Goal: Task Accomplishment & Management: Use online tool/utility

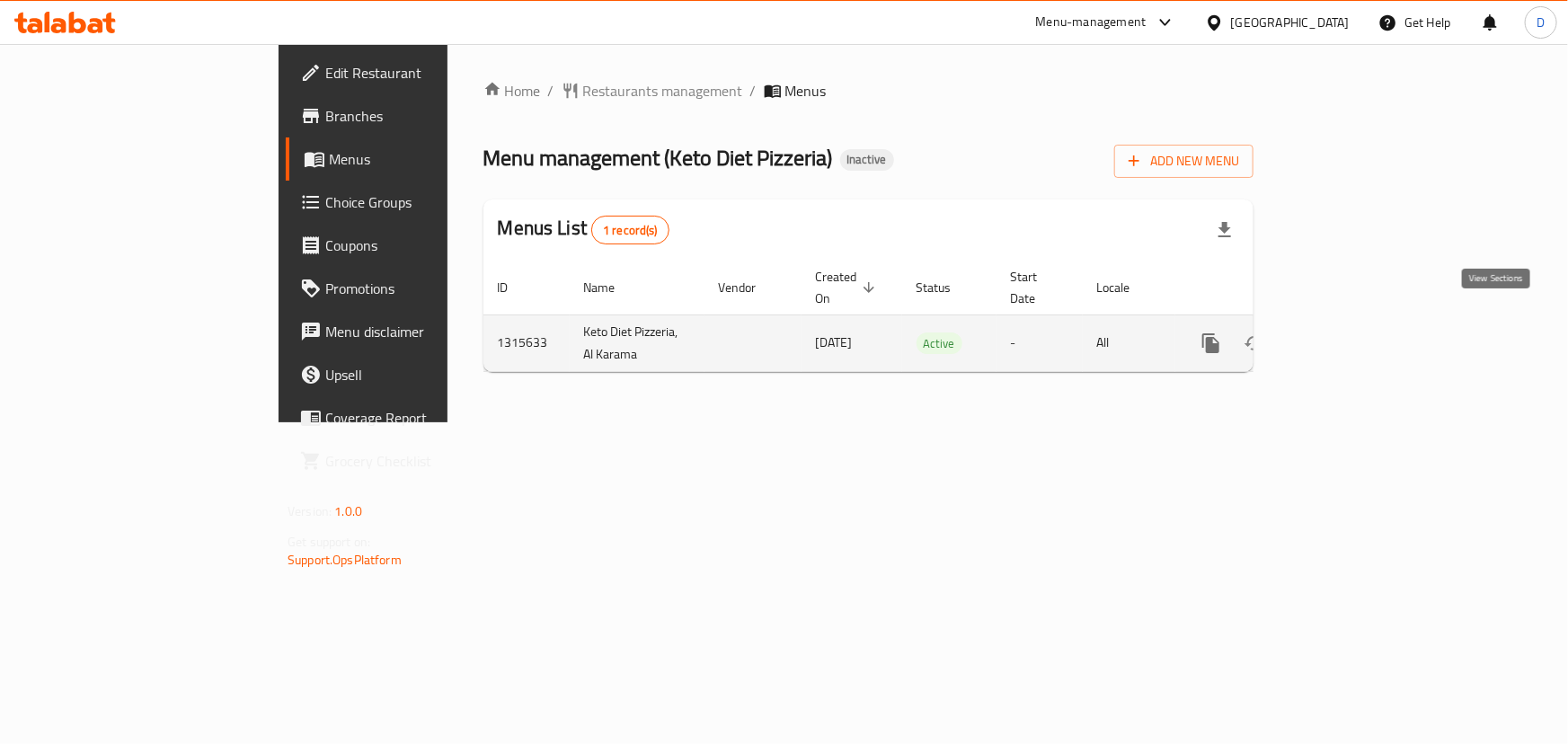
click at [1351, 332] on icon "enhanced table" at bounding box center [1341, 343] width 22 height 22
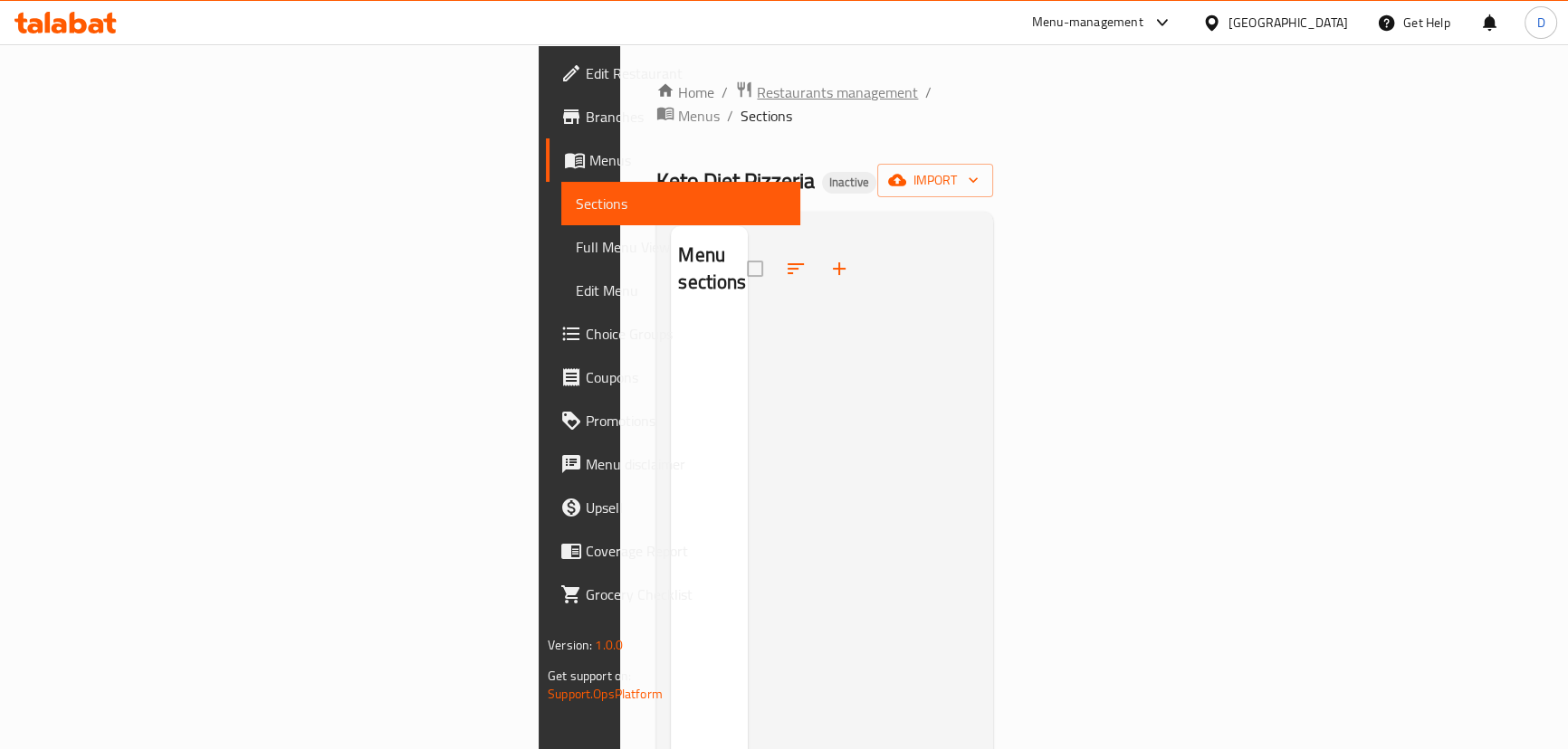
click at [757, 96] on span "Restaurants management" at bounding box center [837, 93] width 161 height 22
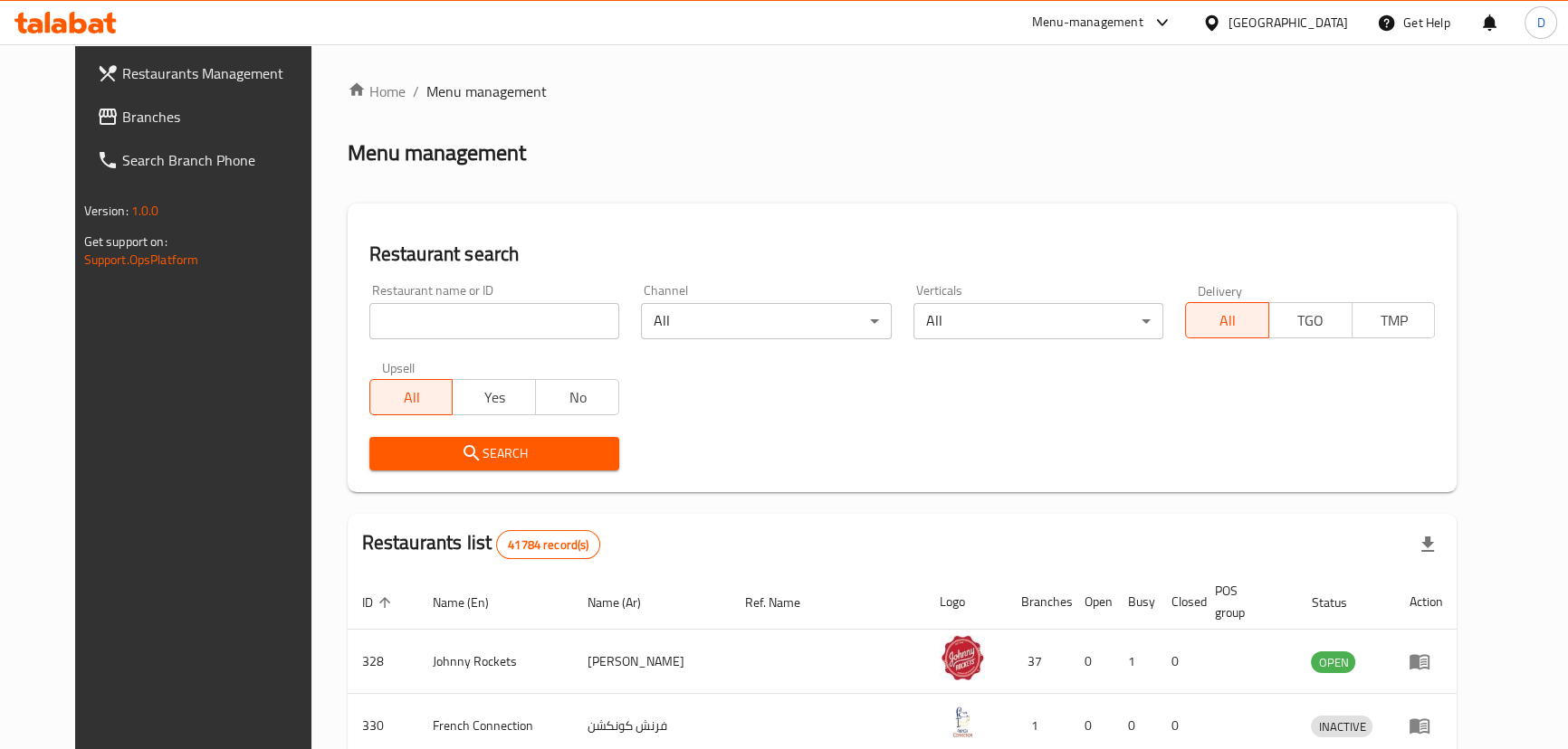
click at [122, 124] on span "Branches" at bounding box center [222, 116] width 200 height 22
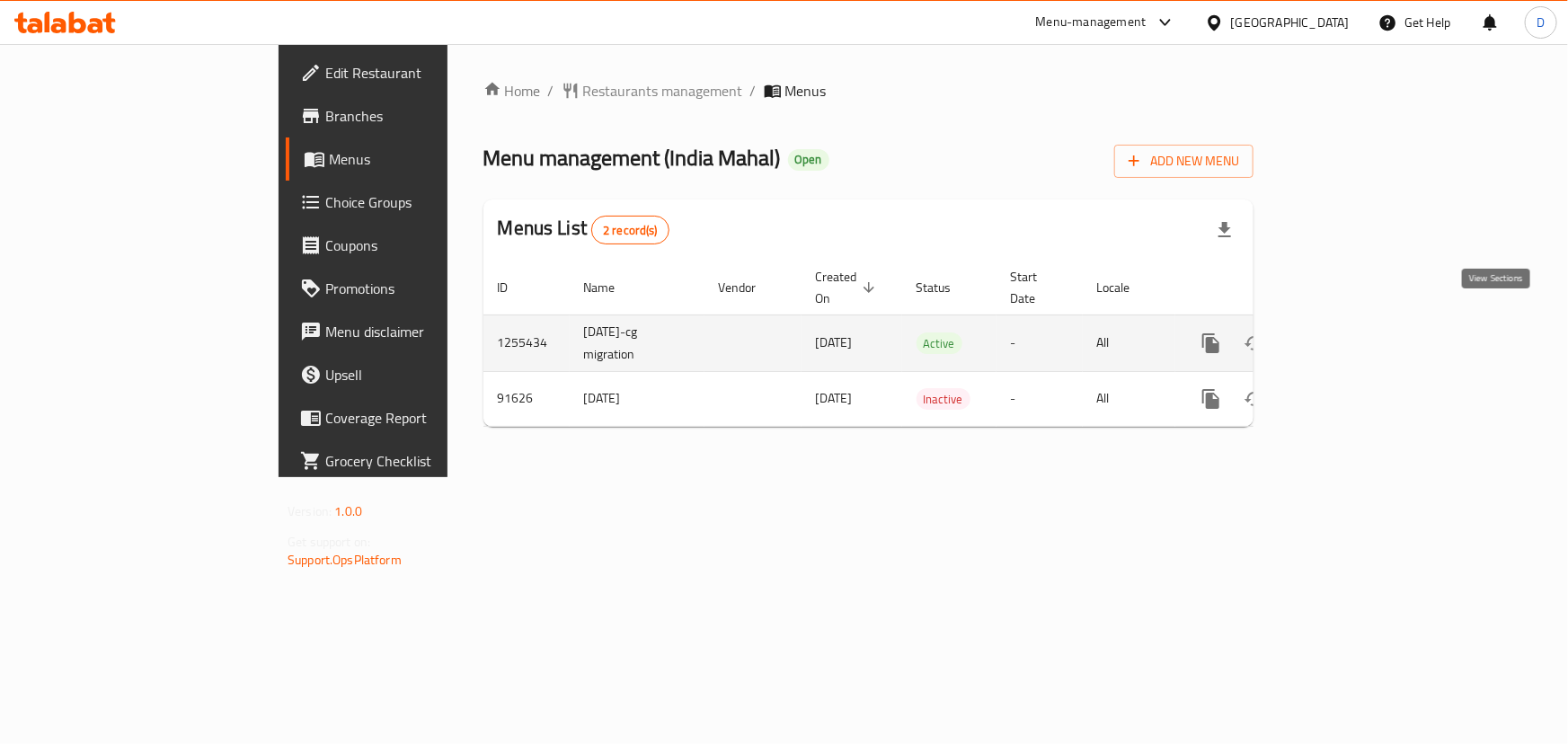
click at [1351, 332] on icon "enhanced table" at bounding box center [1341, 343] width 22 height 22
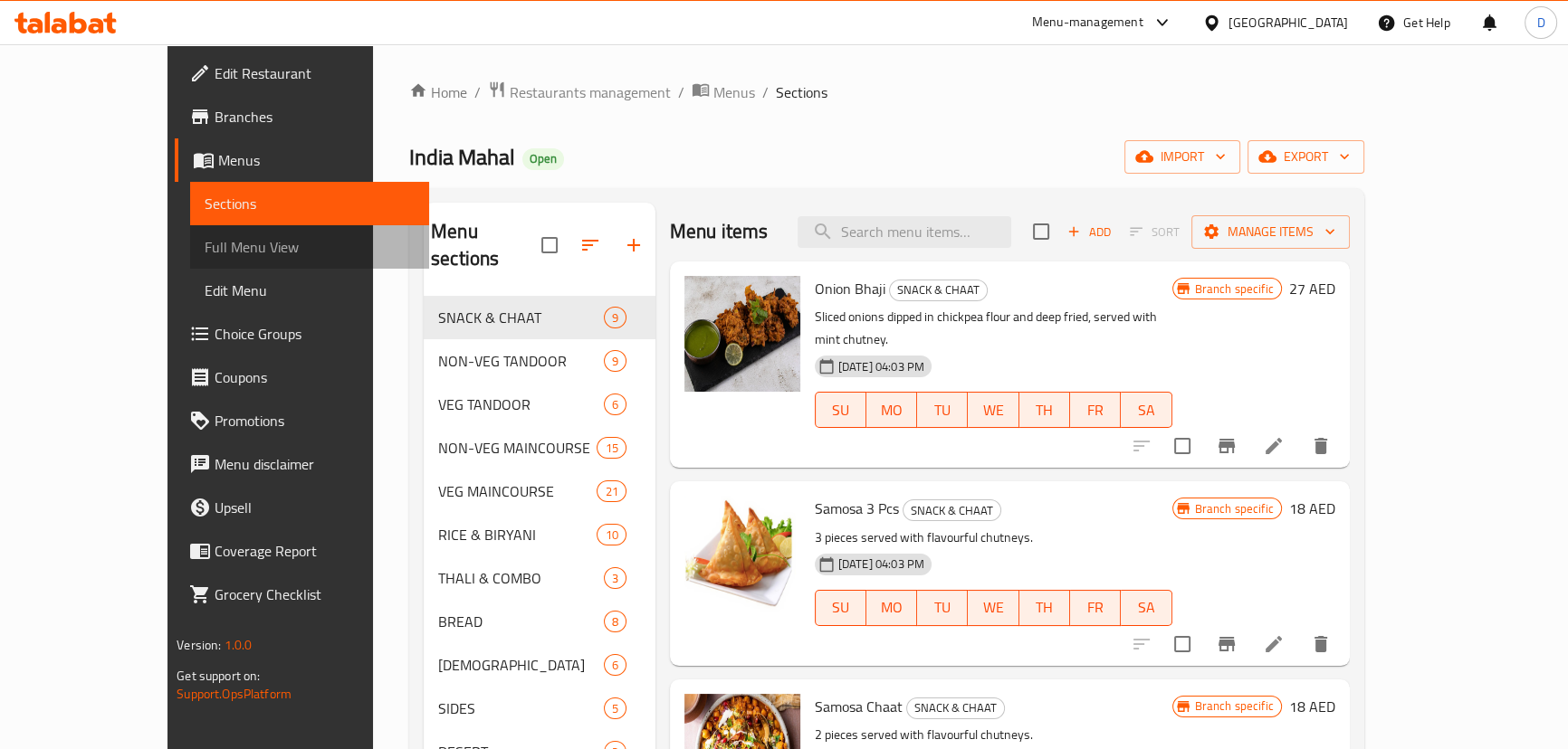
click at [204, 254] on span "Full Menu View" at bounding box center [309, 247] width 210 height 22
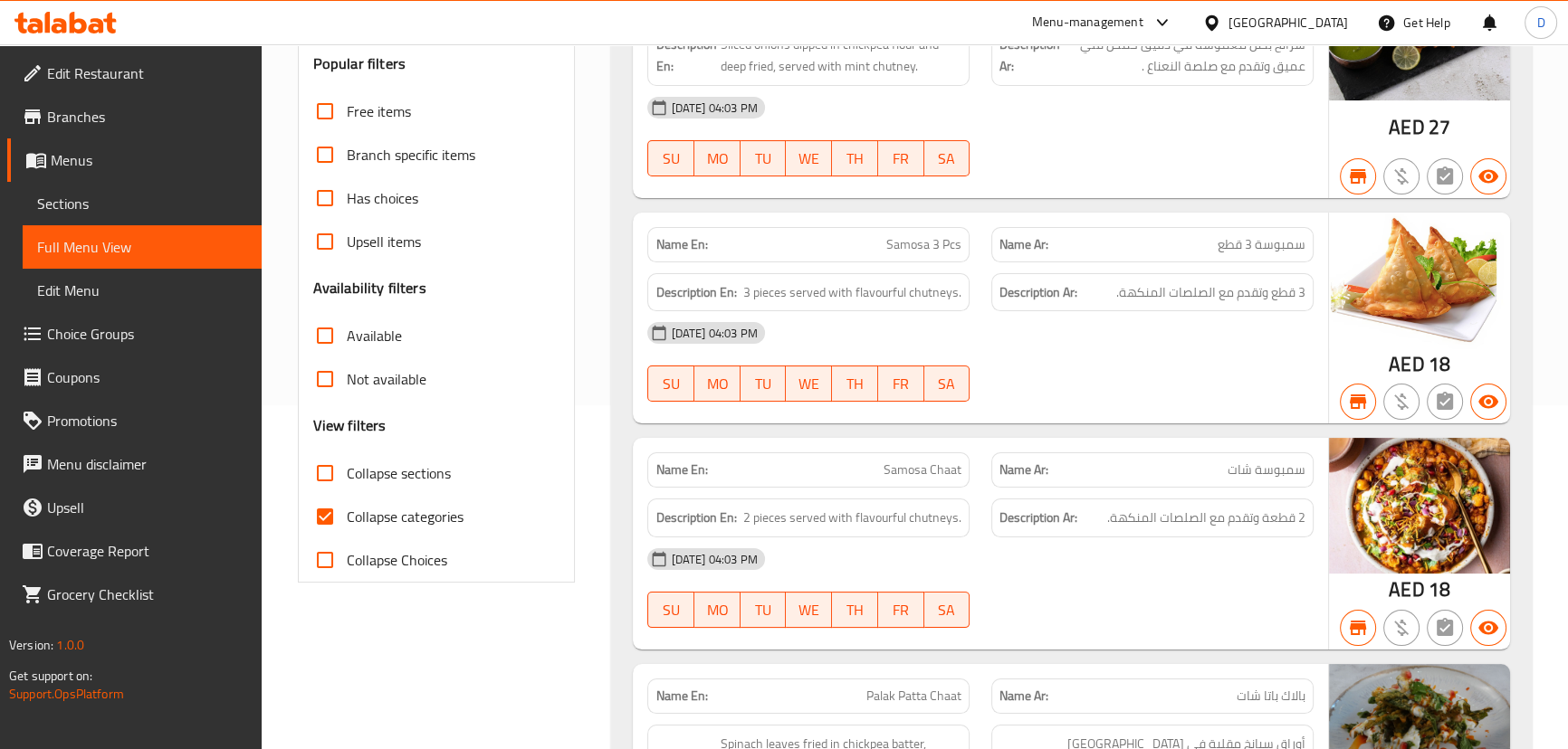
scroll to position [411, 0]
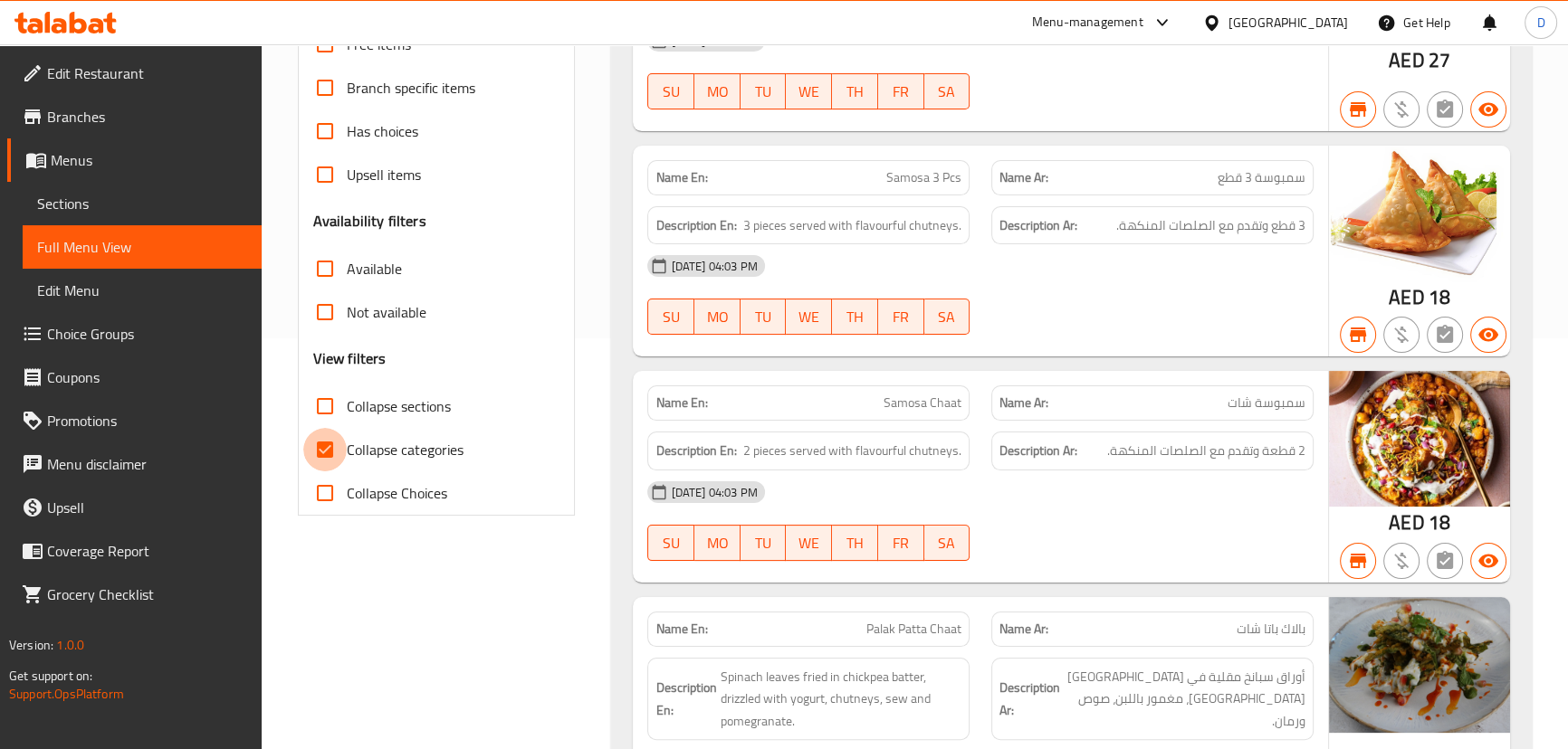
click at [324, 451] on input "Collapse categories" at bounding box center [325, 450] width 43 height 43
checkbox input "false"
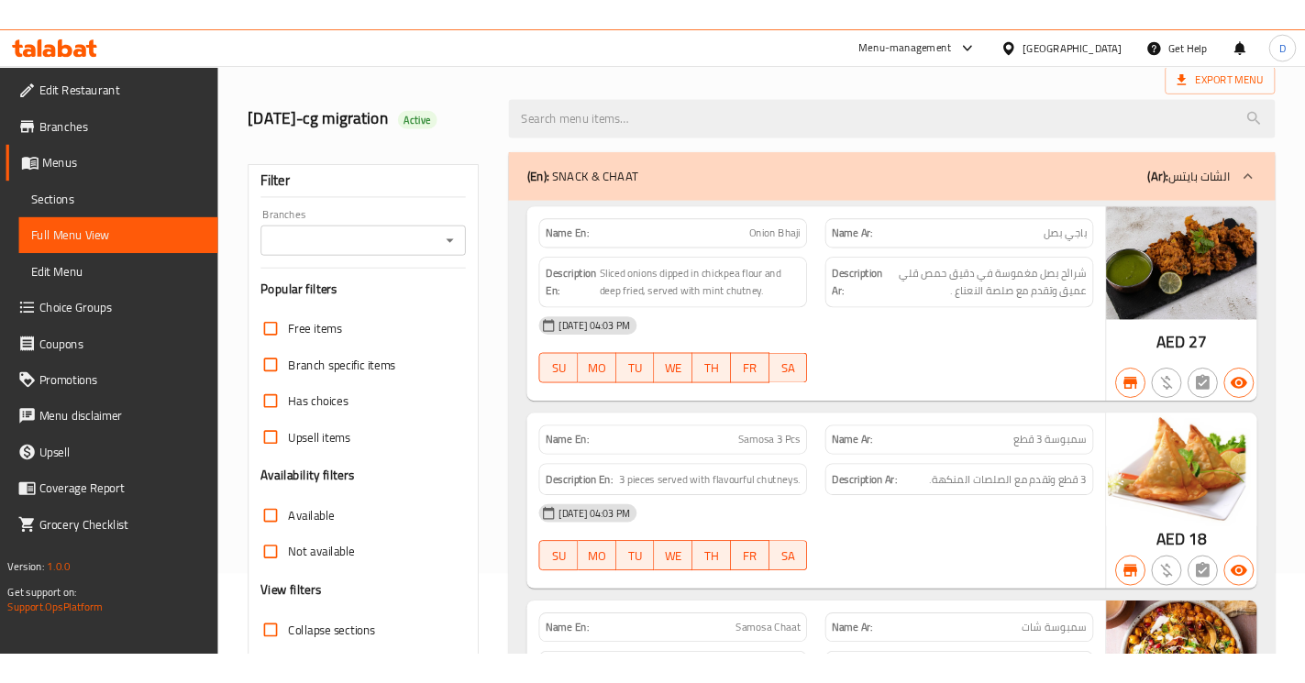
scroll to position [83, 0]
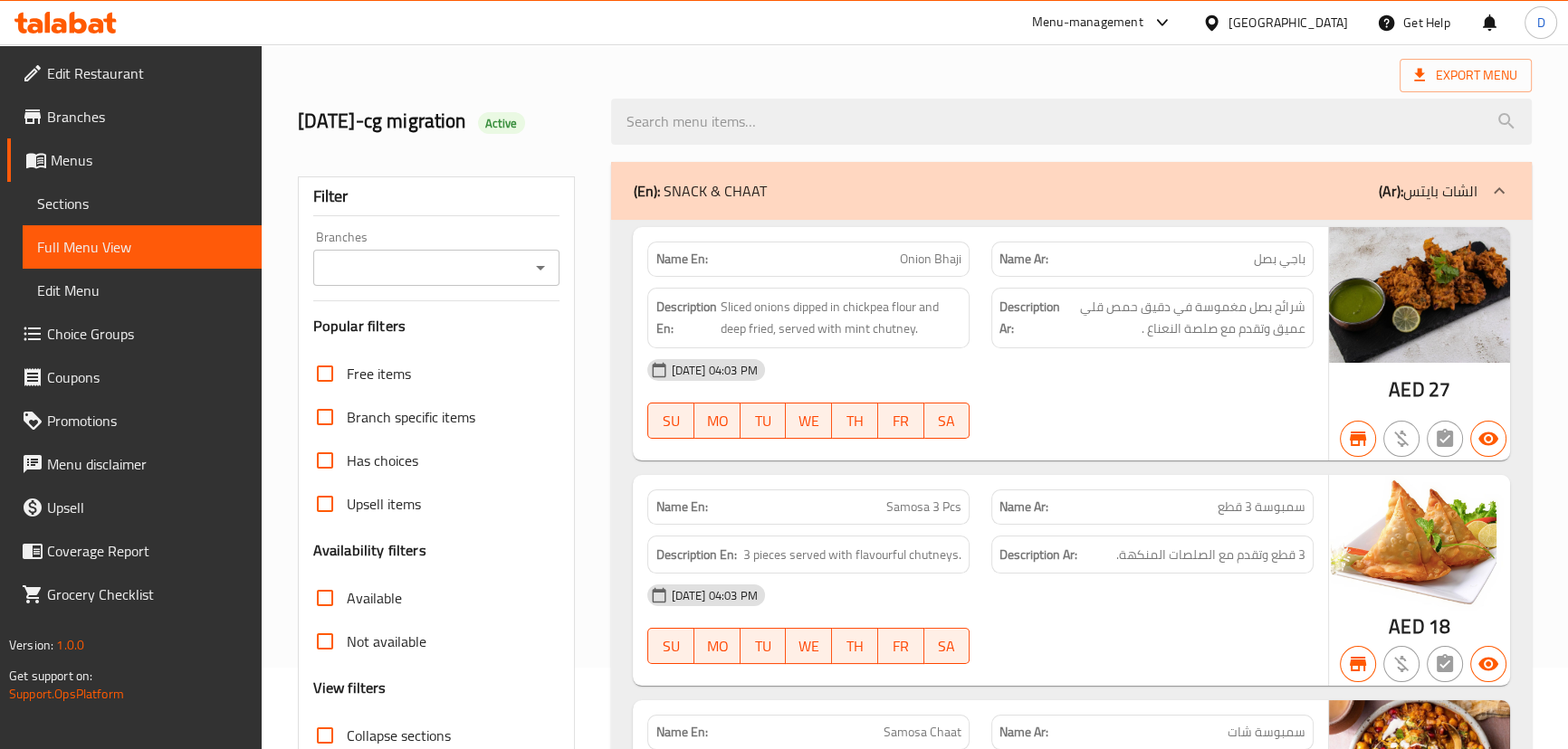
click at [372, 273] on input "Branches" at bounding box center [422, 268] width 206 height 26
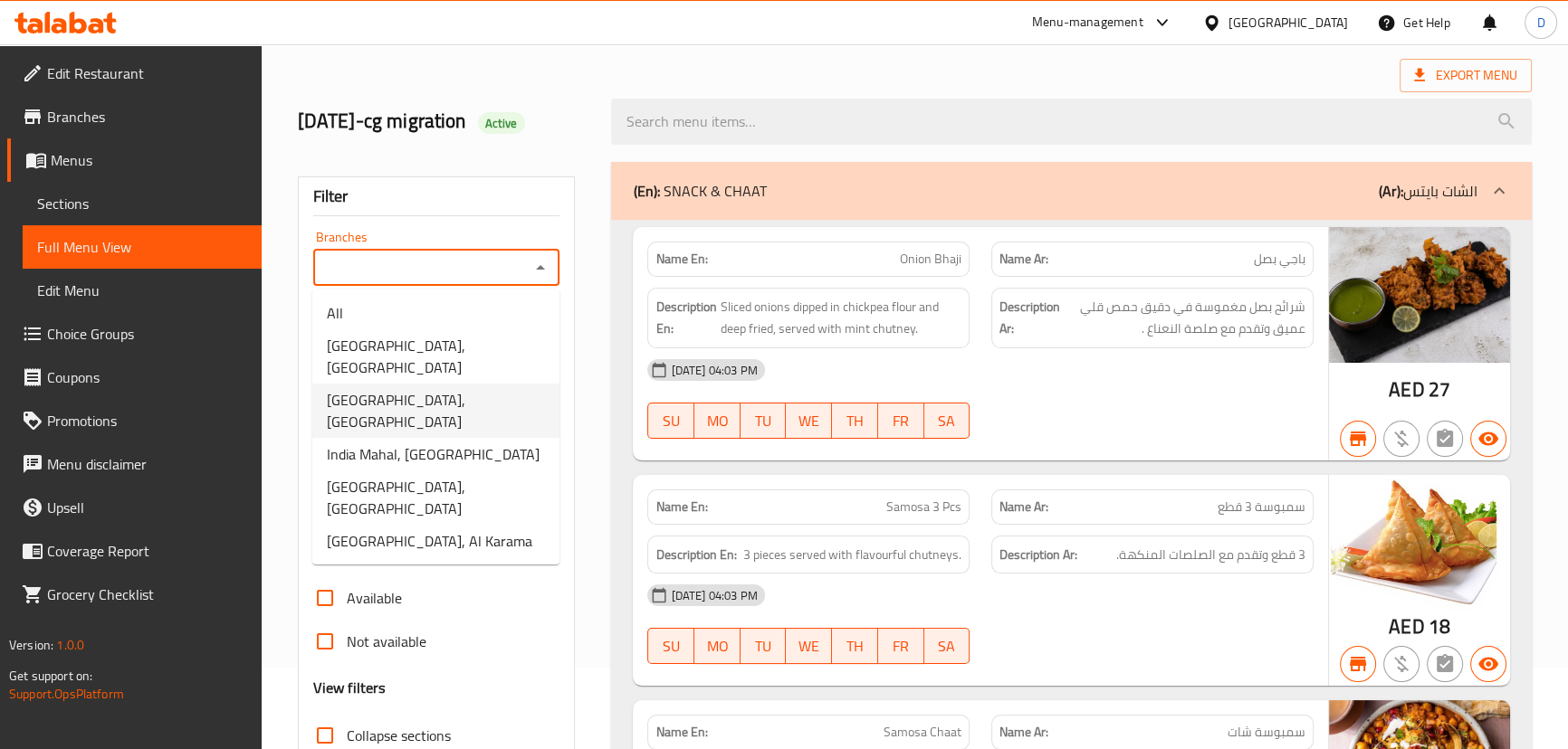
click at [445, 389] on span "India Mahal, Business Bay" at bounding box center [435, 411] width 218 height 43
type input "India Mahal, Business Bay"
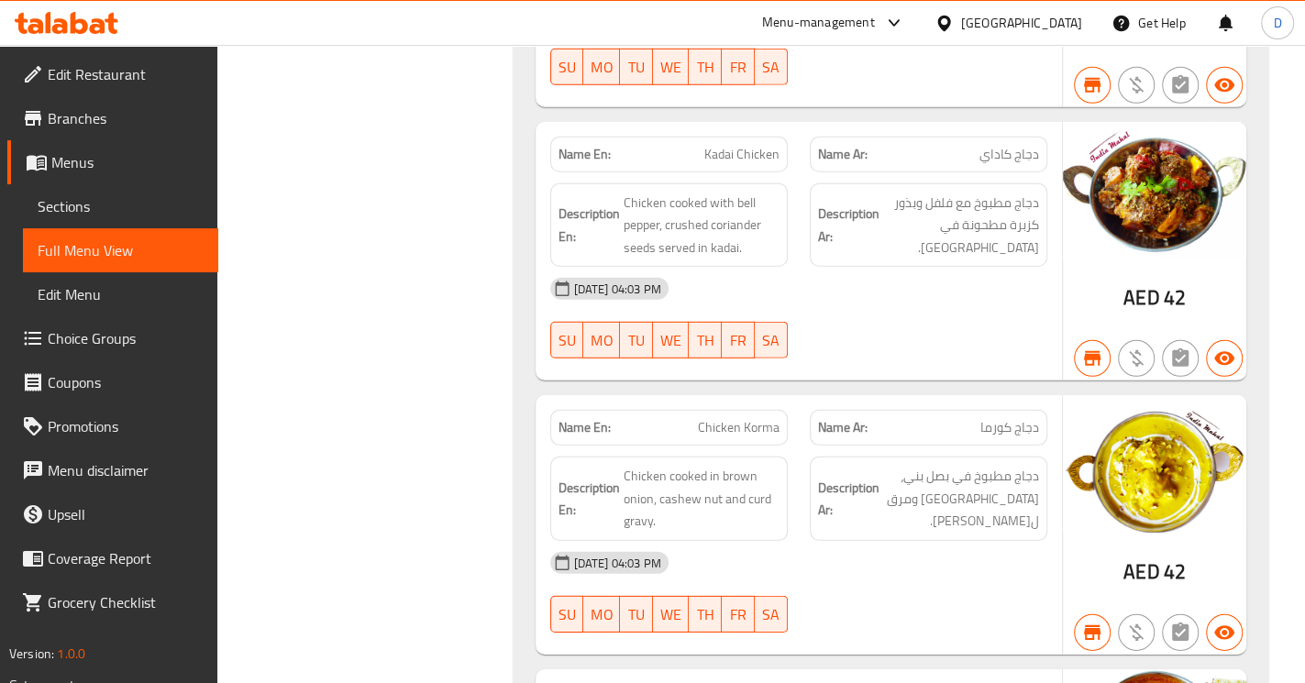
scroll to position [0, 0]
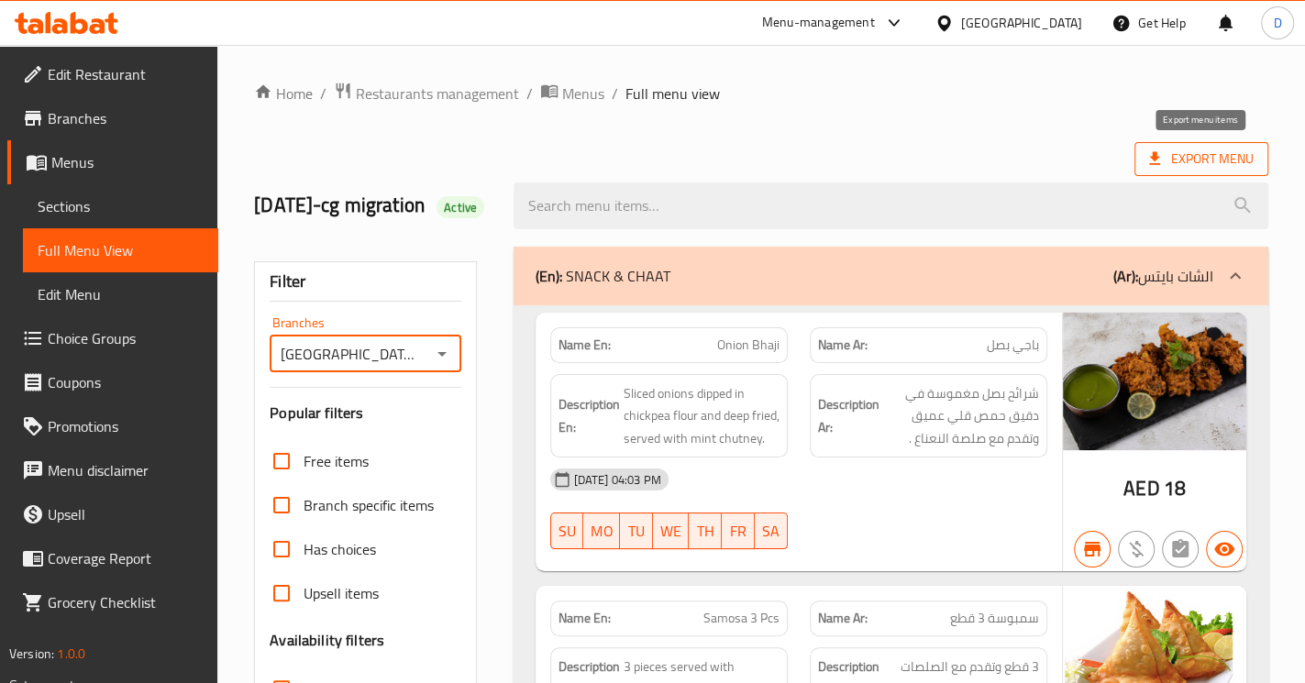
click at [1225, 158] on span "Export Menu" at bounding box center [1201, 159] width 105 height 23
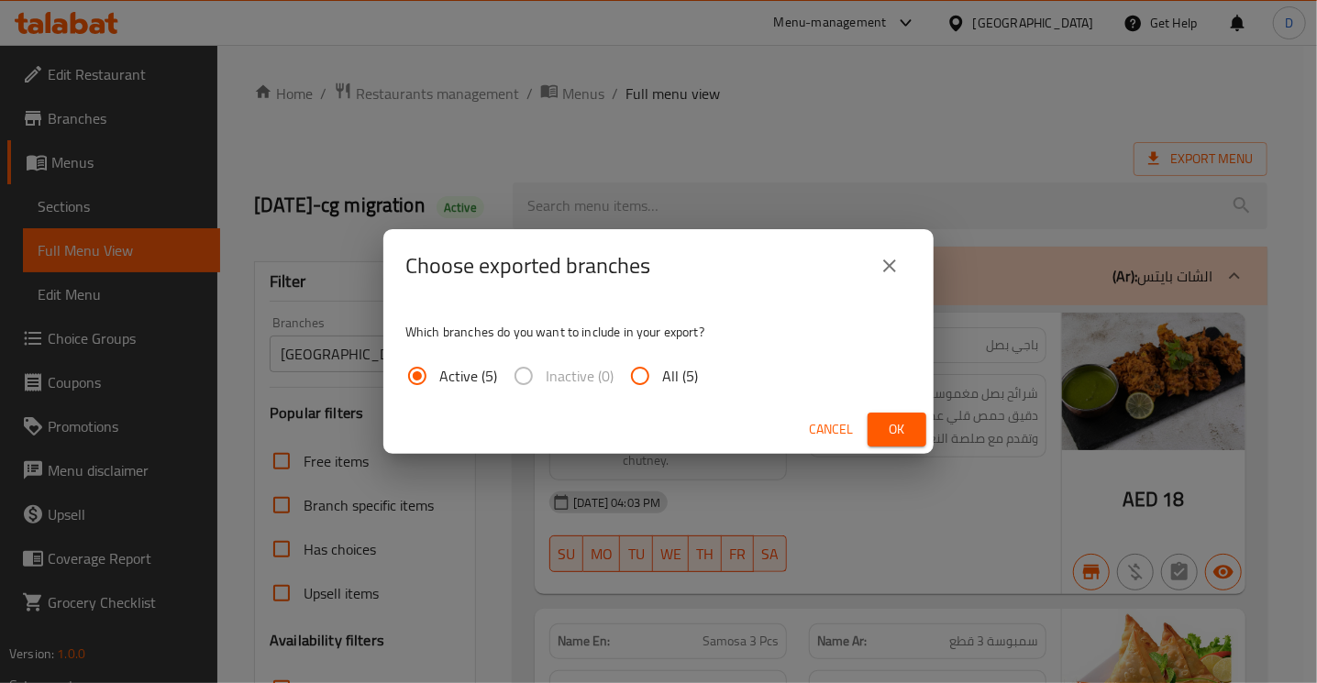
drag, startPoint x: 640, startPoint y: 380, endPoint x: 780, endPoint y: 393, distance: 140.1
click at [644, 380] on input "All (5)" at bounding box center [640, 376] width 44 height 44
radio input "true"
click at [916, 425] on button "Ok" at bounding box center [897, 430] width 59 height 34
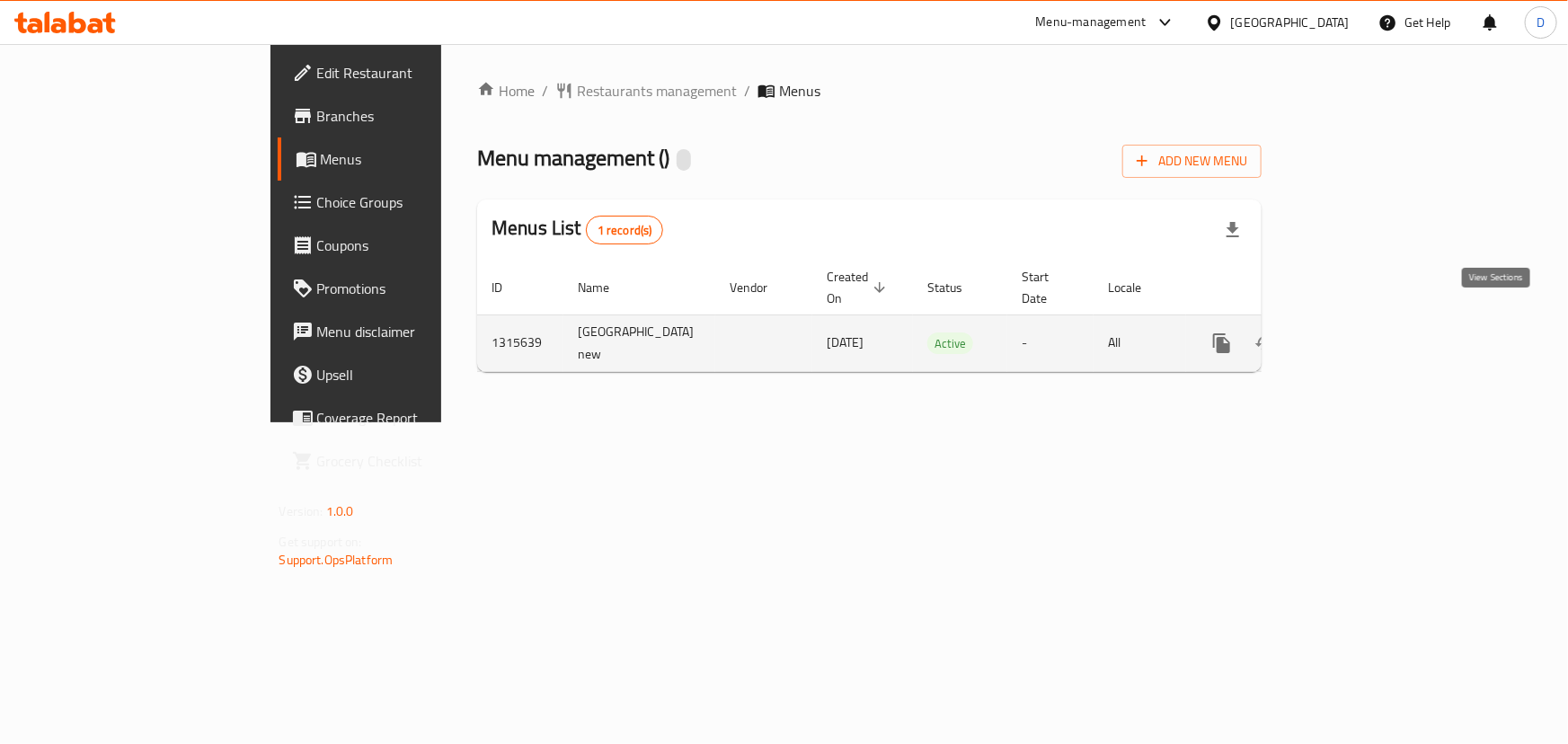
click at [1373, 322] on link "enhanced table" at bounding box center [1351, 343] width 43 height 43
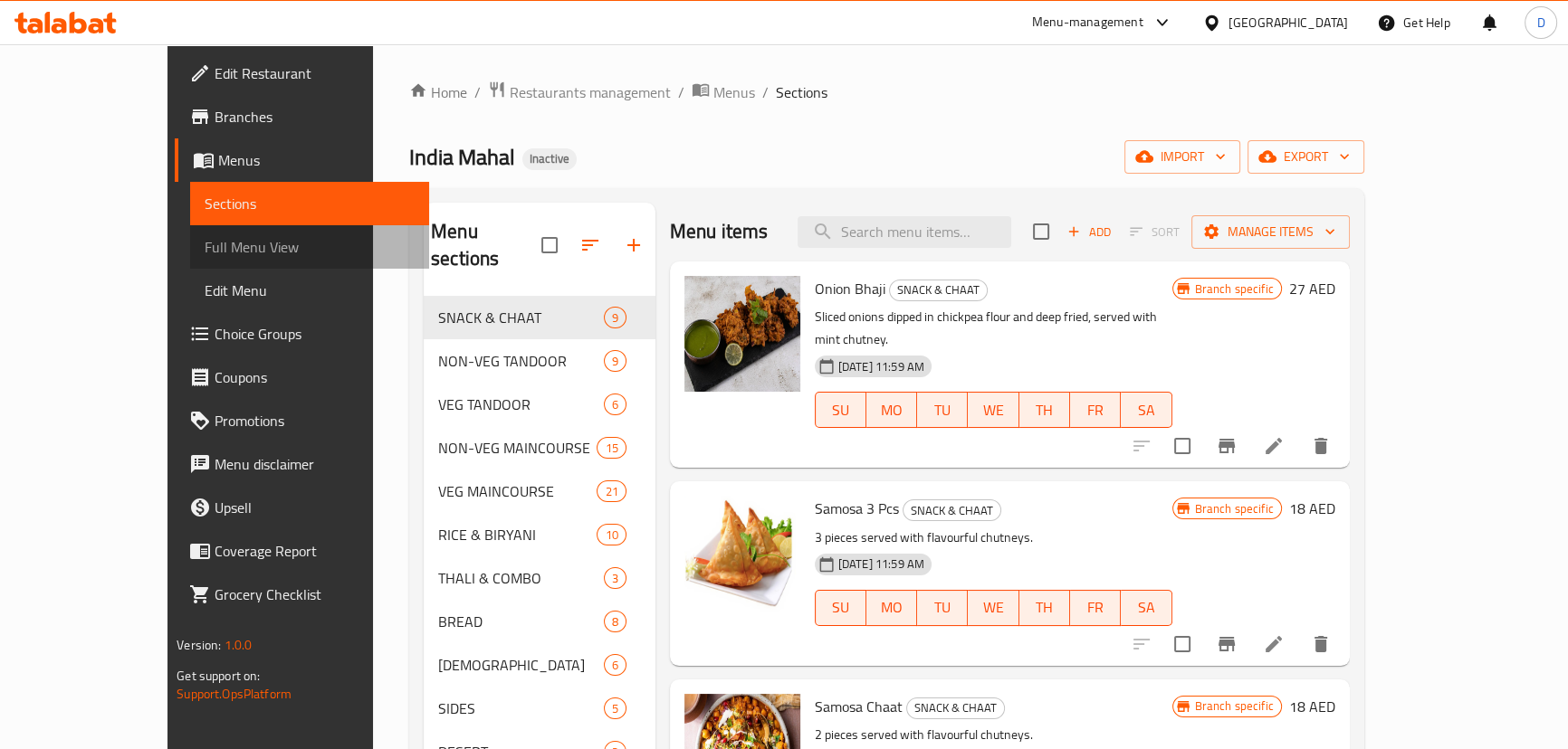
click at [204, 257] on span "Full Menu View" at bounding box center [309, 247] width 210 height 22
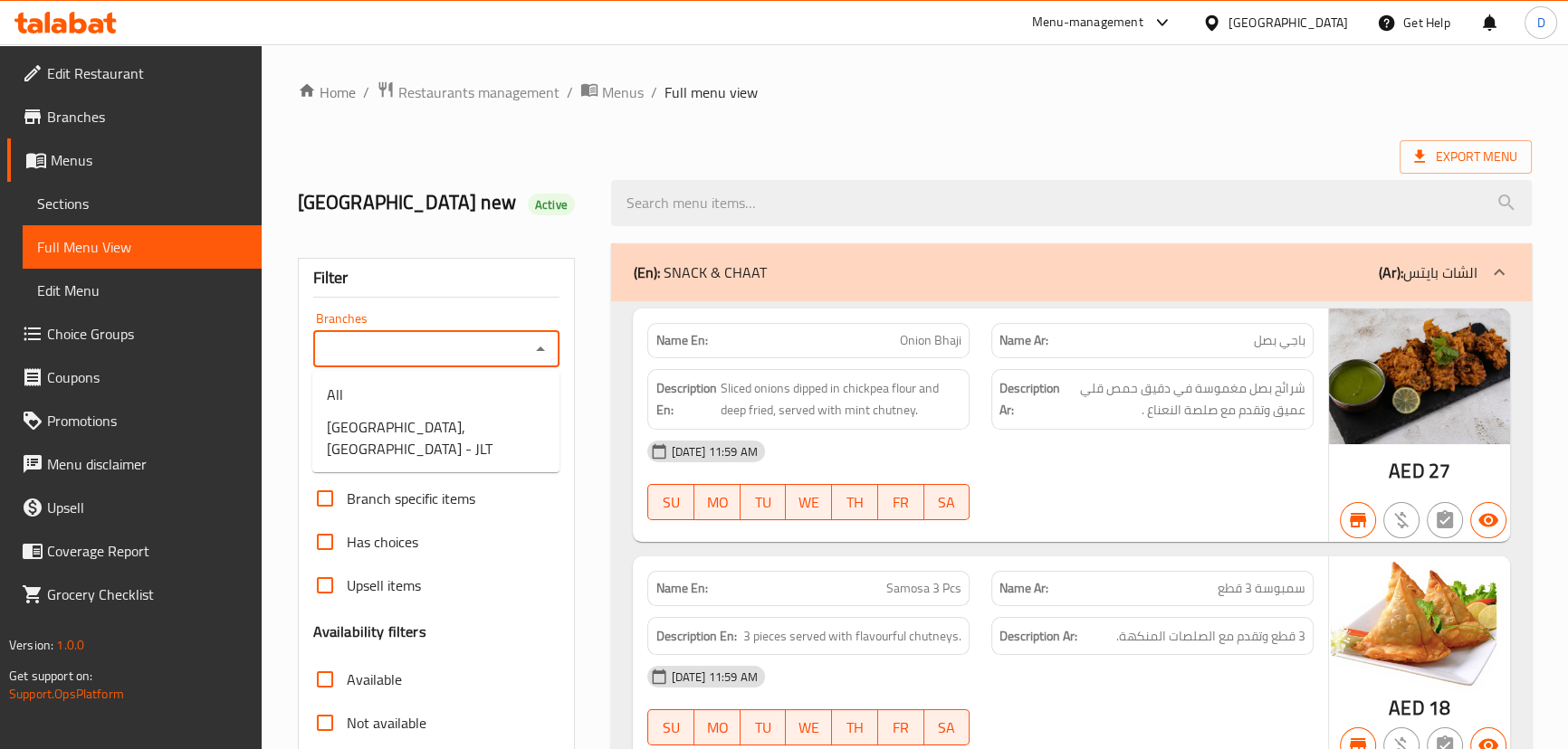
click at [379, 358] on input "Branches" at bounding box center [422, 349] width 206 height 26
click at [398, 439] on span "India Mahal, Jumeirah Lakes Towers - JLT" at bounding box center [435, 438] width 218 height 43
type input "India Mahal, Jumeirah Lakes Towers - JLT"
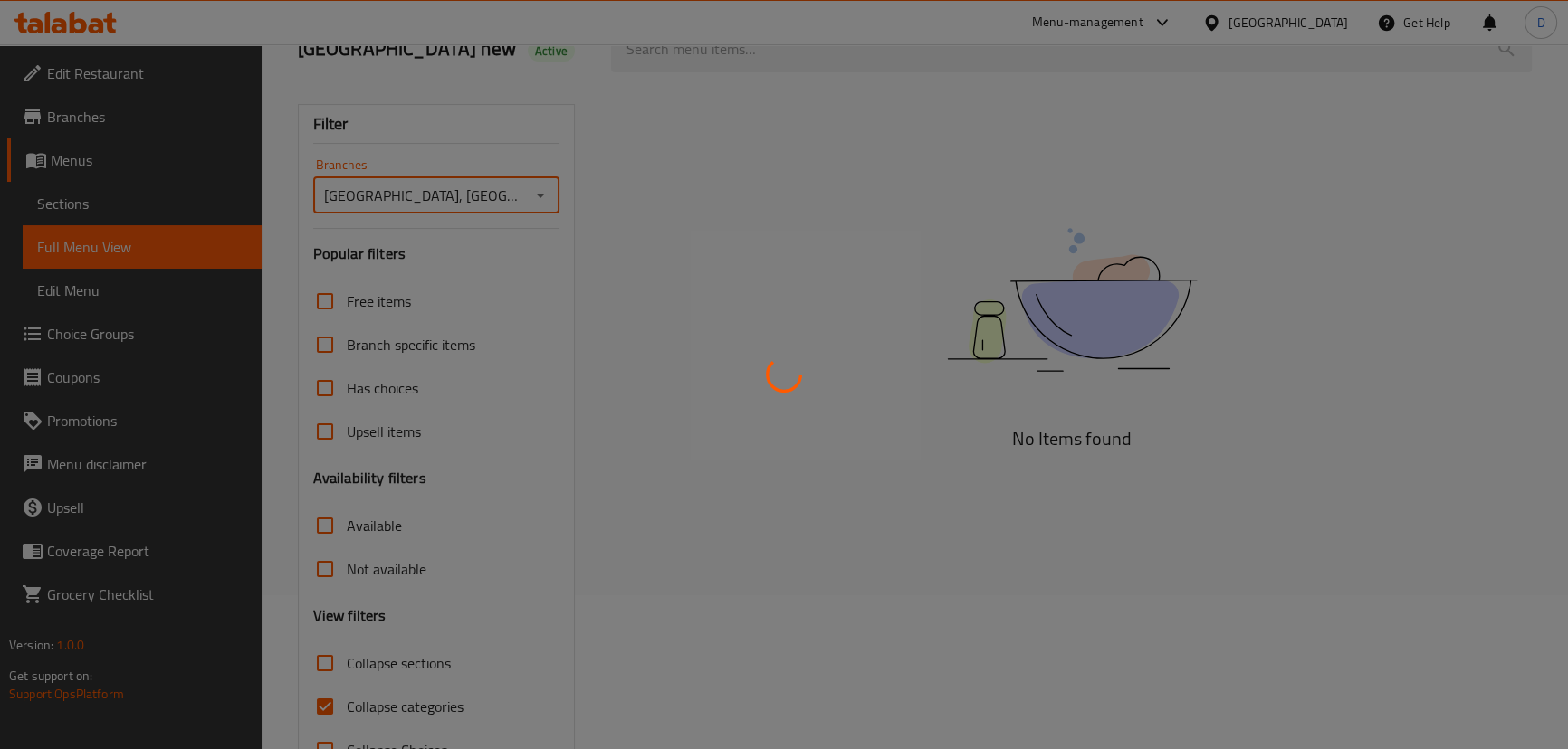
scroll to position [213, 0]
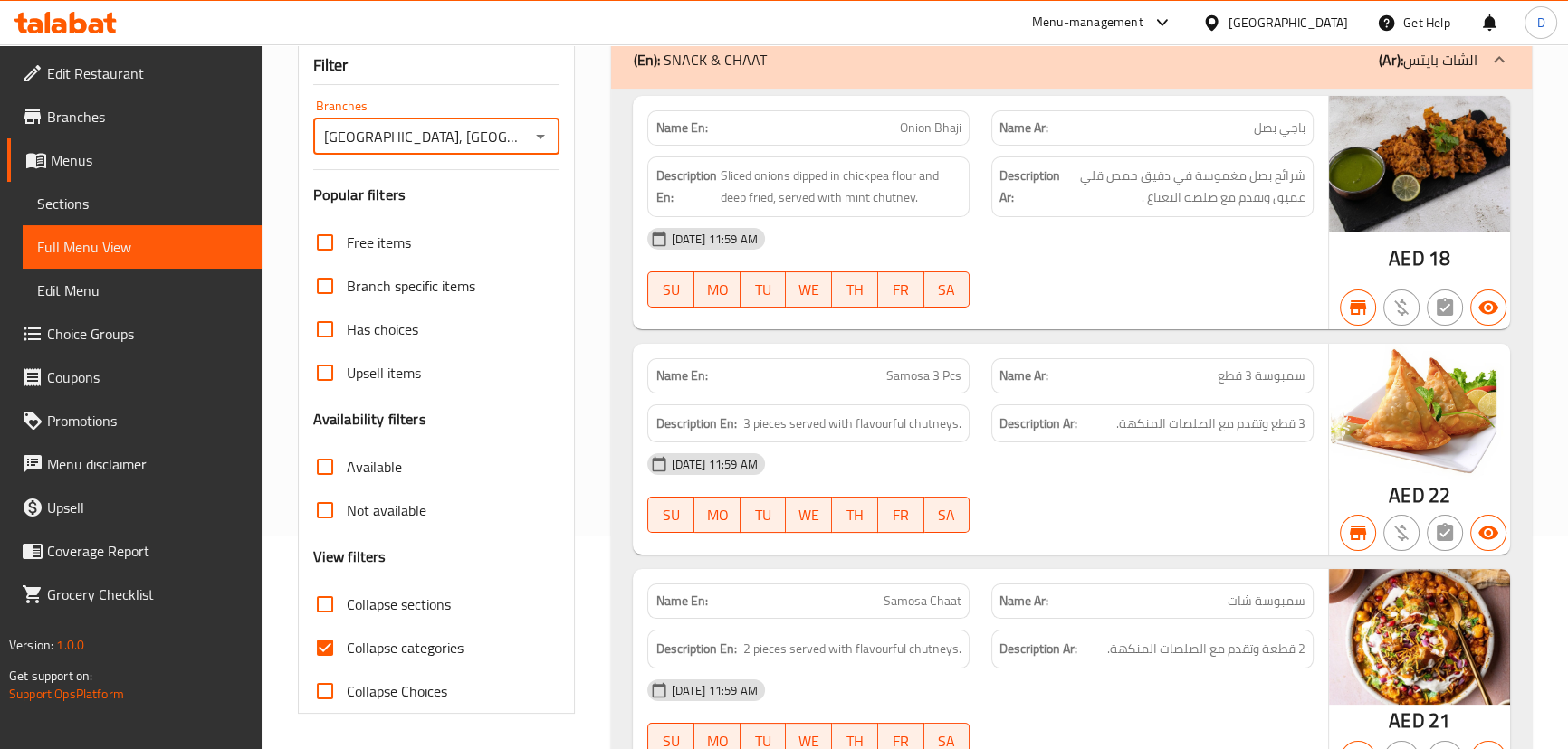
click at [326, 655] on input "Collapse categories" at bounding box center [325, 648] width 43 height 43
checkbox input "false"
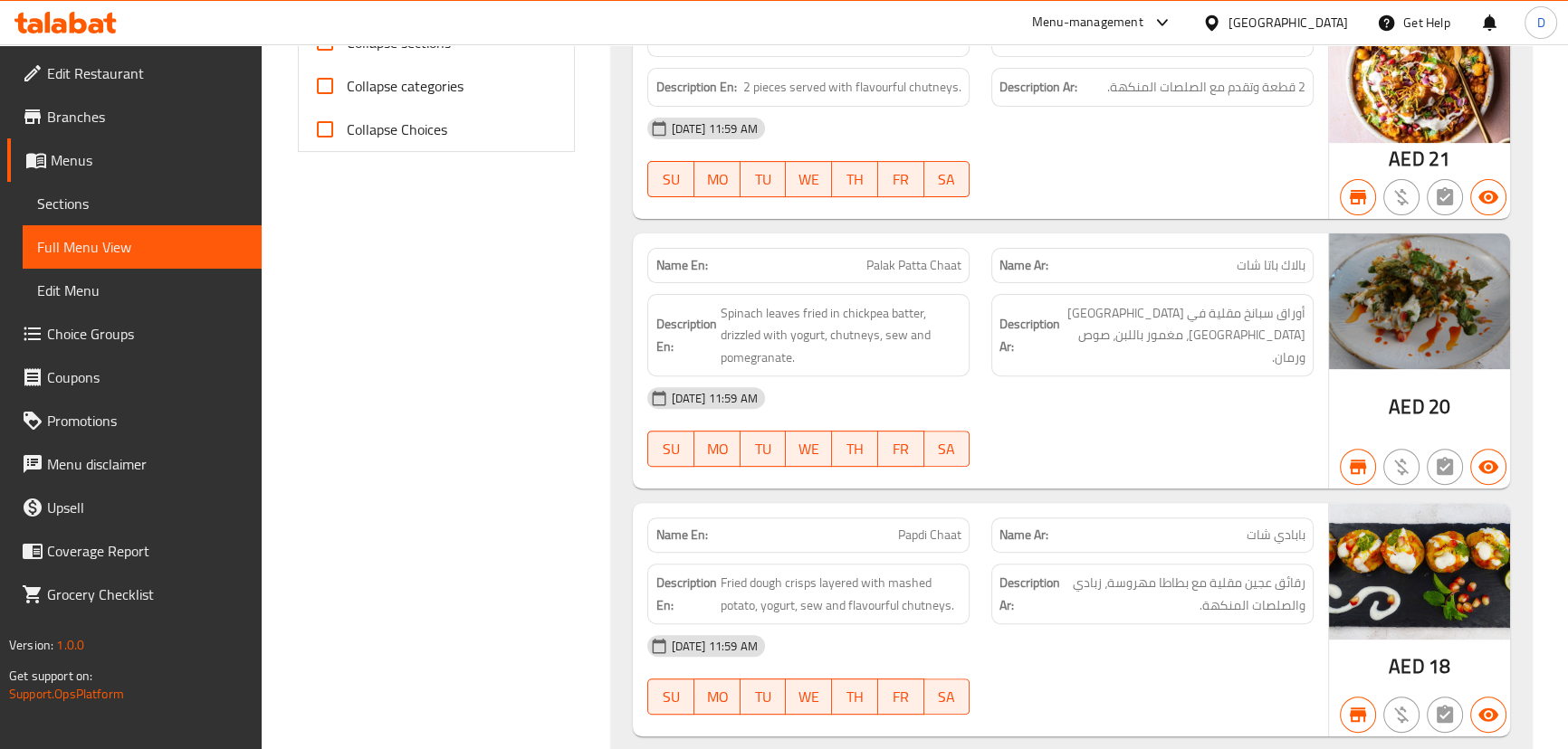
scroll to position [0, 0]
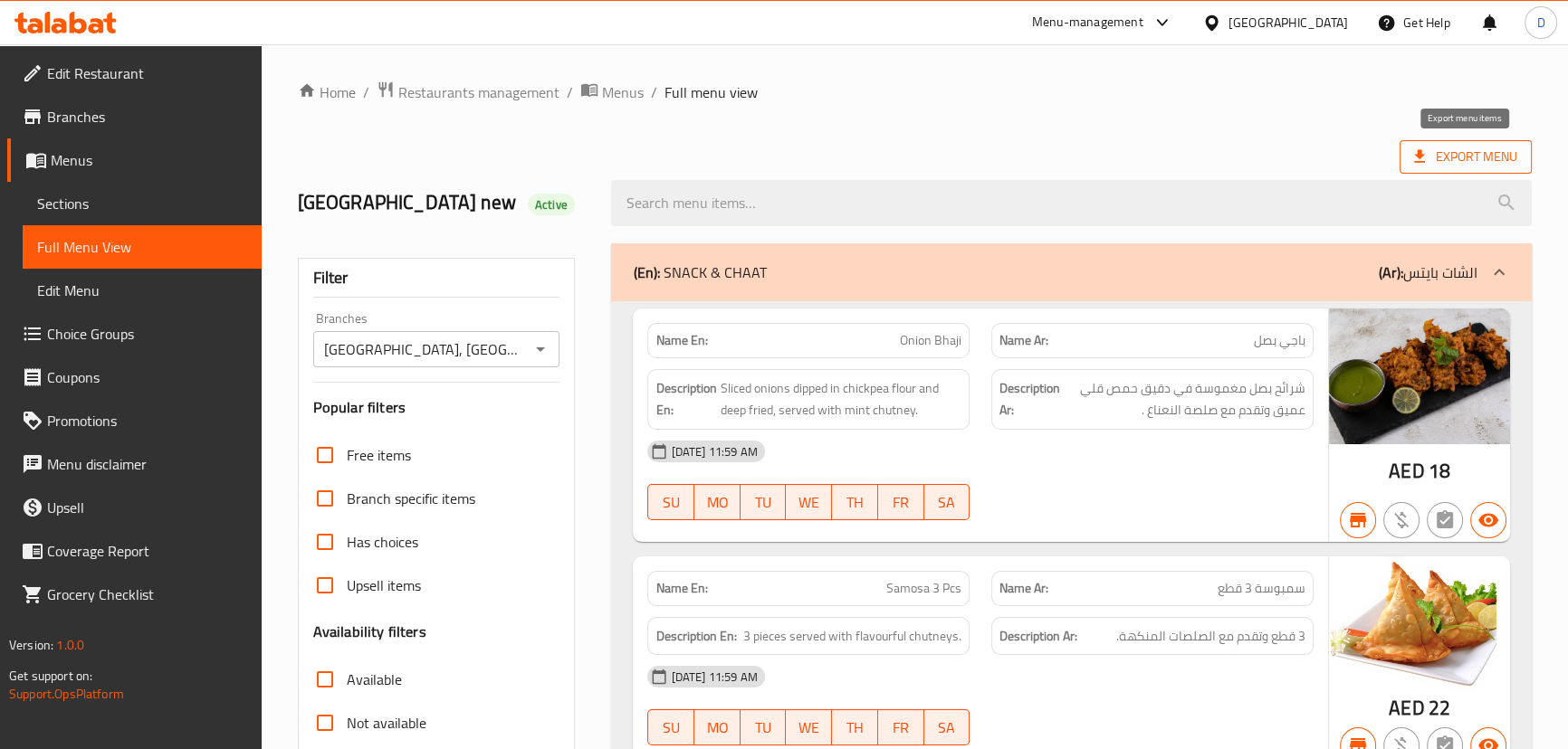
click at [1491, 154] on span "Export Menu" at bounding box center [1466, 157] width 104 height 23
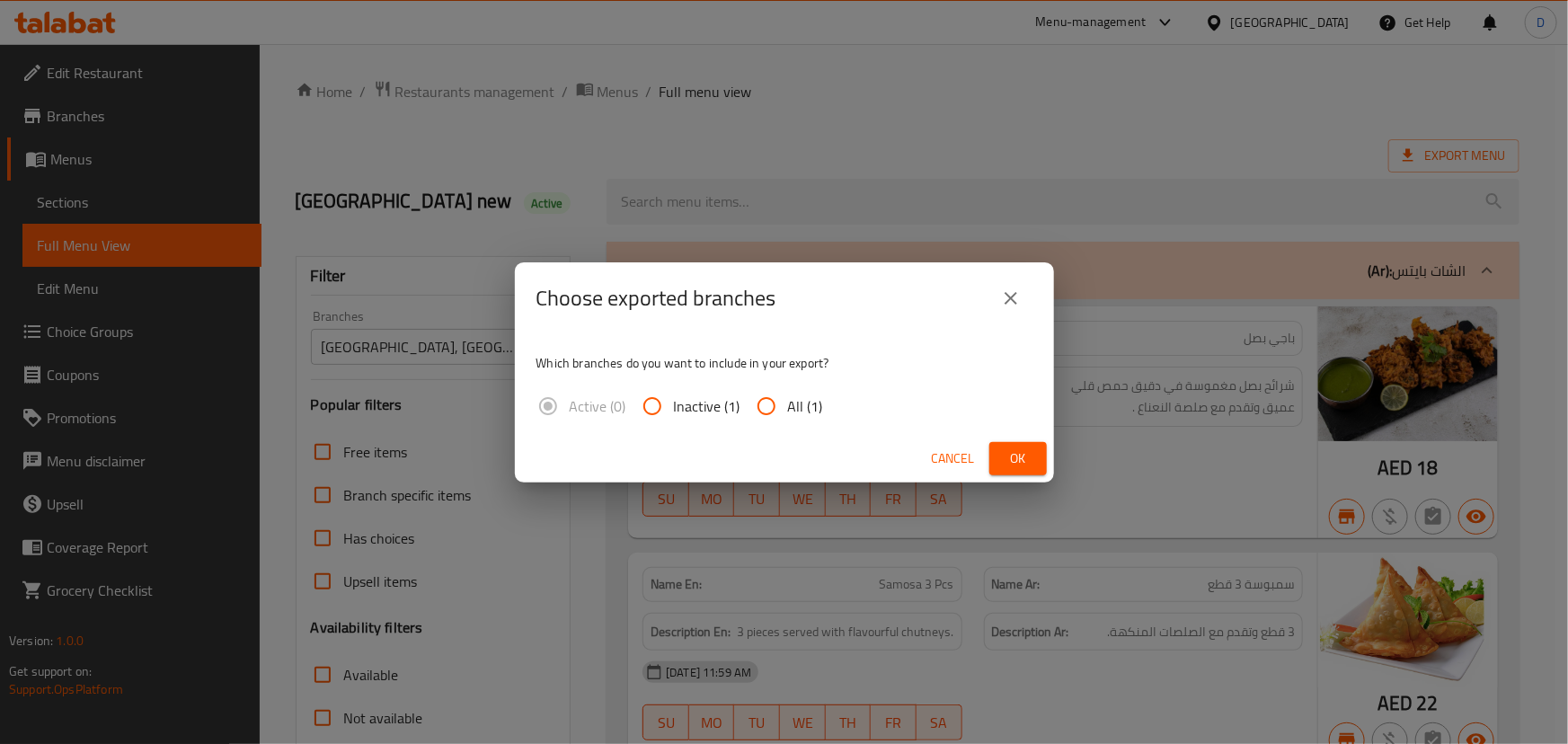
click at [766, 400] on input "All (1)" at bounding box center [766, 407] width 43 height 43
radio input "true"
click at [1010, 458] on span "Ok" at bounding box center [1017, 459] width 28 height 23
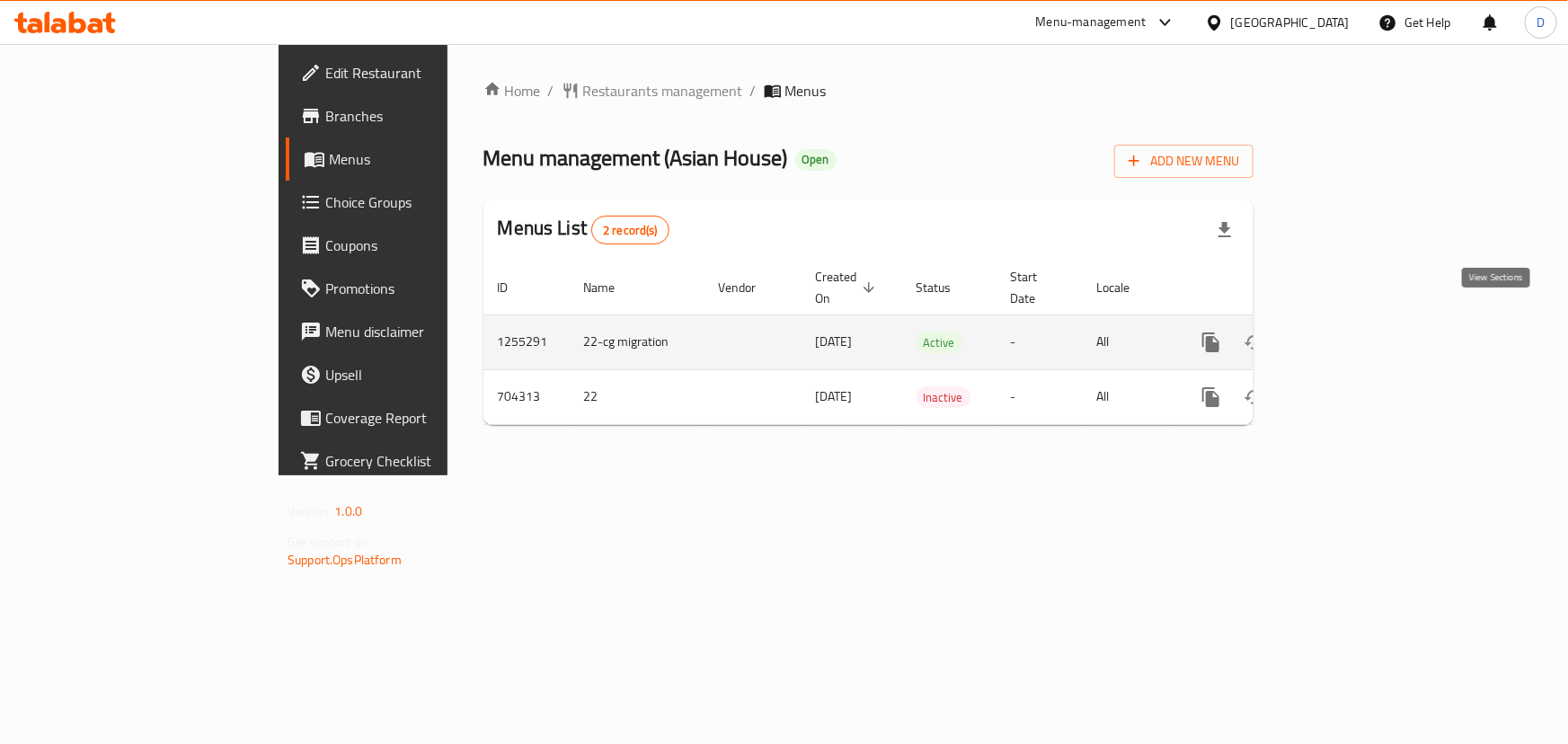
click at [1362, 324] on link "enhanced table" at bounding box center [1341, 342] width 43 height 43
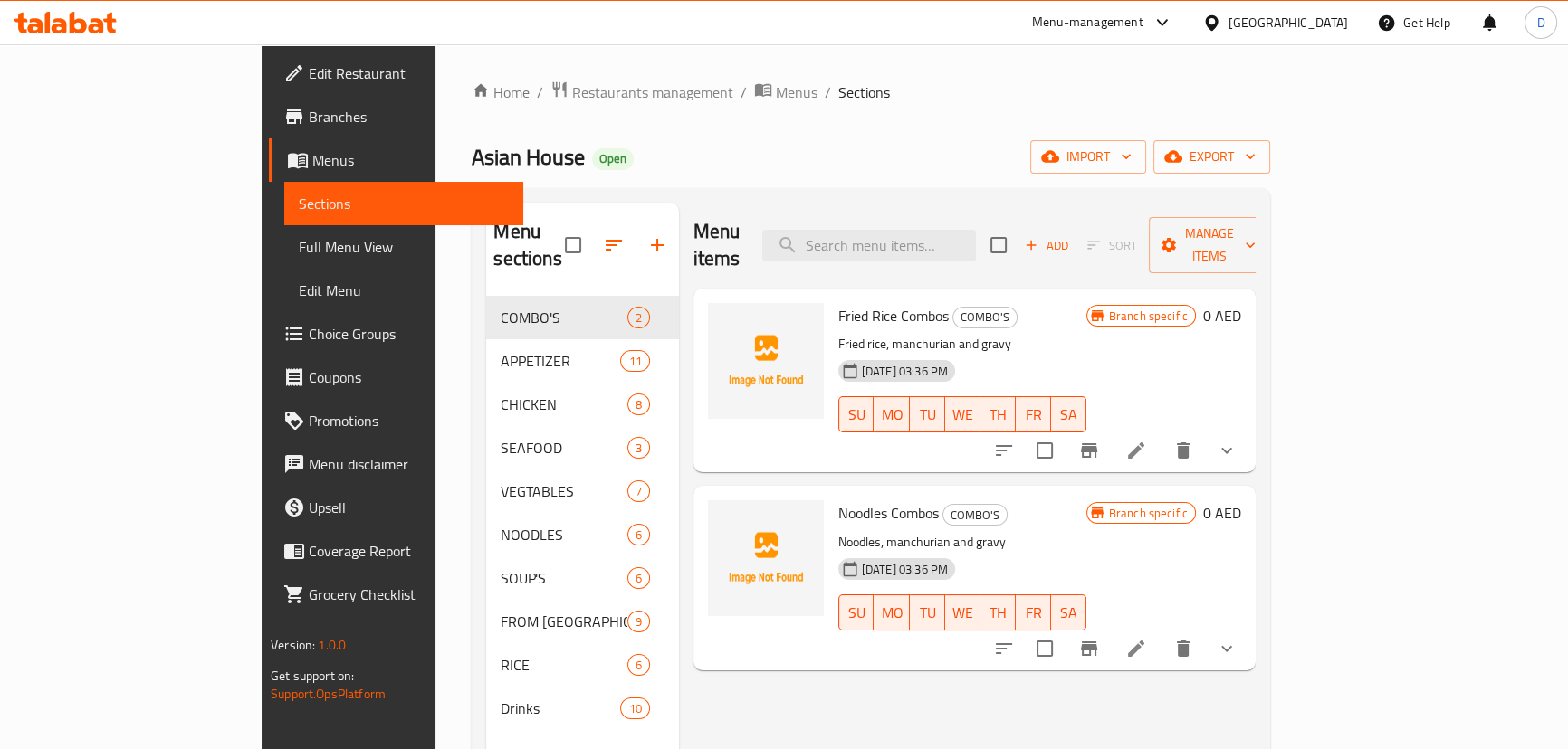
click at [299, 246] on span "Full Menu View" at bounding box center [404, 247] width 210 height 22
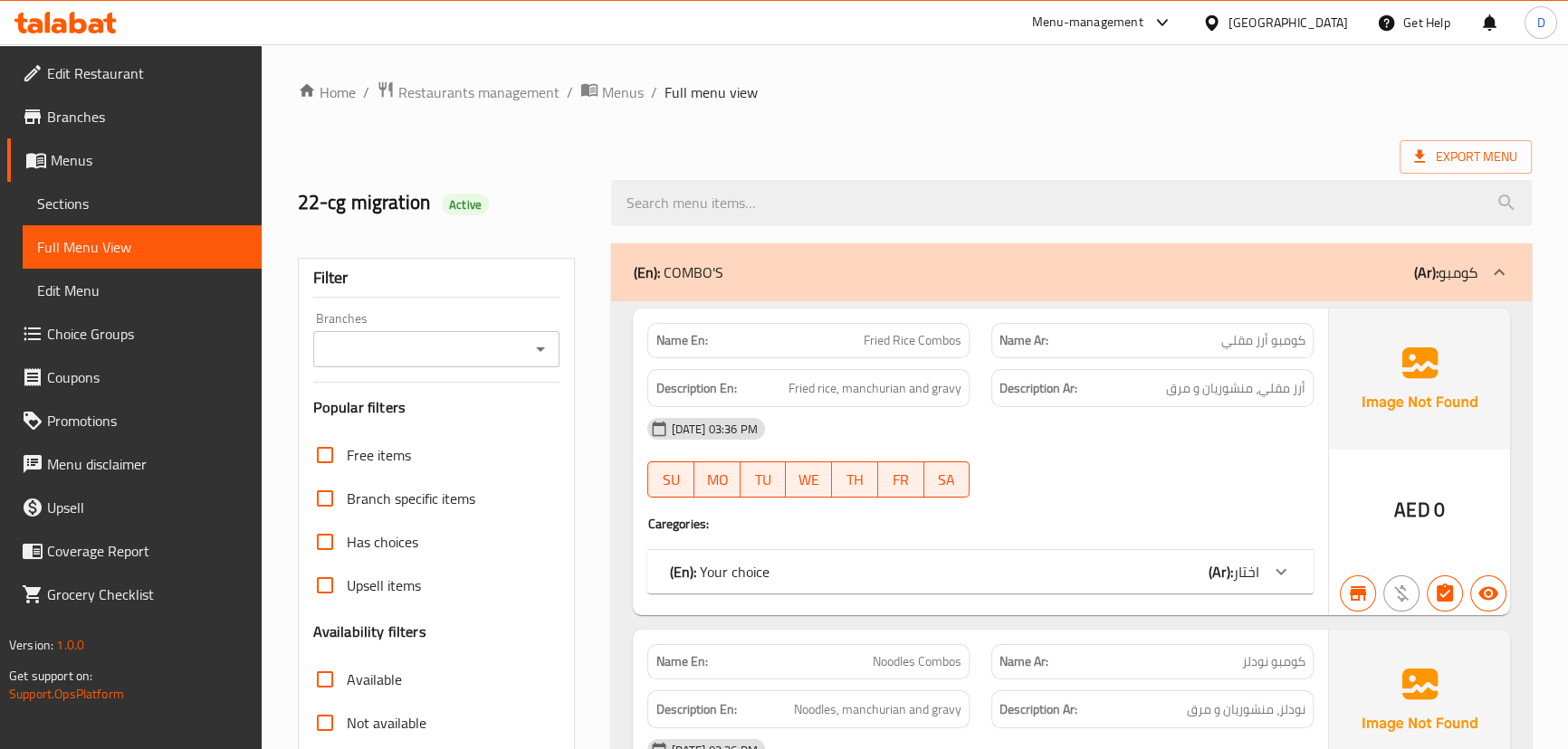
click at [410, 341] on input "Branches" at bounding box center [422, 349] width 206 height 26
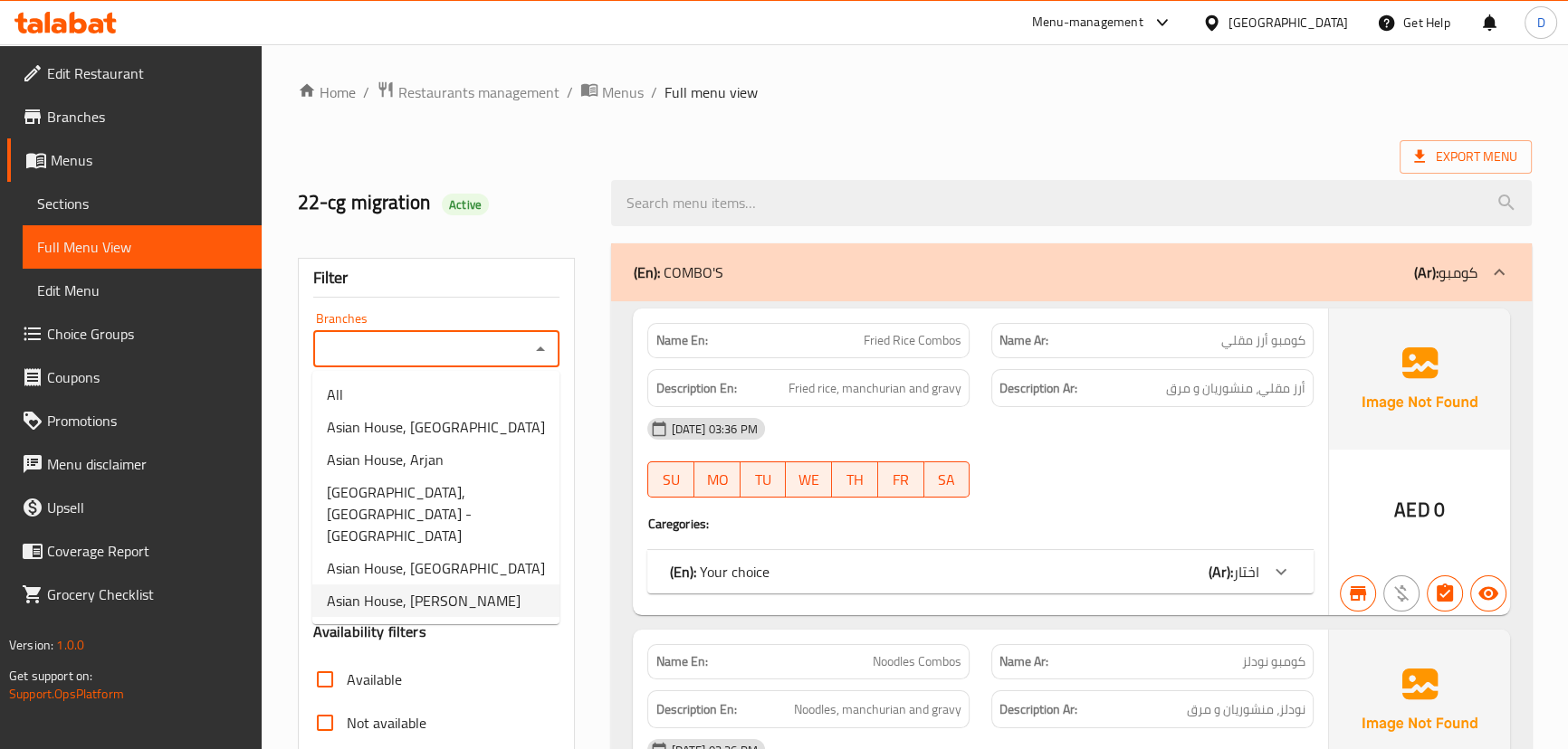
click at [431, 590] on span "Asian House, Al Karama" at bounding box center [424, 601] width 194 height 22
type input "Asian House, Al Karama"
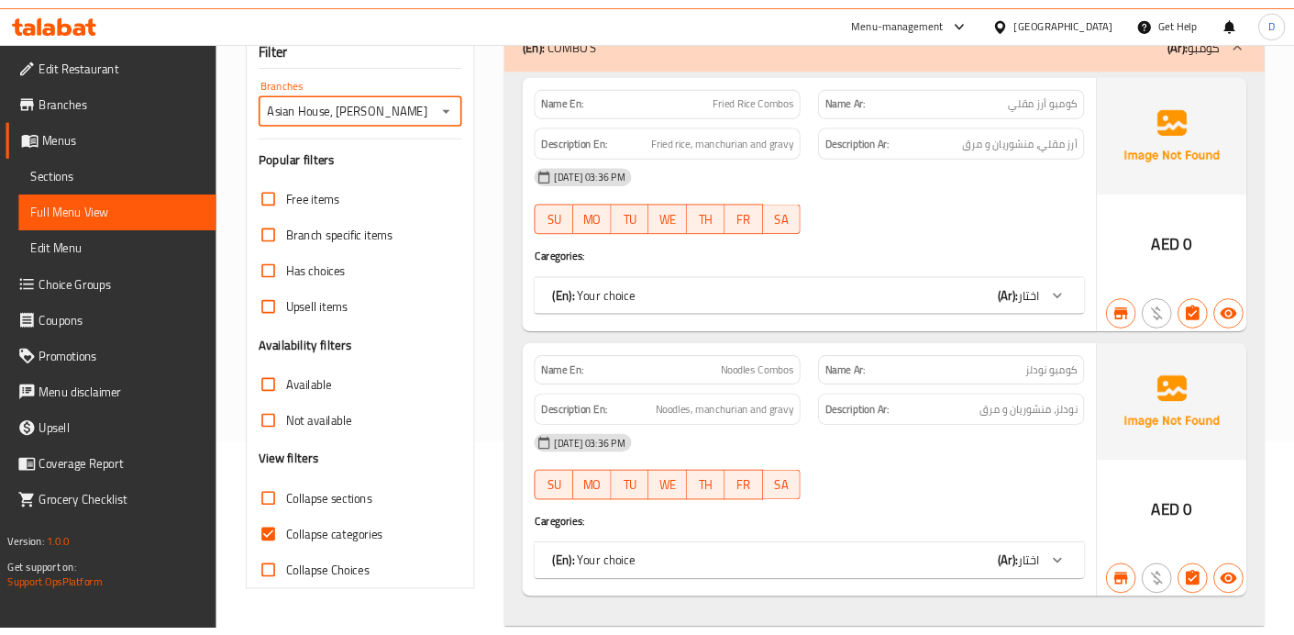
scroll to position [249, 0]
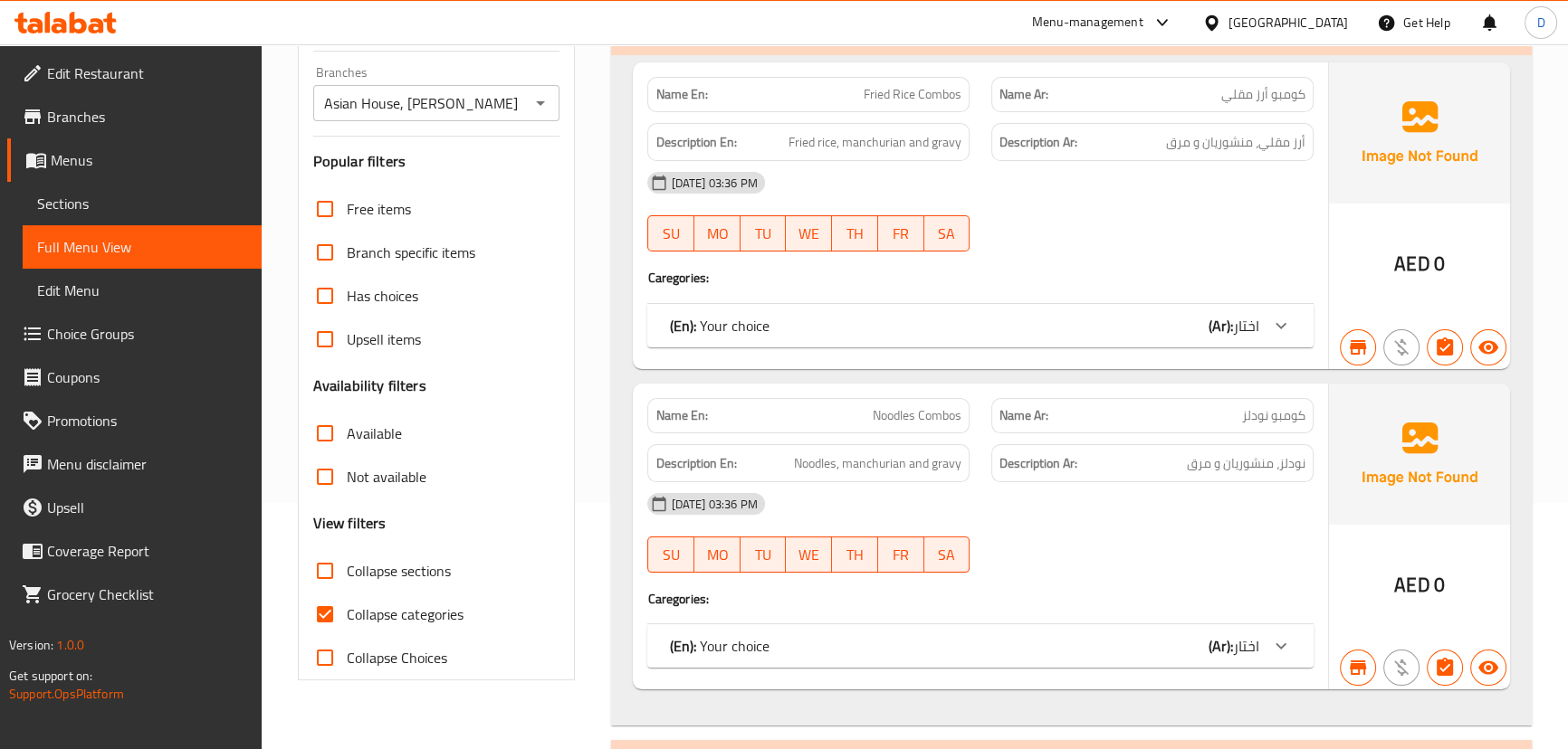
click at [348, 618] on span "Collapse categories" at bounding box center [405, 615] width 117 height 22
click at [347, 618] on input "Collapse categories" at bounding box center [325, 615] width 43 height 43
checkbox input "false"
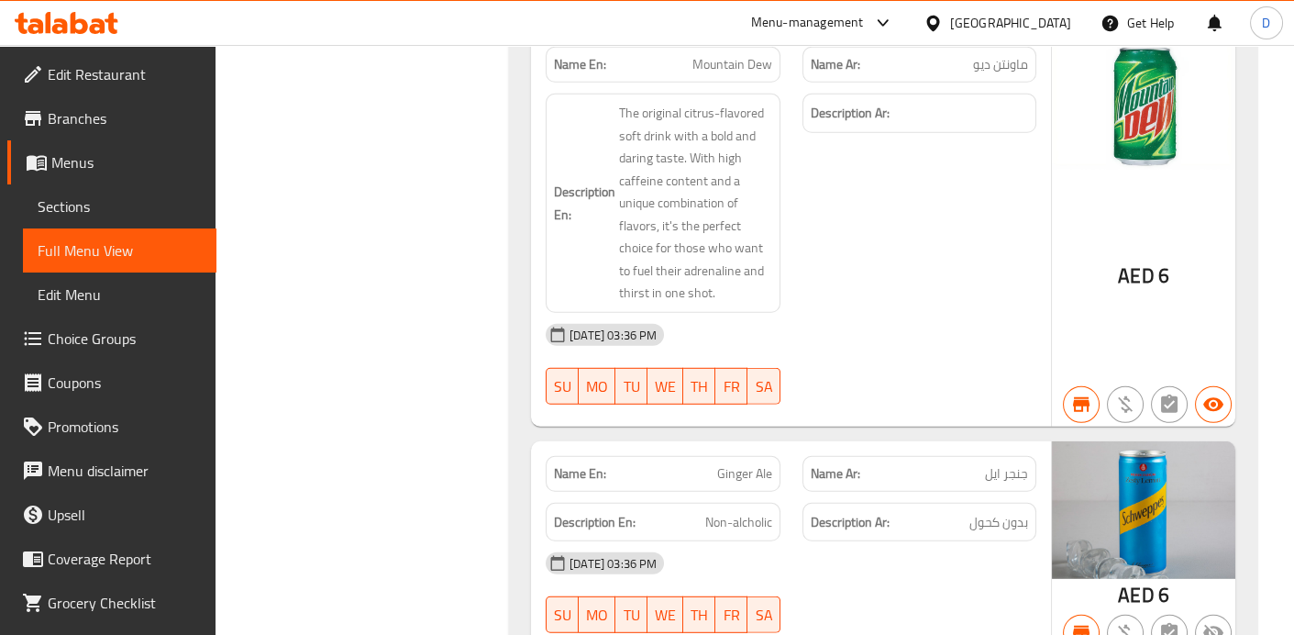
scroll to position [0, 0]
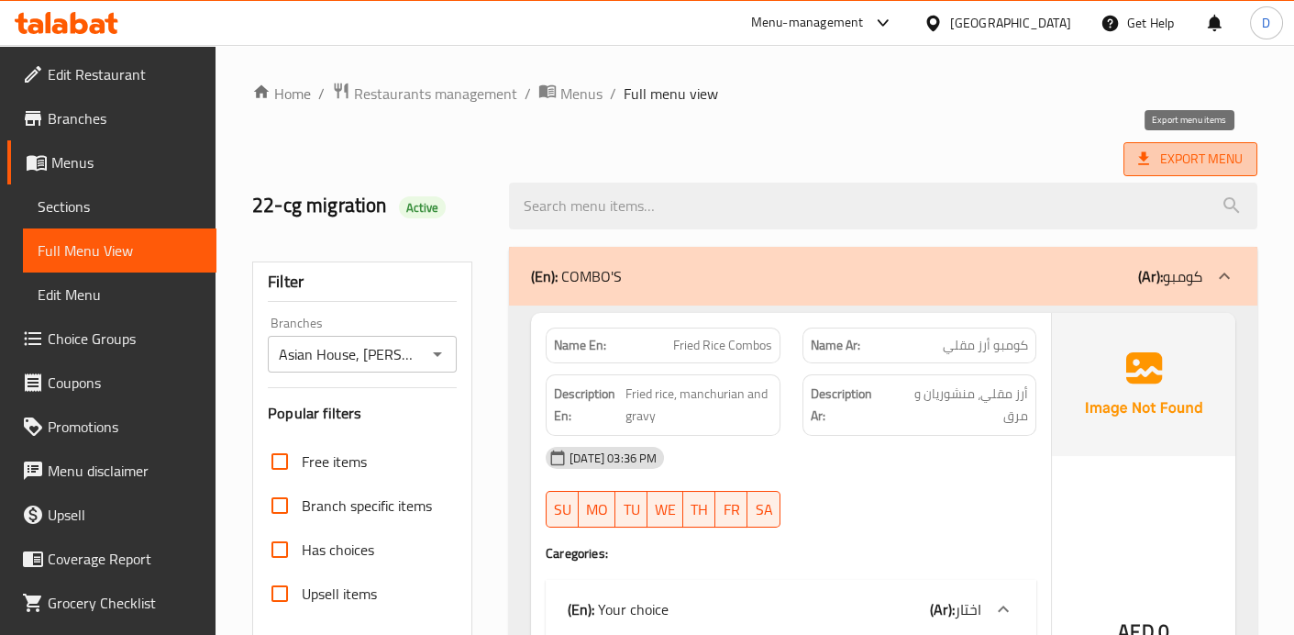
click at [1190, 172] on span "Export Menu" at bounding box center [1190, 159] width 134 height 34
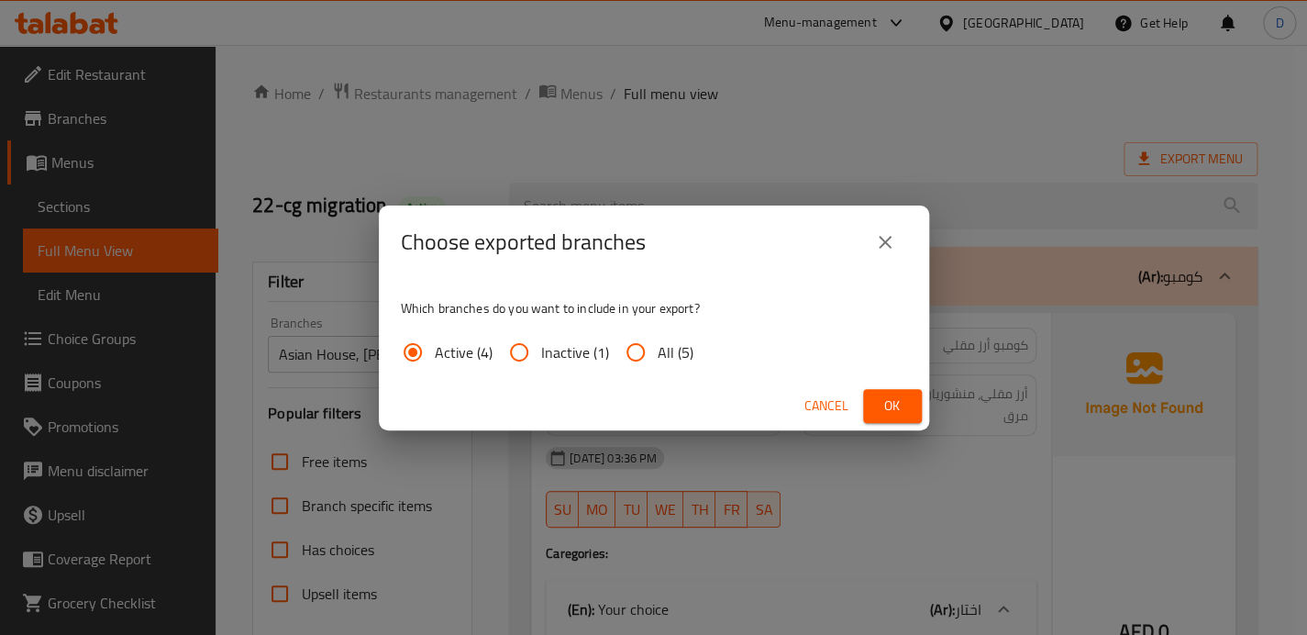
click at [670, 352] on span "All (5)" at bounding box center [676, 352] width 36 height 22
click at [658, 352] on input "All (5)" at bounding box center [636, 352] width 44 height 44
radio input "true"
click at [902, 412] on span "Ok" at bounding box center [892, 405] width 29 height 23
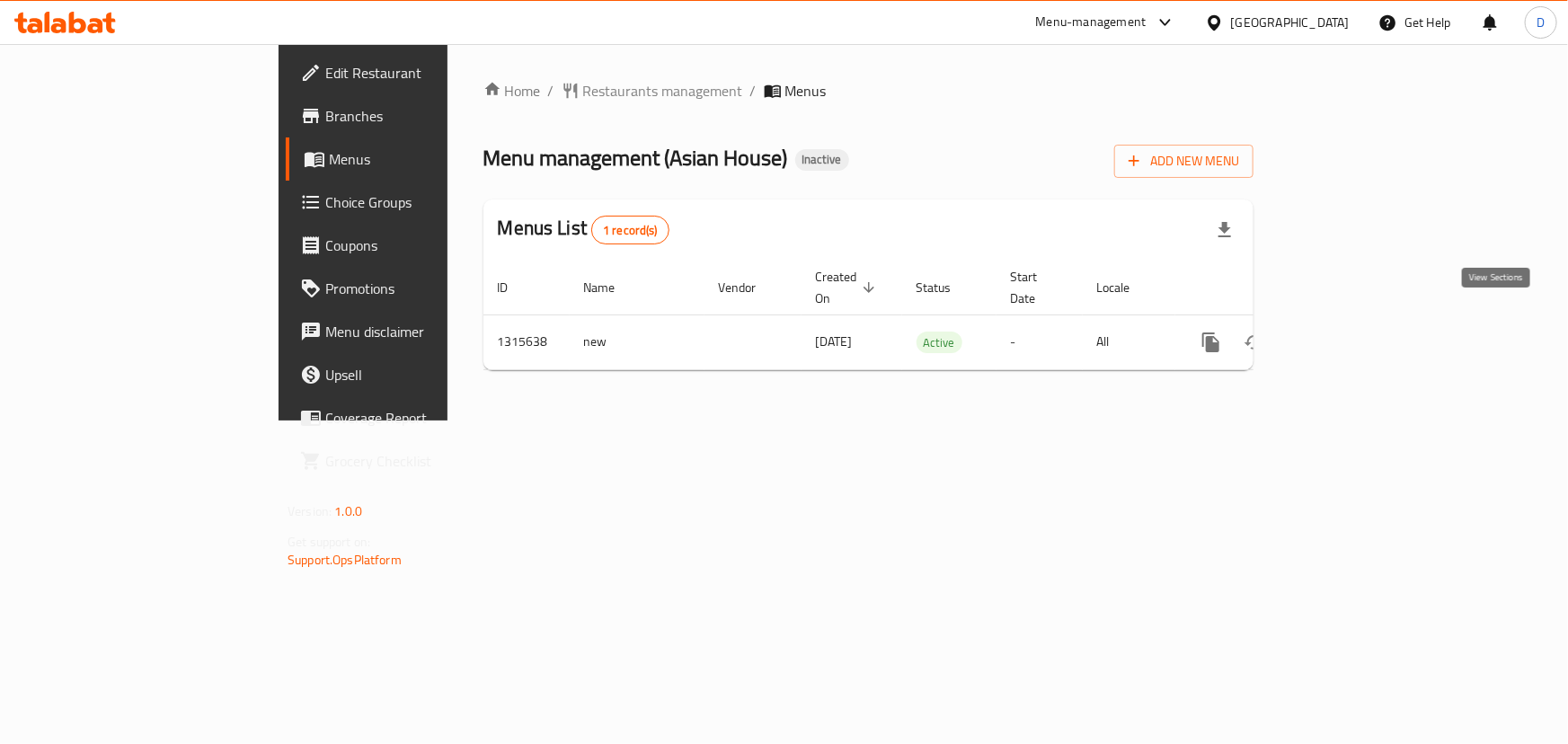
click at [1349, 334] on icon "enhanced table" at bounding box center [1341, 342] width 17 height 17
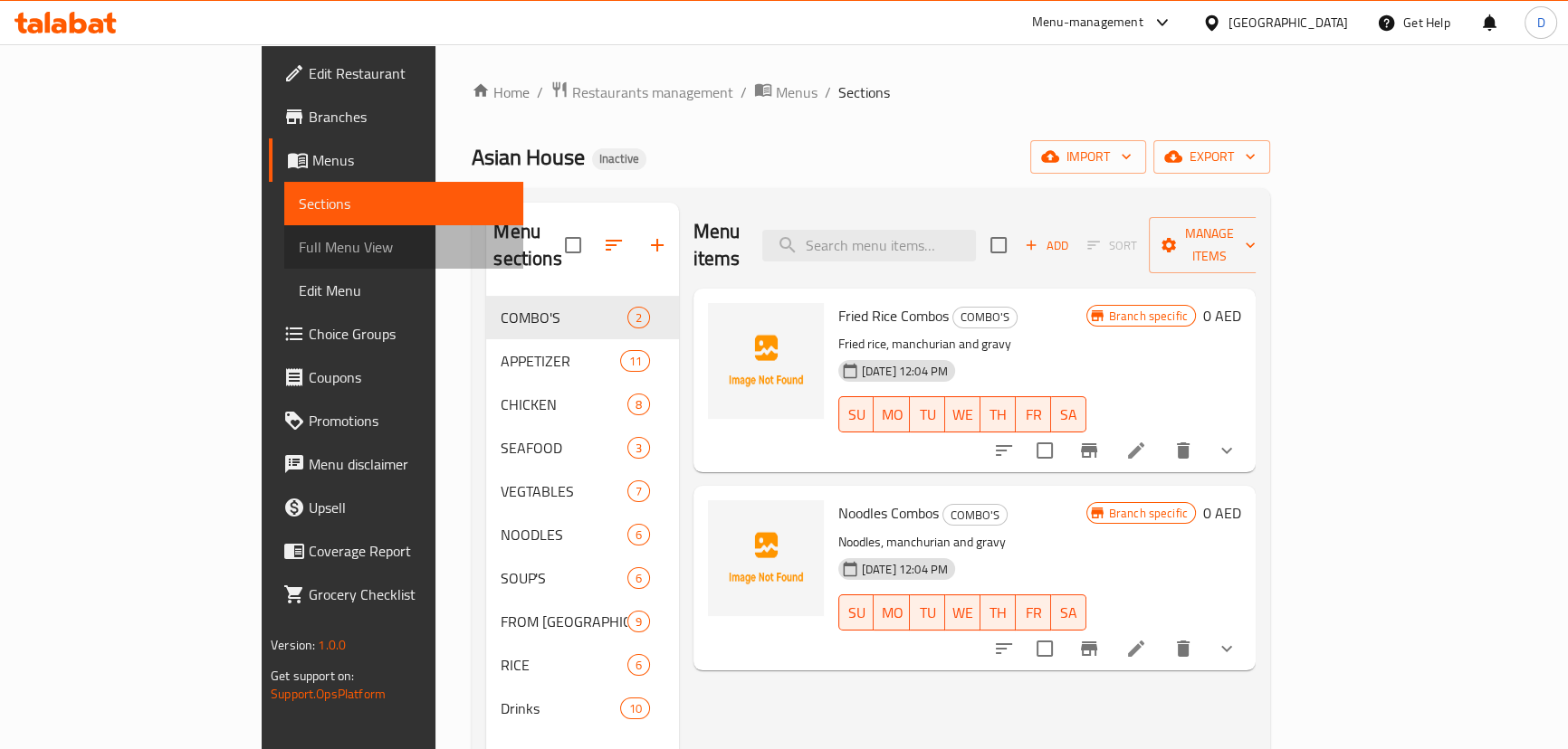
click at [299, 251] on span "Full Menu View" at bounding box center [404, 247] width 210 height 22
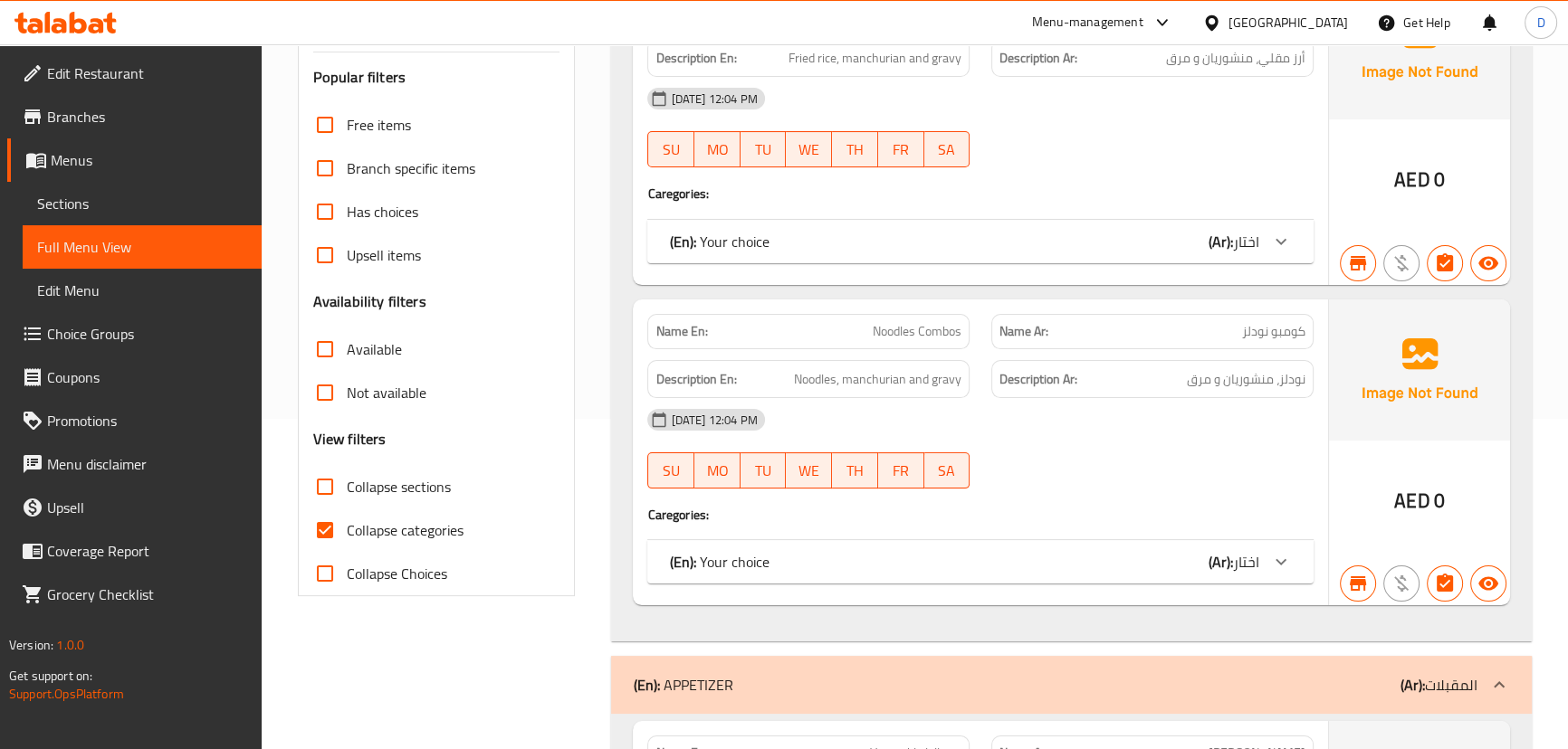
scroll to position [411, 0]
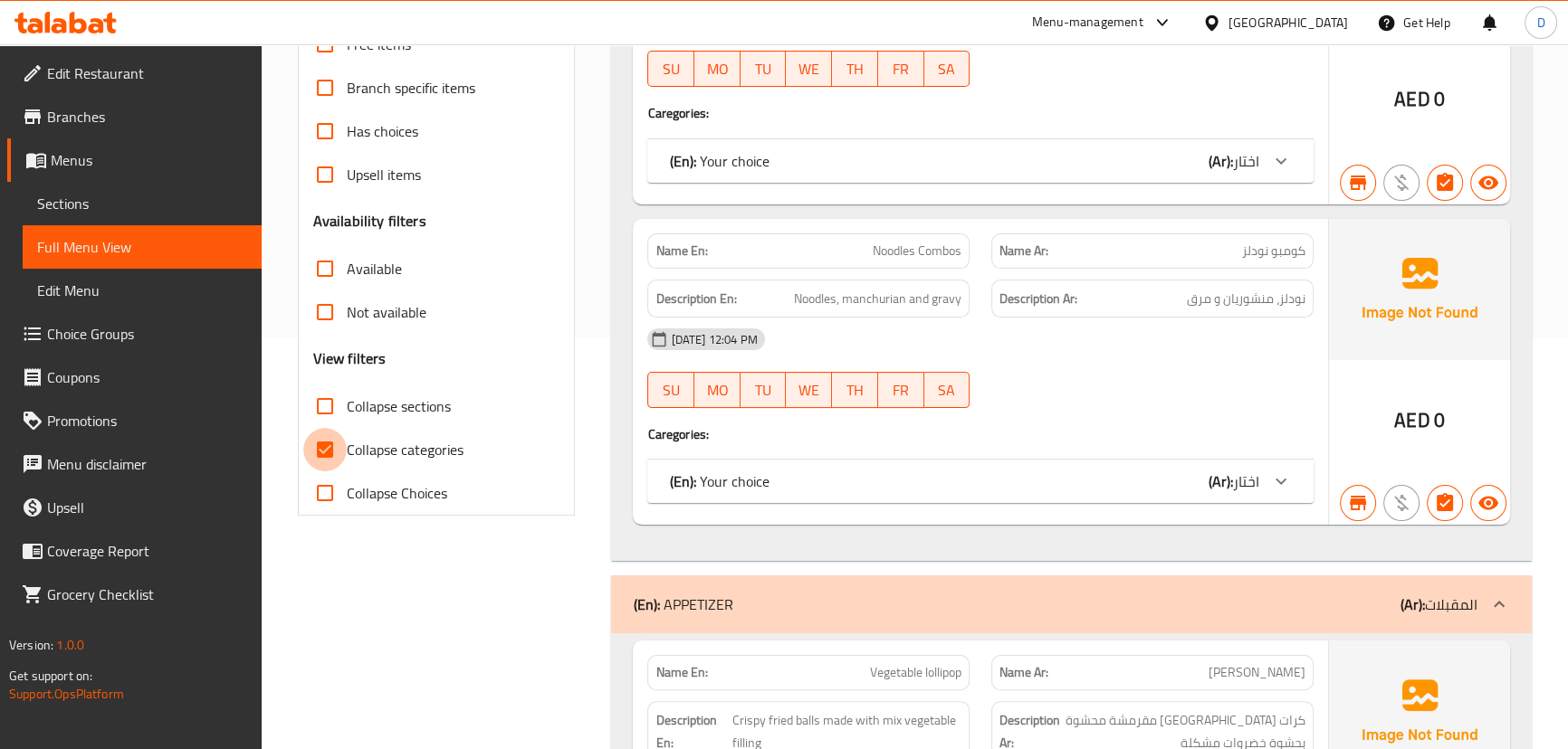
click at [335, 447] on input "Collapse categories" at bounding box center [325, 450] width 43 height 43
checkbox input "false"
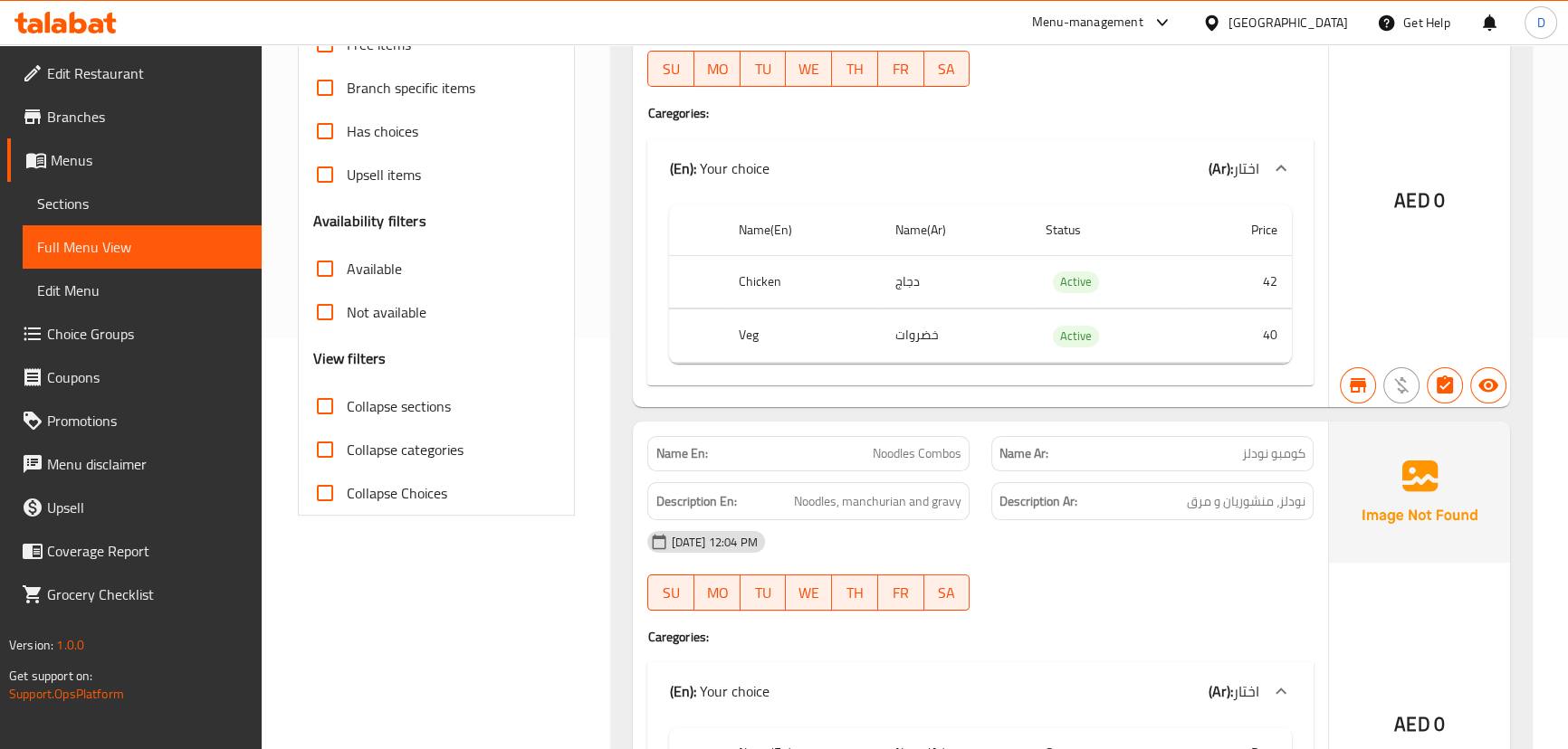
scroll to position [246, 0]
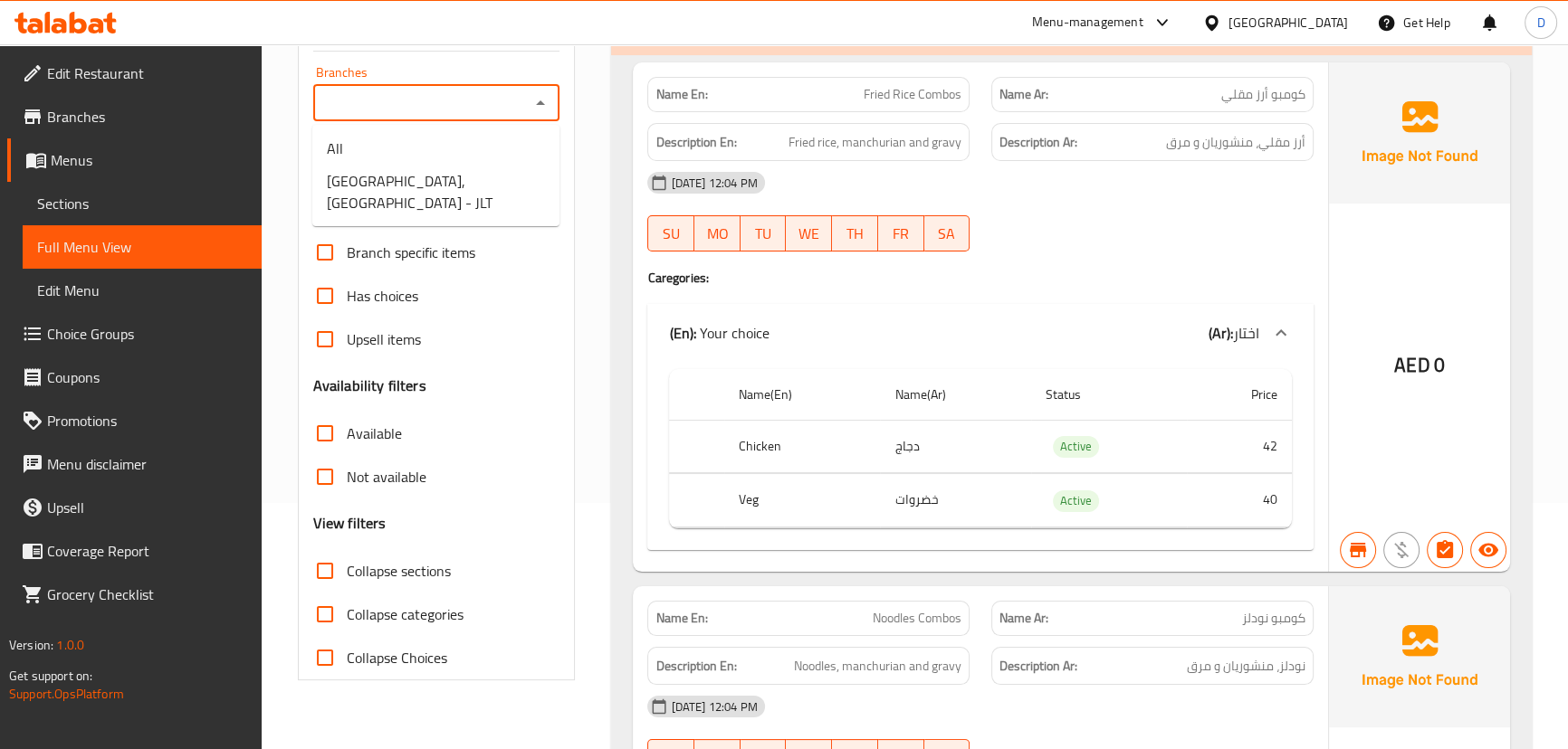
click at [442, 91] on input "Branches" at bounding box center [422, 104] width 206 height 26
click at [442, 198] on span "[GEOGRAPHIC_DATA], [GEOGRAPHIC_DATA] - JLT" at bounding box center [435, 191] width 218 height 43
type input "[GEOGRAPHIC_DATA], [GEOGRAPHIC_DATA] - JLT"
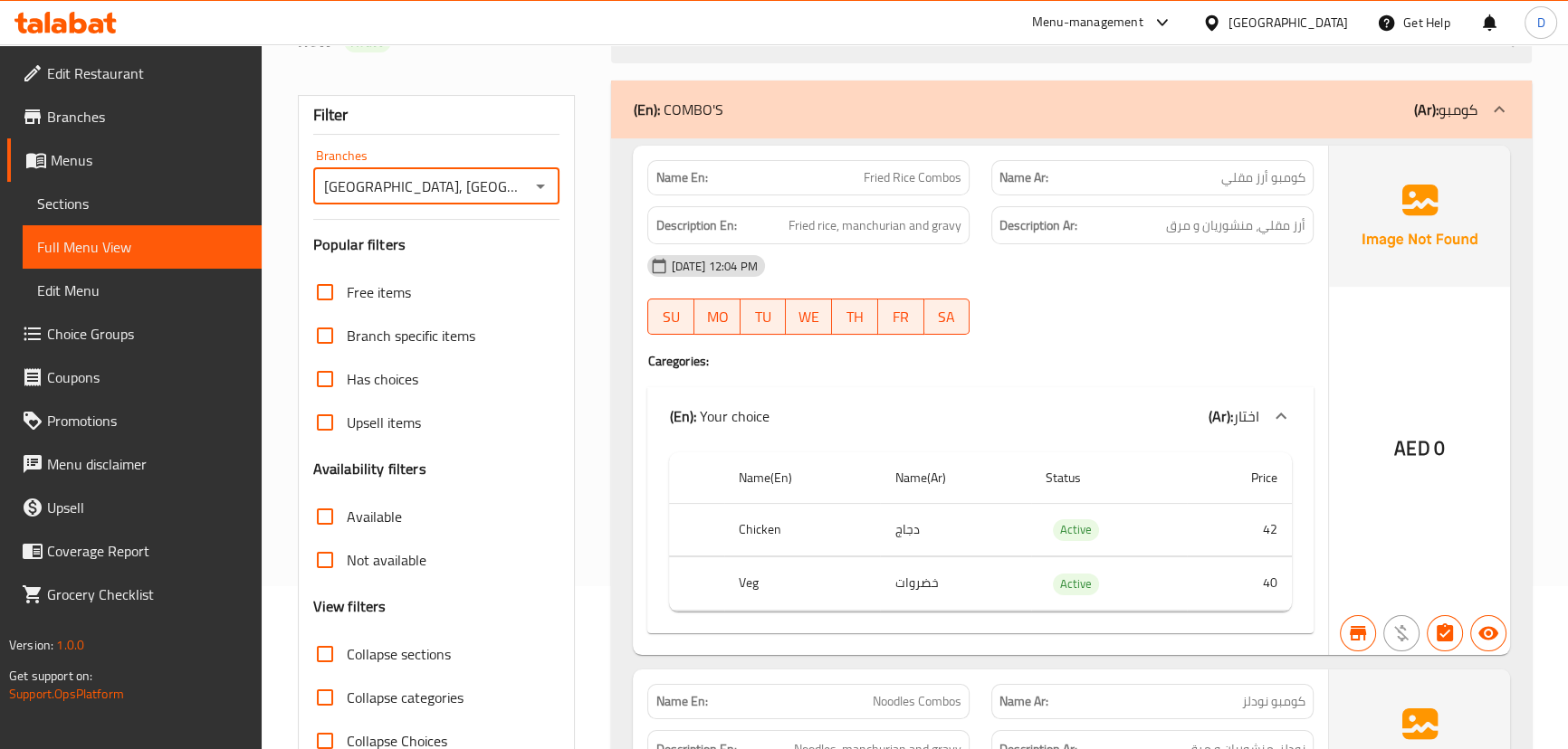
scroll to position [82, 0]
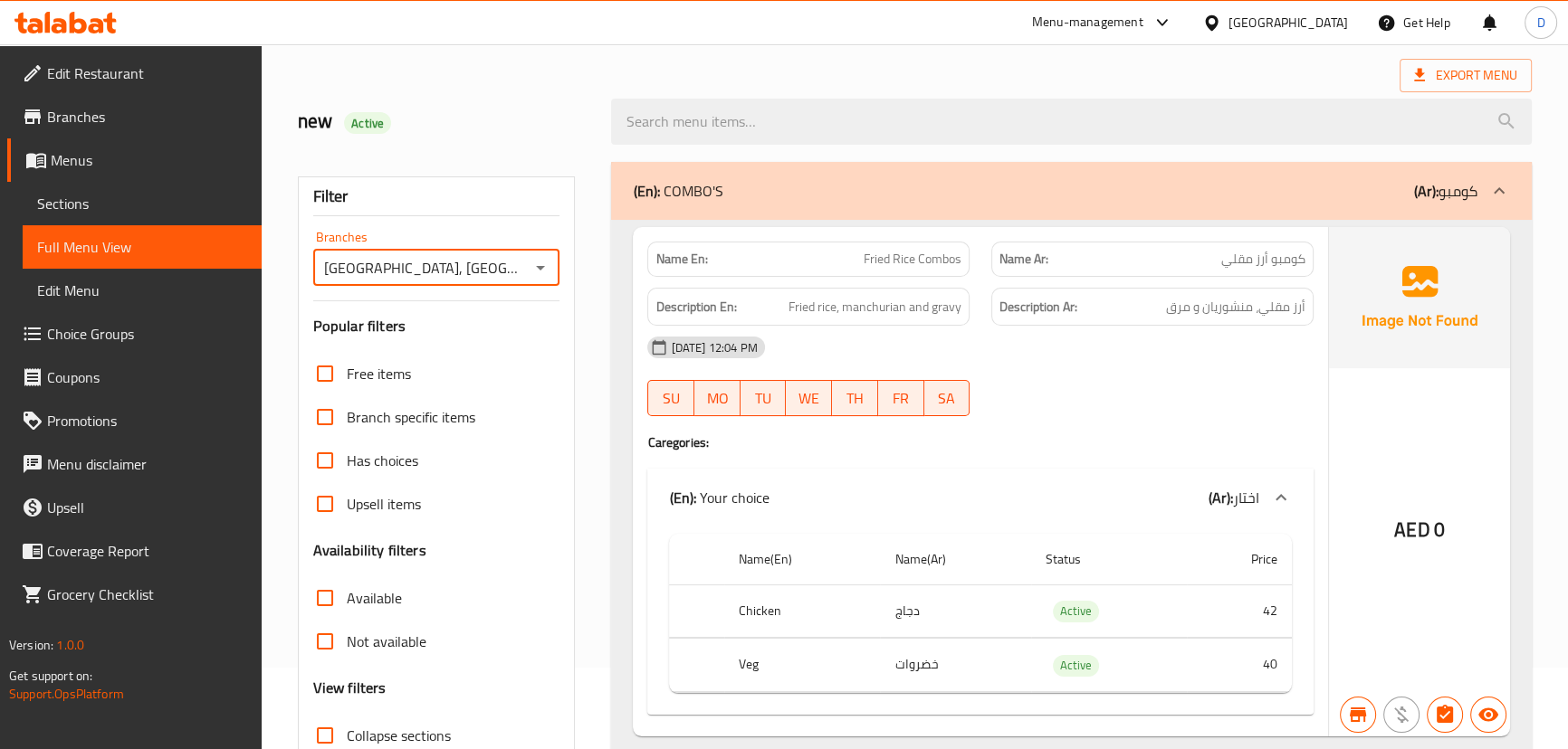
click at [479, 91] on div "new Active" at bounding box center [444, 122] width 314 height 81
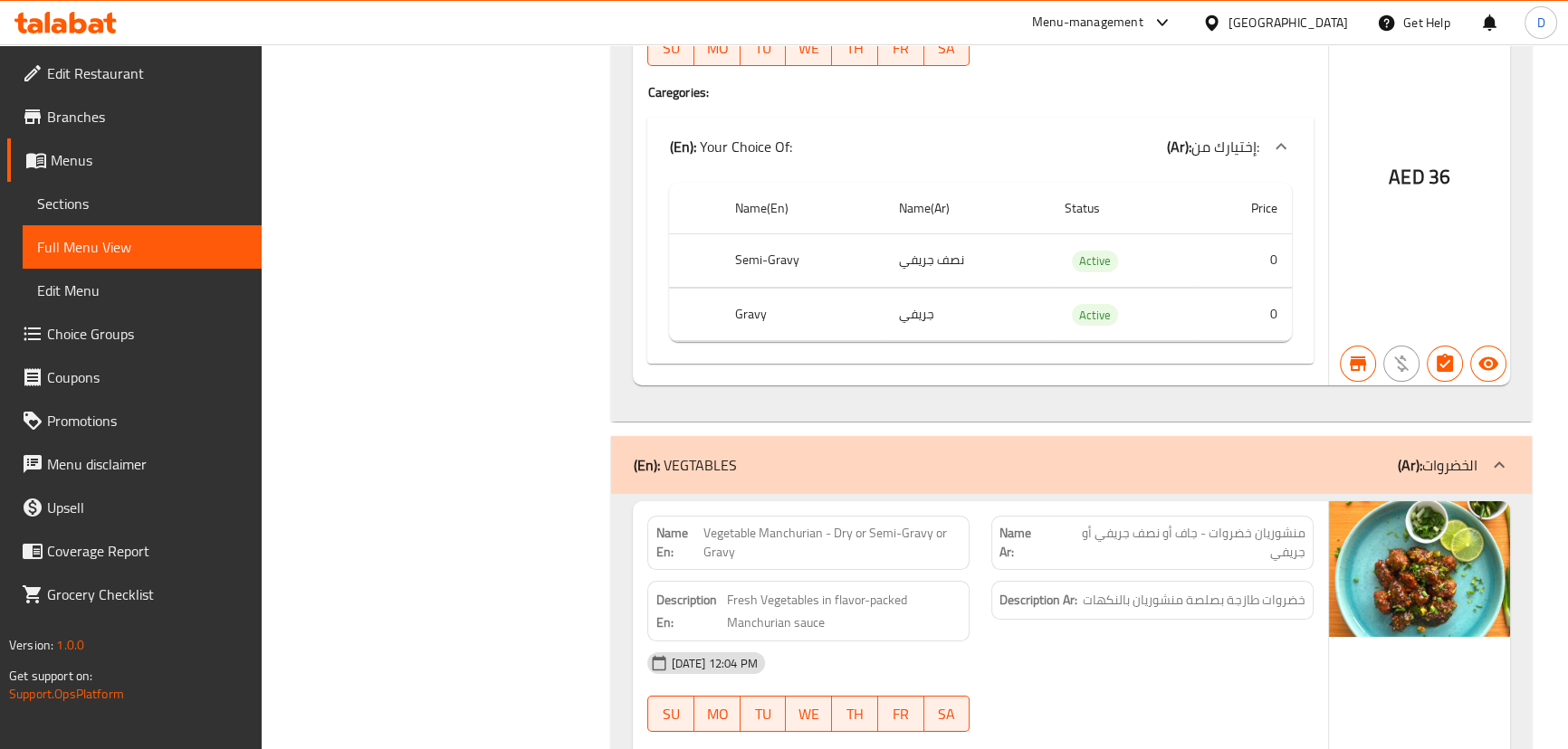
scroll to position [0, 0]
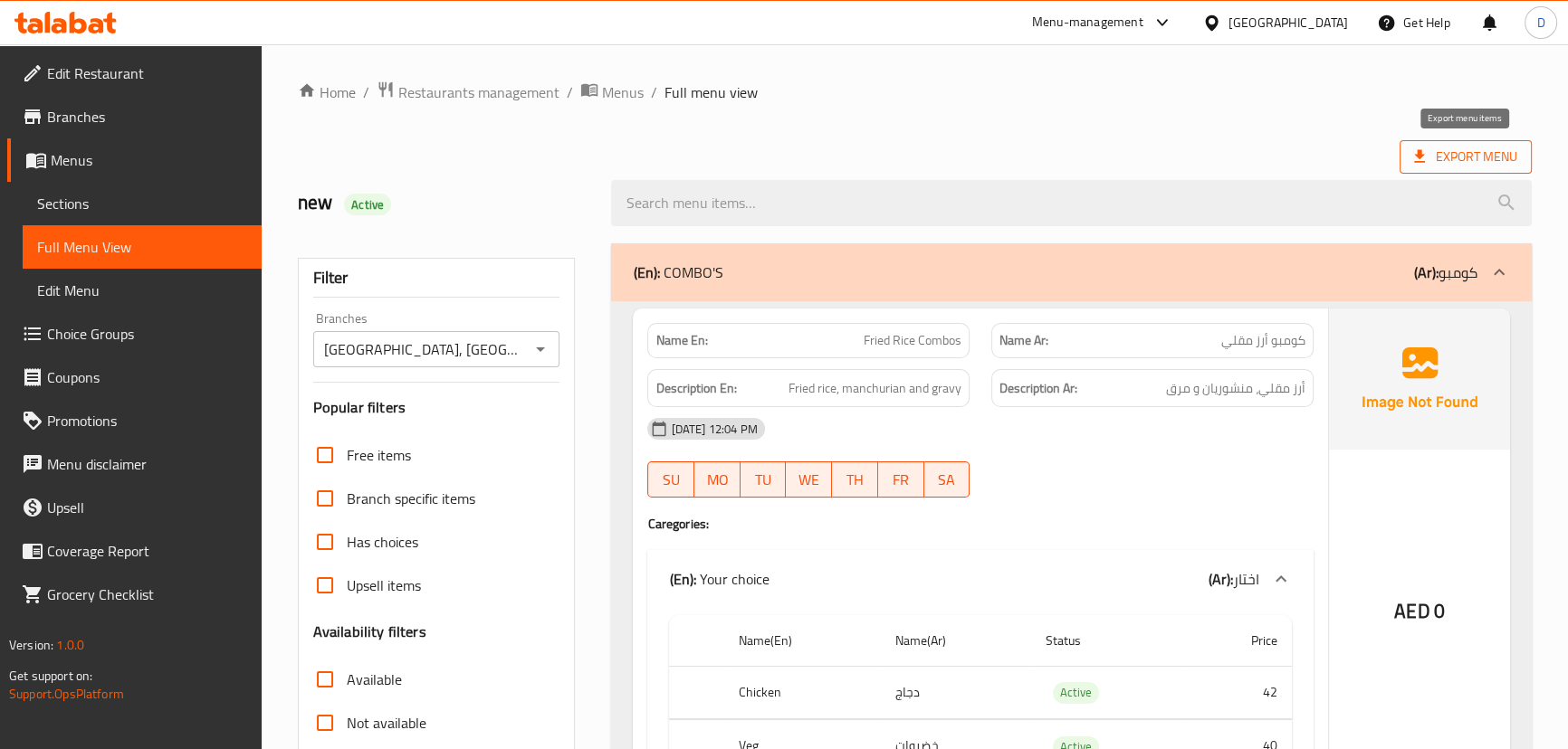
click at [1467, 153] on span "Export Menu" at bounding box center [1466, 157] width 104 height 23
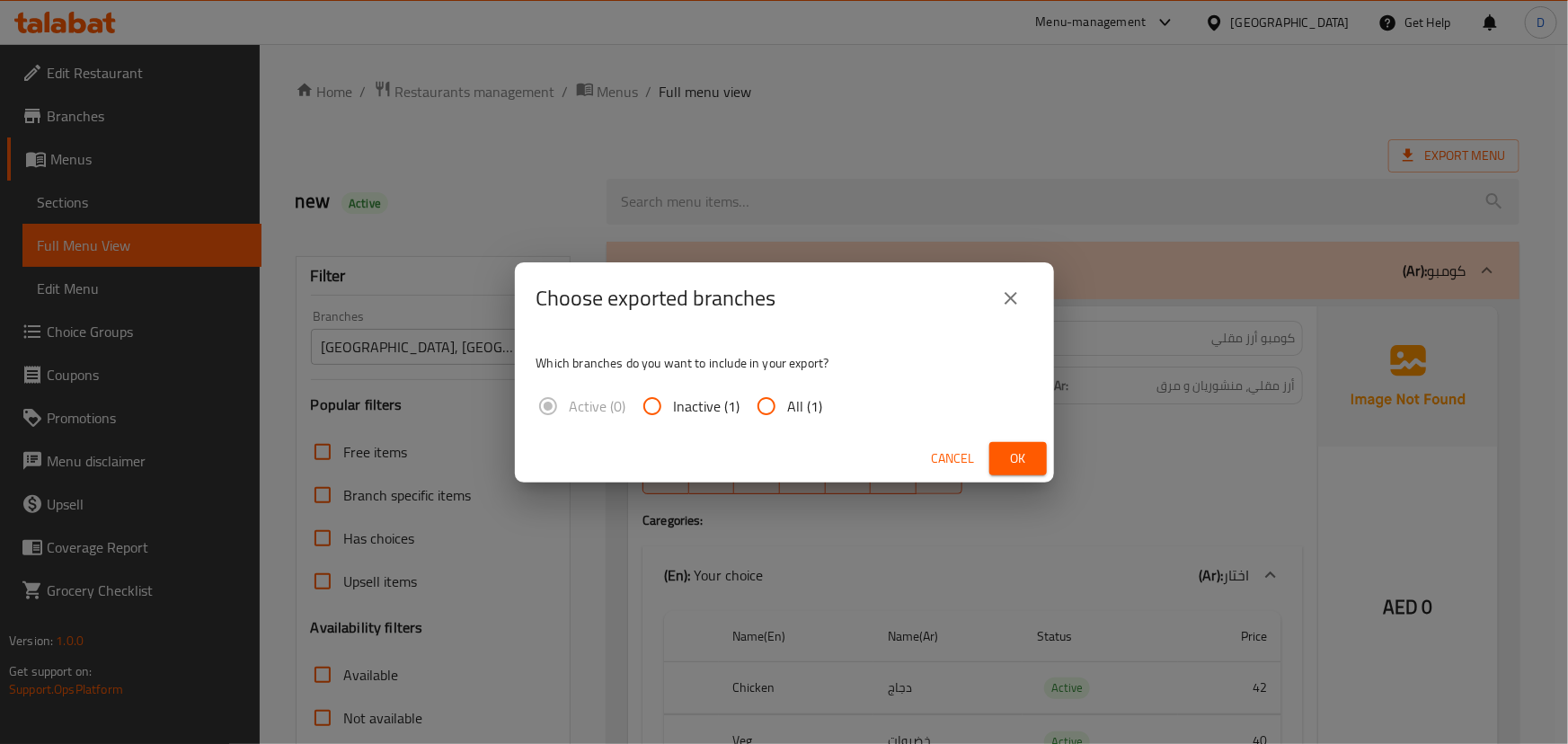
click at [790, 404] on span "All (1)" at bounding box center [806, 407] width 35 height 22
click at [788, 404] on input "All (1)" at bounding box center [766, 407] width 43 height 43
radio input "true"
drag, startPoint x: 1004, startPoint y: 457, endPoint x: 813, endPoint y: 320, distance: 235.1
click at [1003, 455] on button "Ok" at bounding box center [1018, 459] width 58 height 33
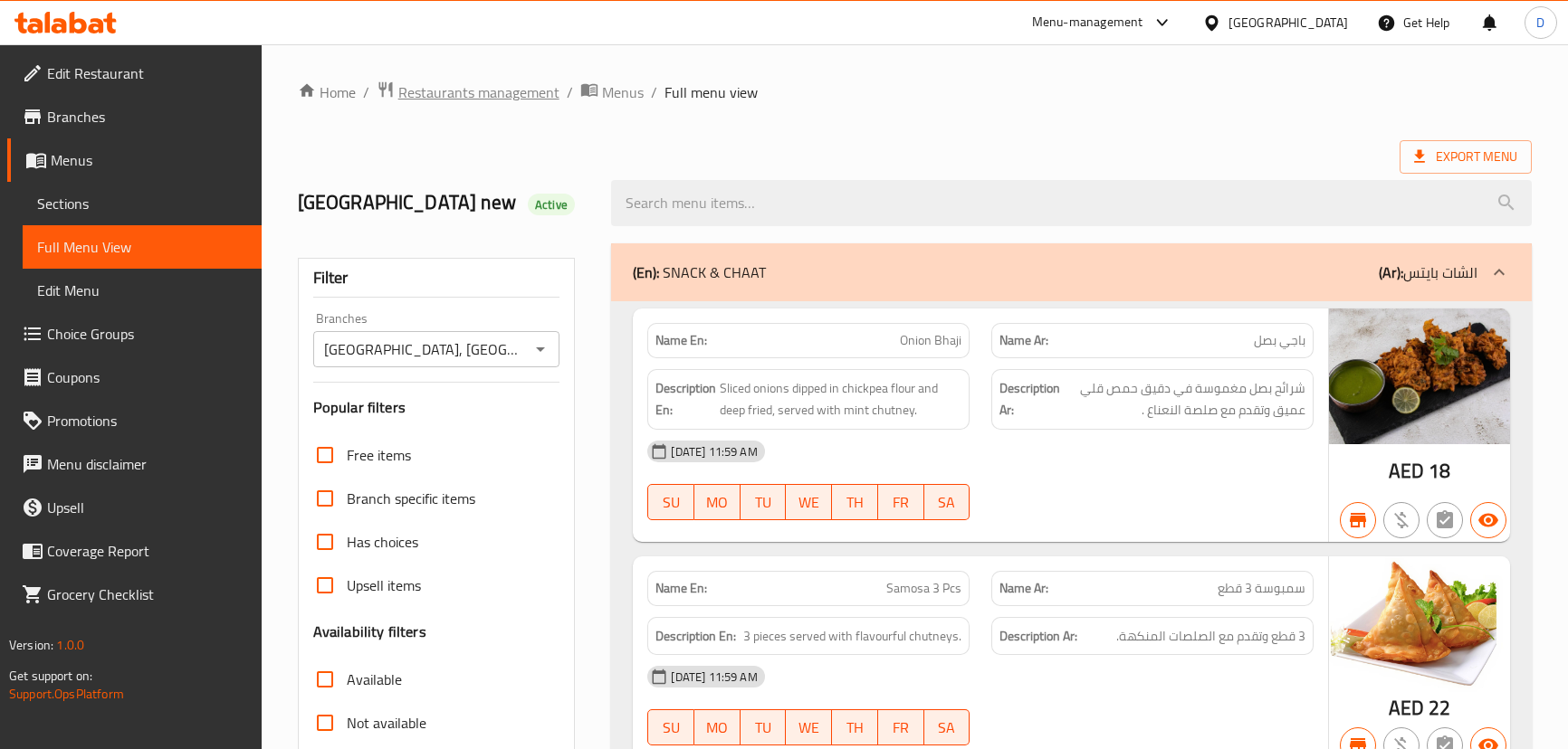
click at [452, 90] on span "Restaurants management" at bounding box center [479, 93] width 161 height 22
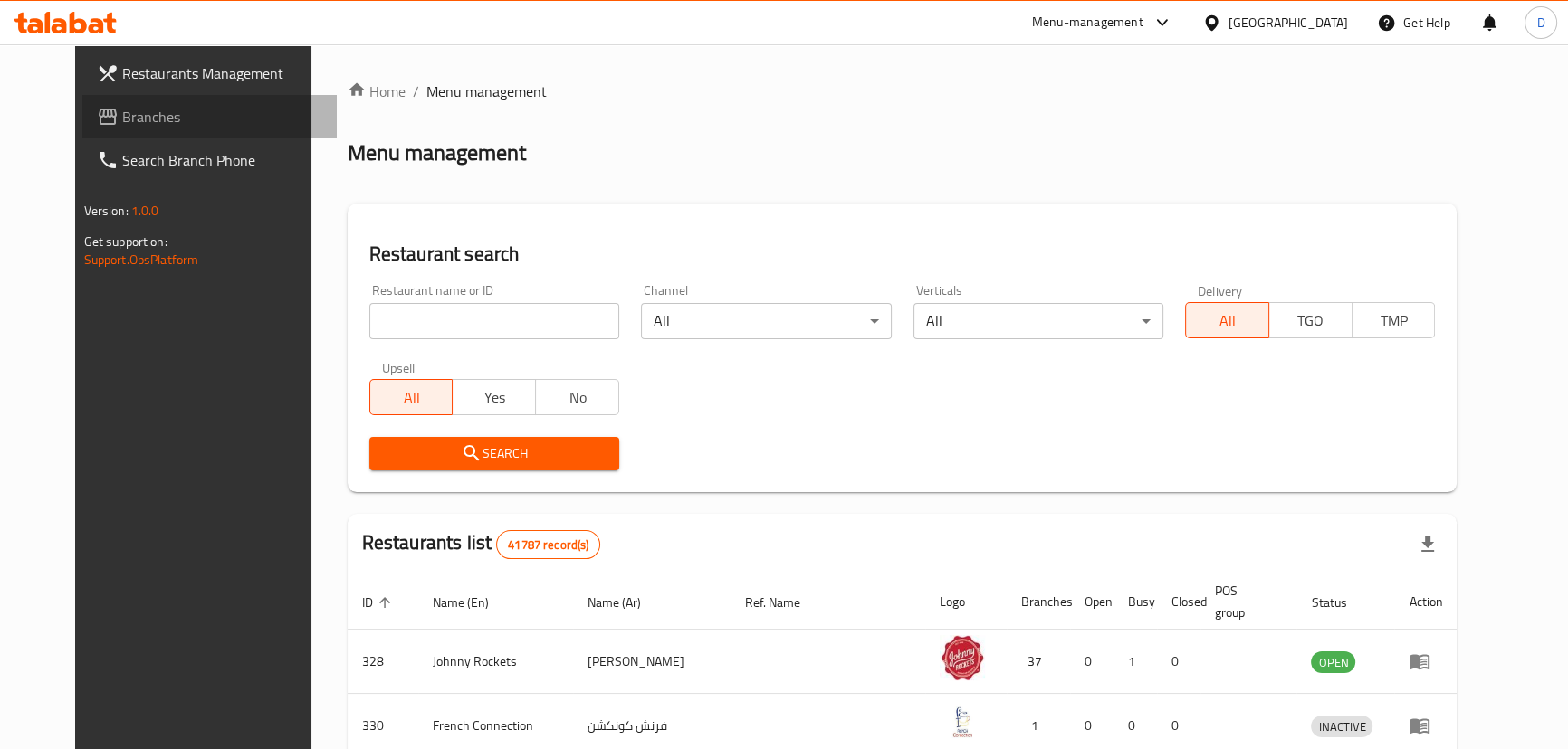
click at [172, 120] on span "Branches" at bounding box center [222, 116] width 200 height 22
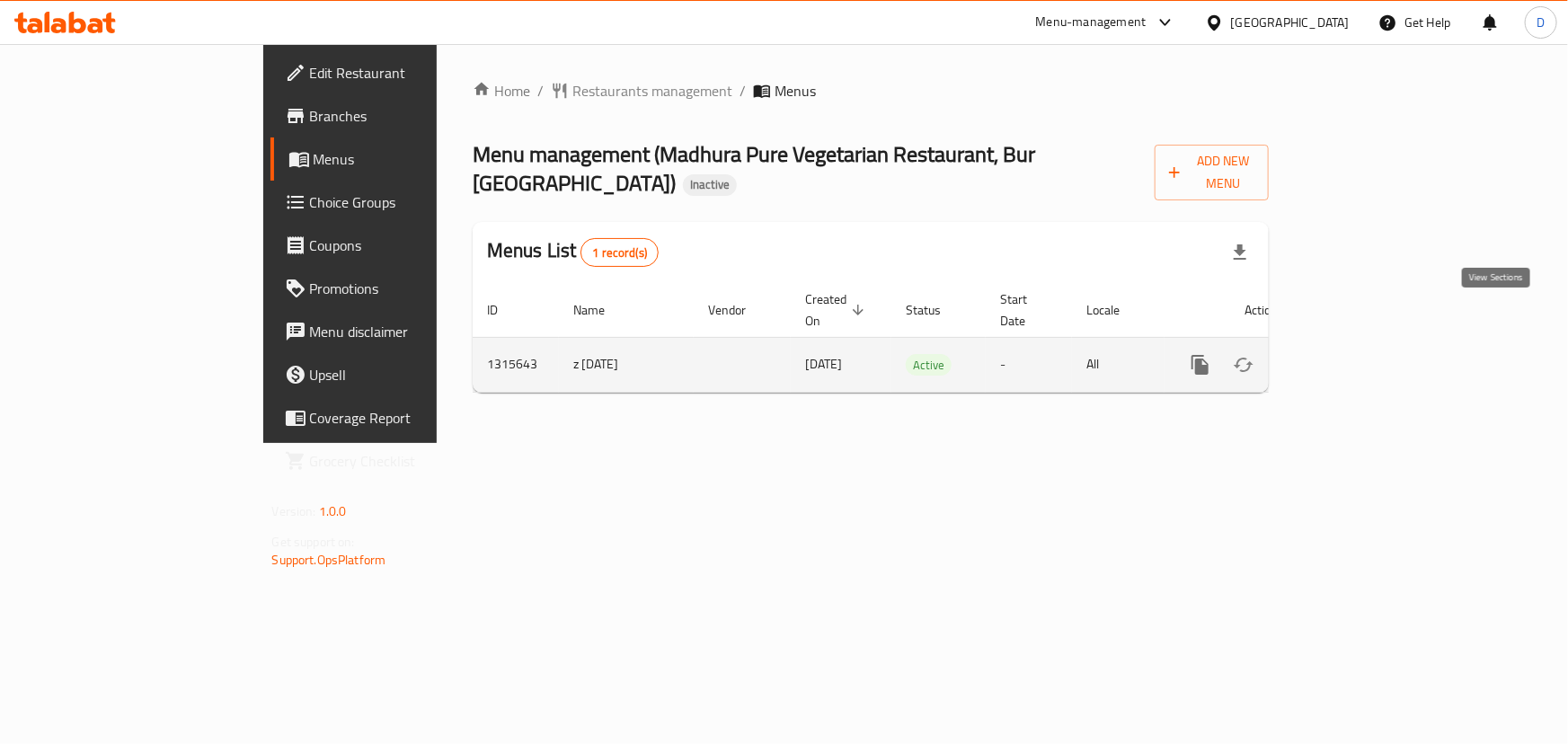
click at [1339, 357] on icon "enhanced table" at bounding box center [1330, 365] width 17 height 17
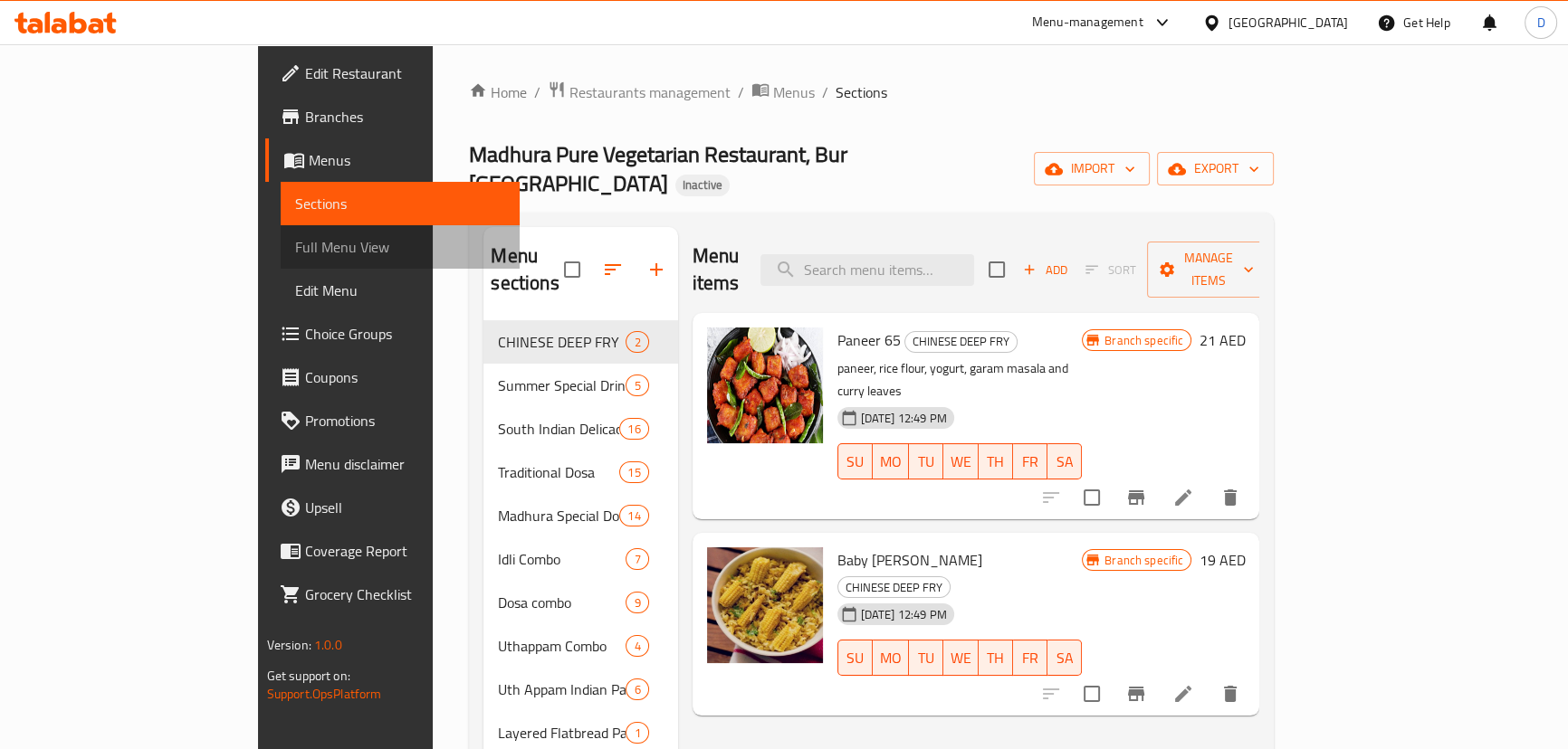
click at [295, 248] on span "Full Menu View" at bounding box center [400, 247] width 210 height 22
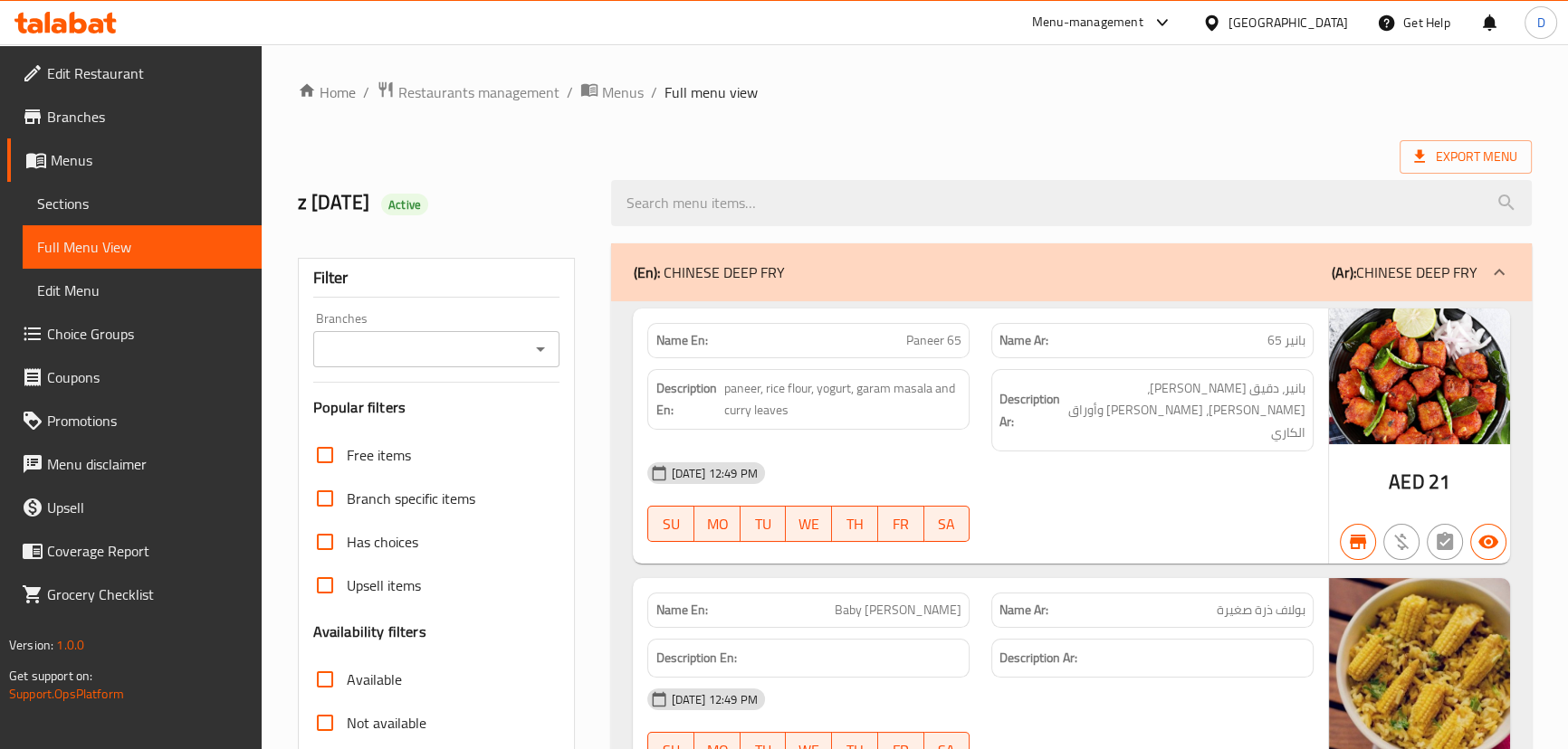
scroll to position [246, 0]
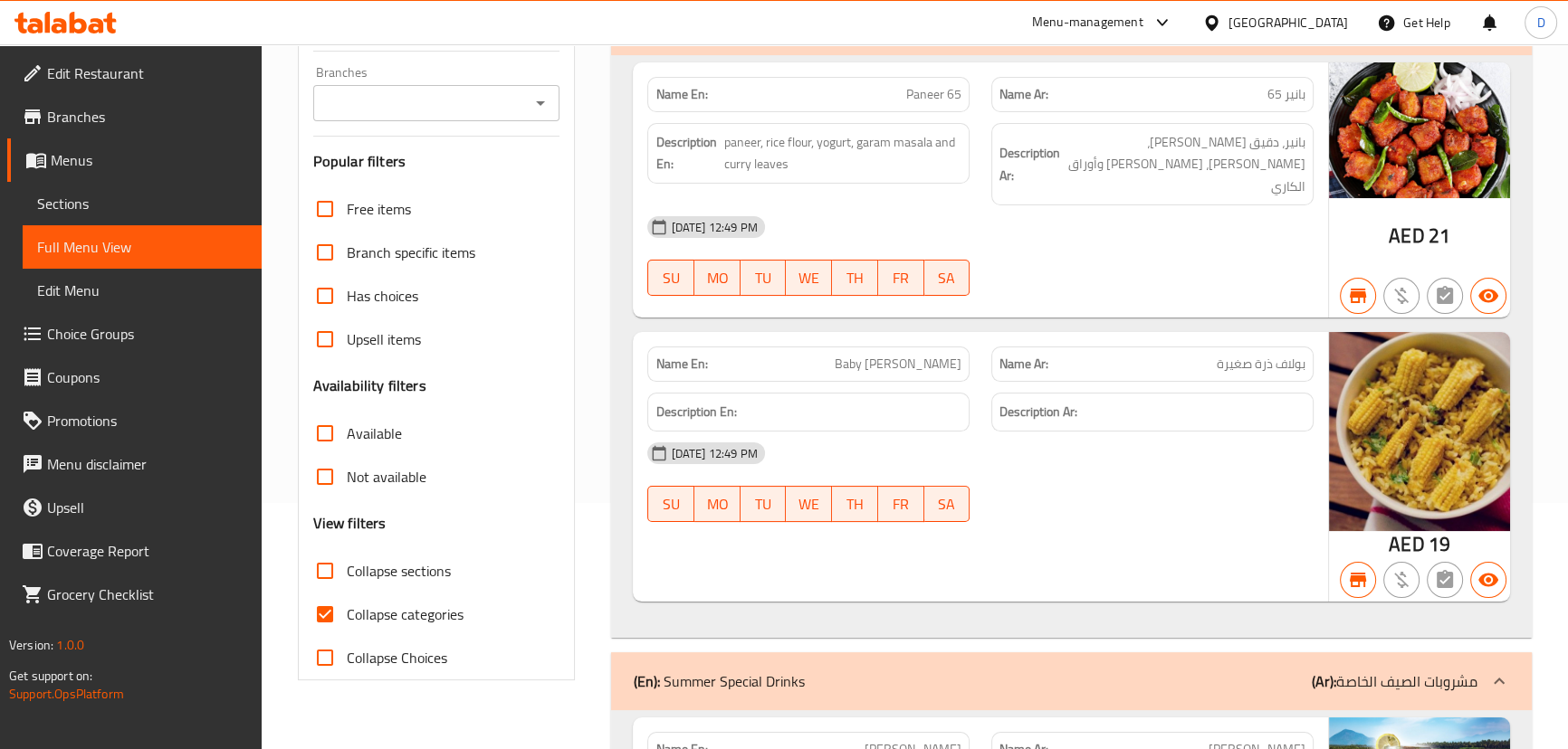
click at [377, 608] on span "Collapse categories" at bounding box center [405, 615] width 117 height 22
click at [347, 608] on input "Collapse categories" at bounding box center [325, 615] width 43 height 43
checkbox input "false"
click at [434, 115] on input "Branches" at bounding box center [422, 104] width 206 height 26
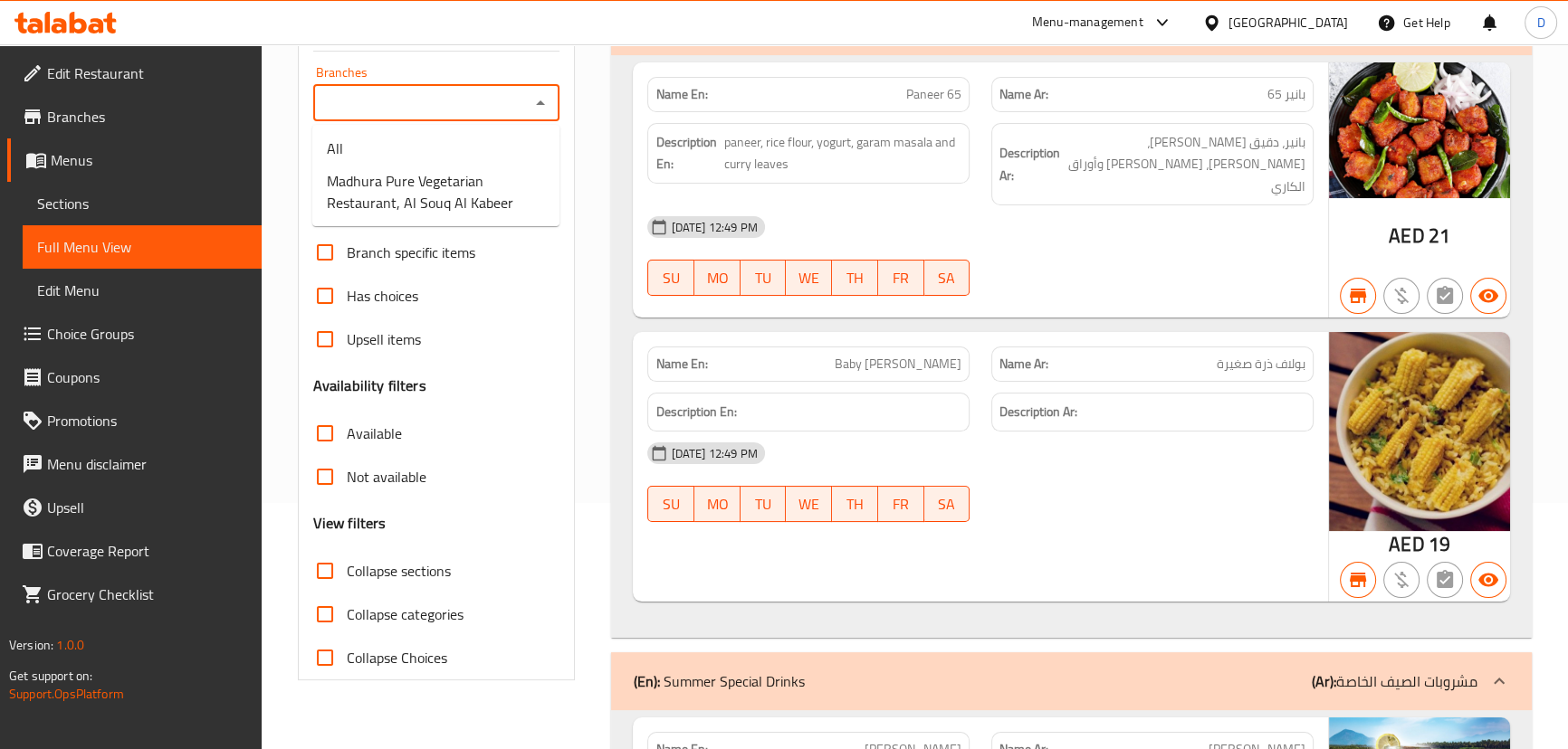
scroll to position [164, 0]
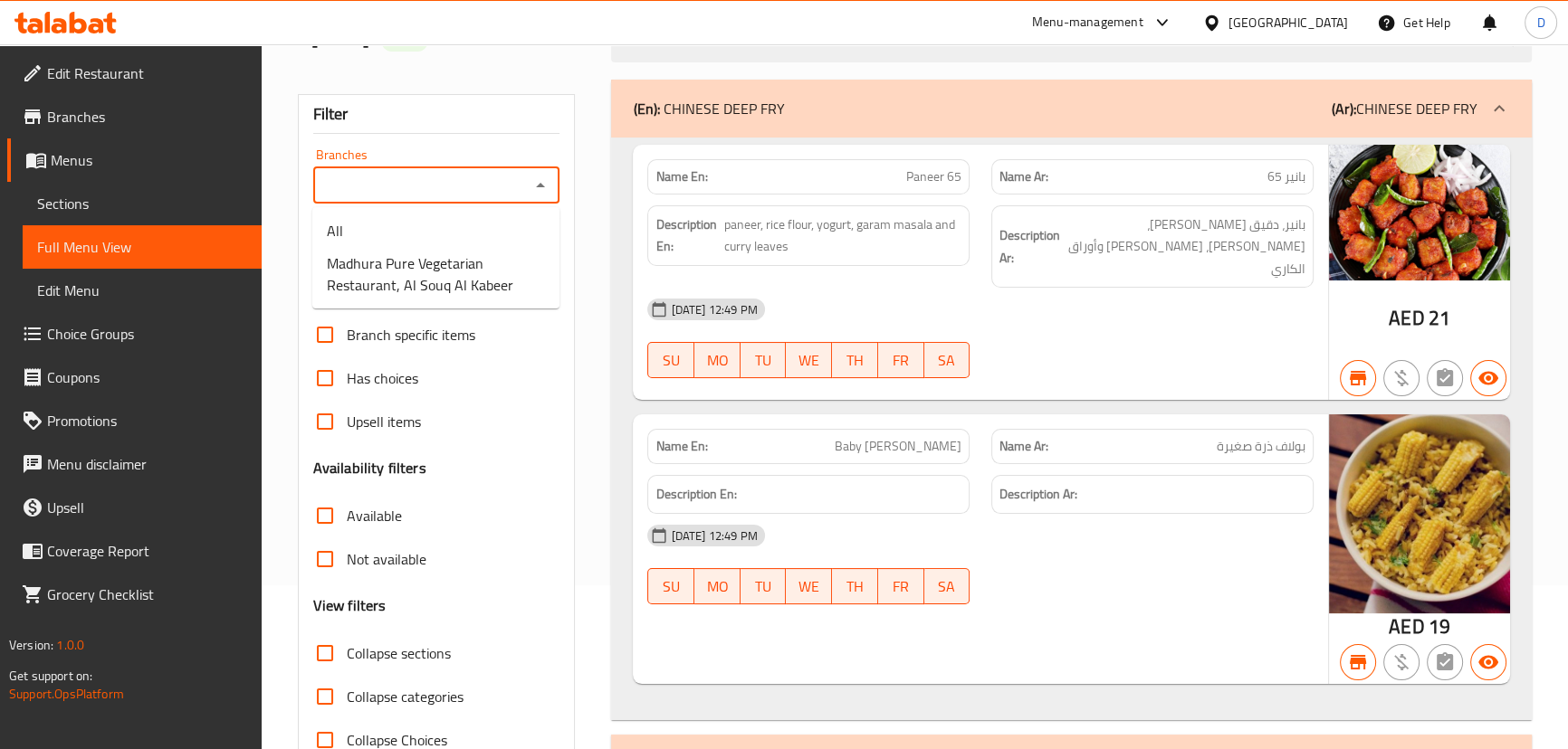
click at [455, 284] on span "Madhura Pure Vegetarian Restaurant, Al Souq Al Kabeer" at bounding box center [435, 274] width 218 height 43
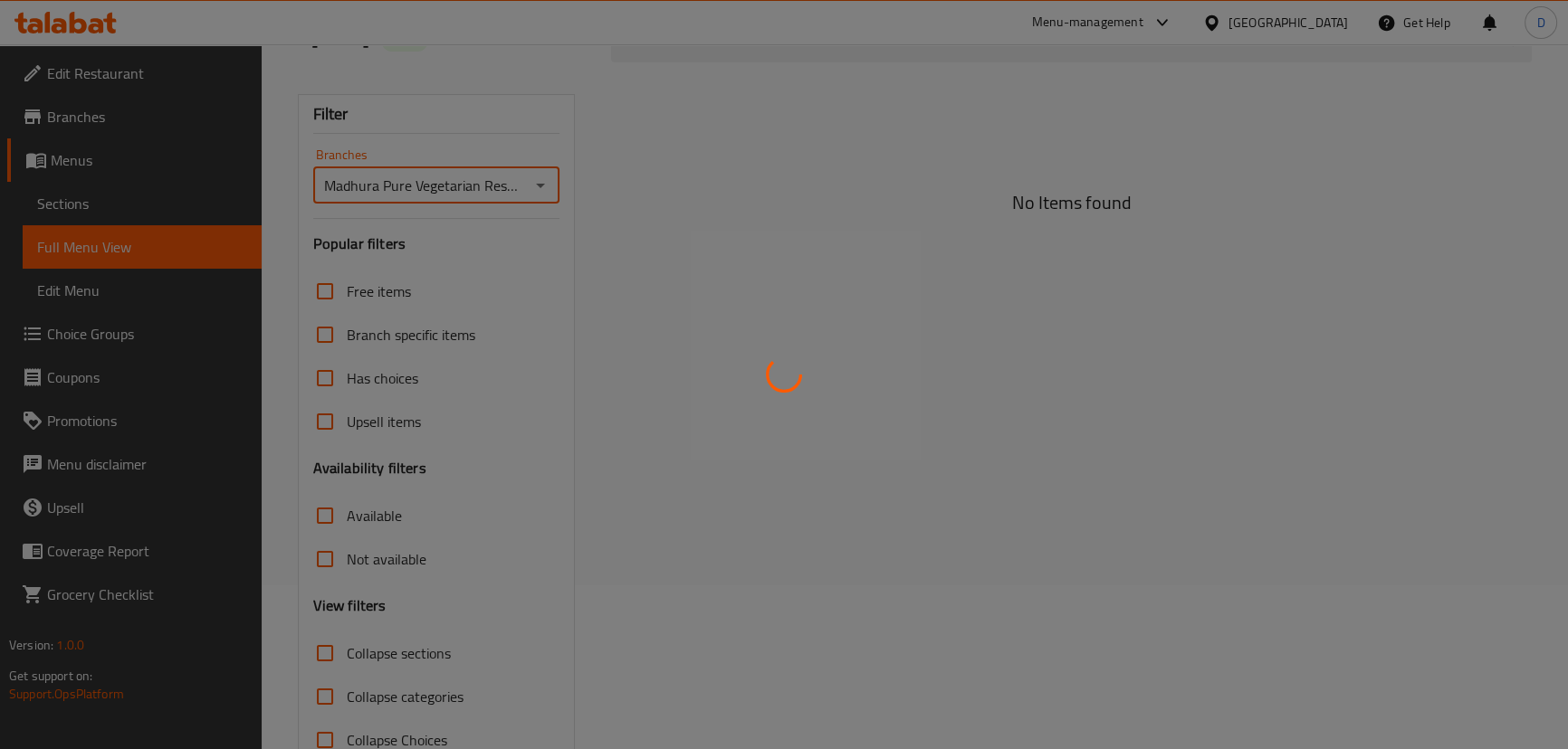
type input "Madhura Pure Vegetarian Restaurant, Al Souq Al Kabeer"
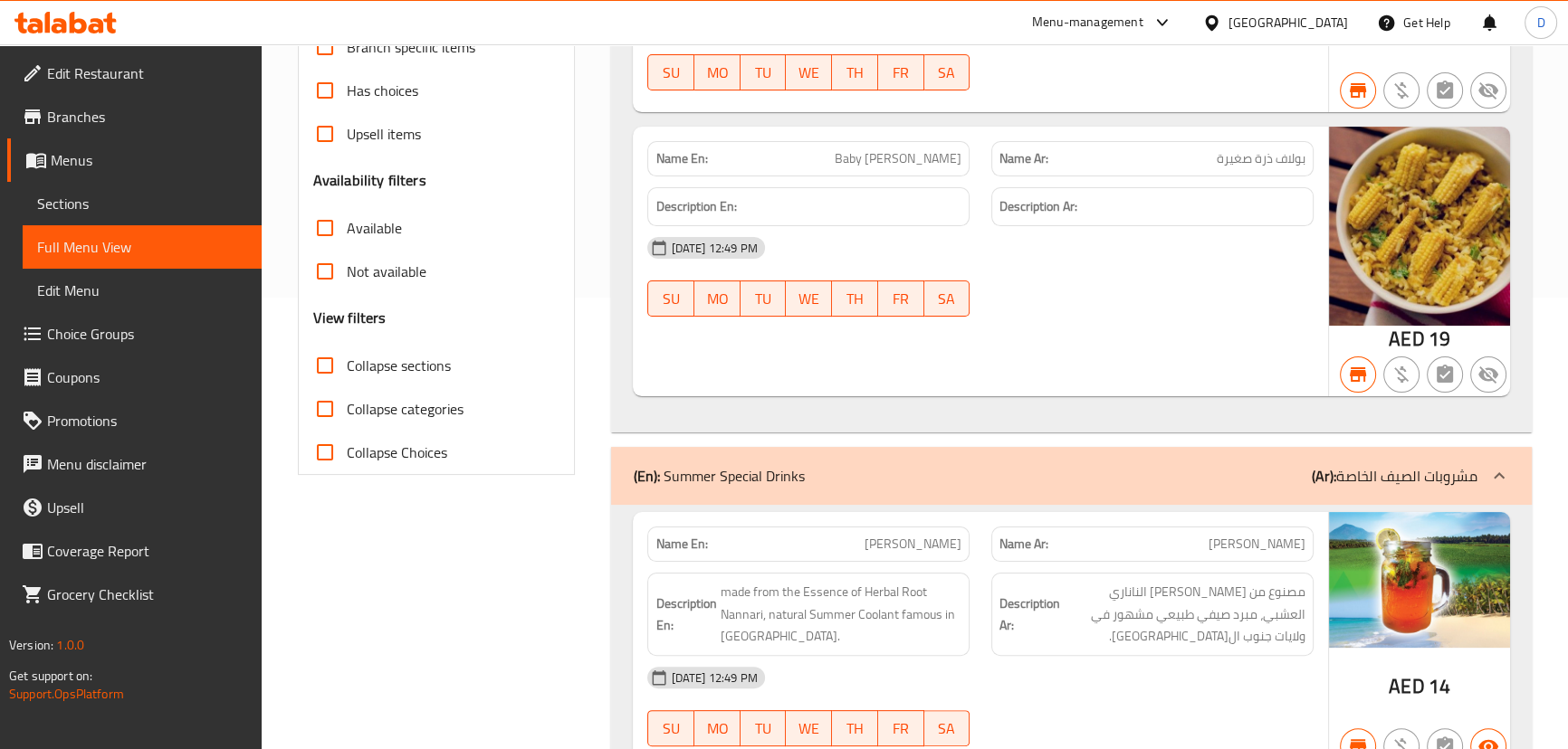
scroll to position [493, 0]
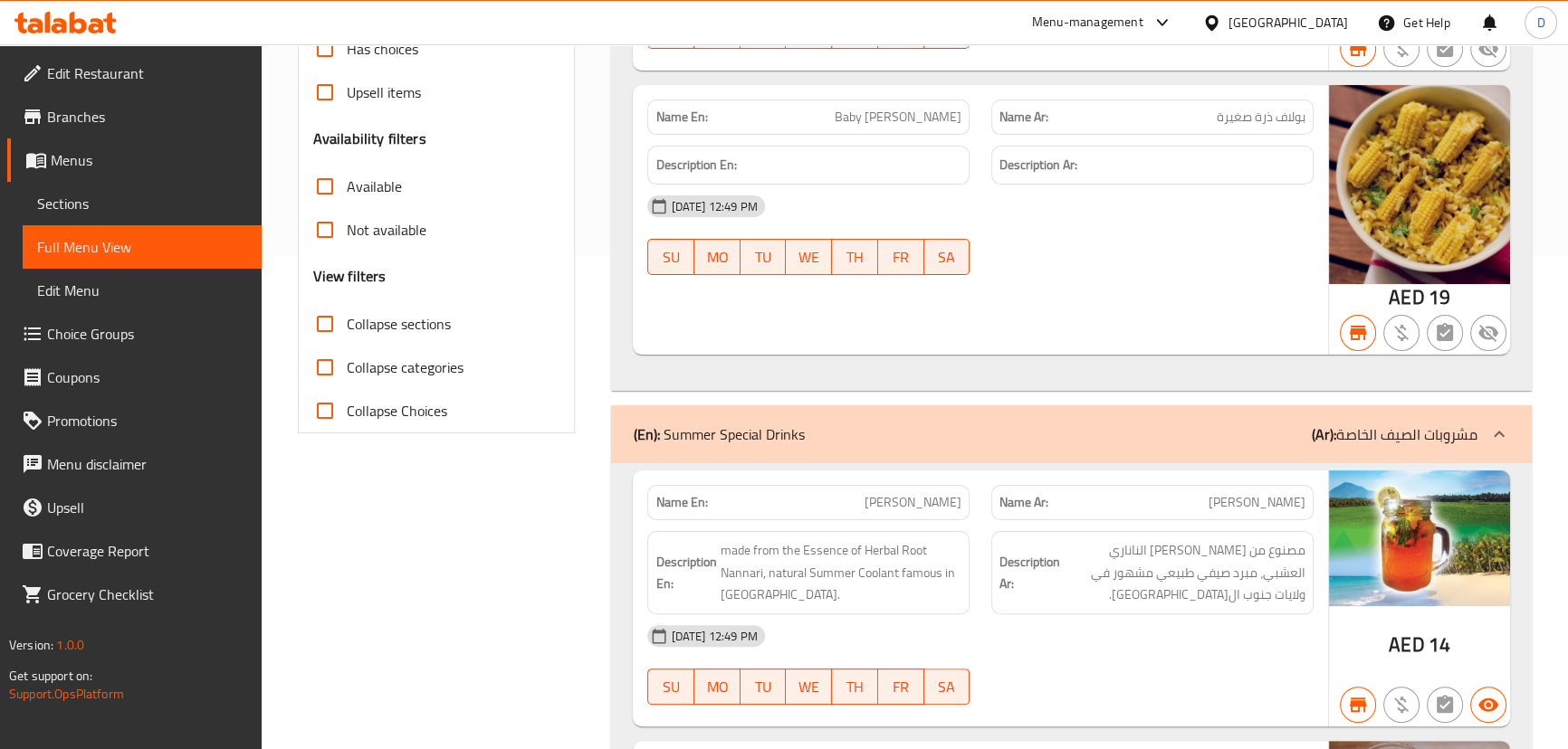
drag, startPoint x: 1278, startPoint y: 291, endPoint x: 1250, endPoint y: 284, distance: 28.9
click at [1277, 291] on div "Name En: Baby Corn Pulav Name Ar: بولاف ذرة صغيرة Description En: Description A…" at bounding box center [980, 219] width 694 height 269
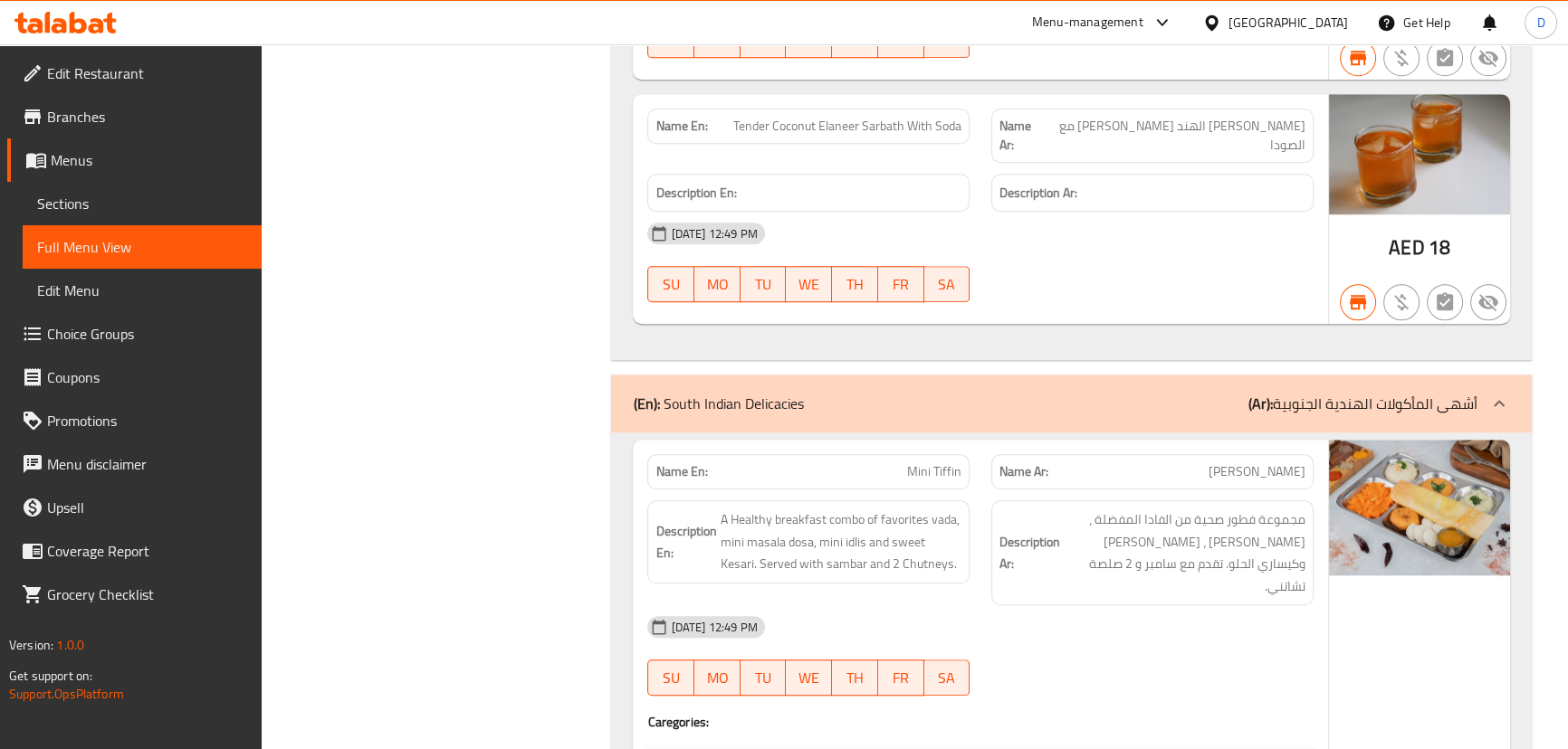
scroll to position [0, 0]
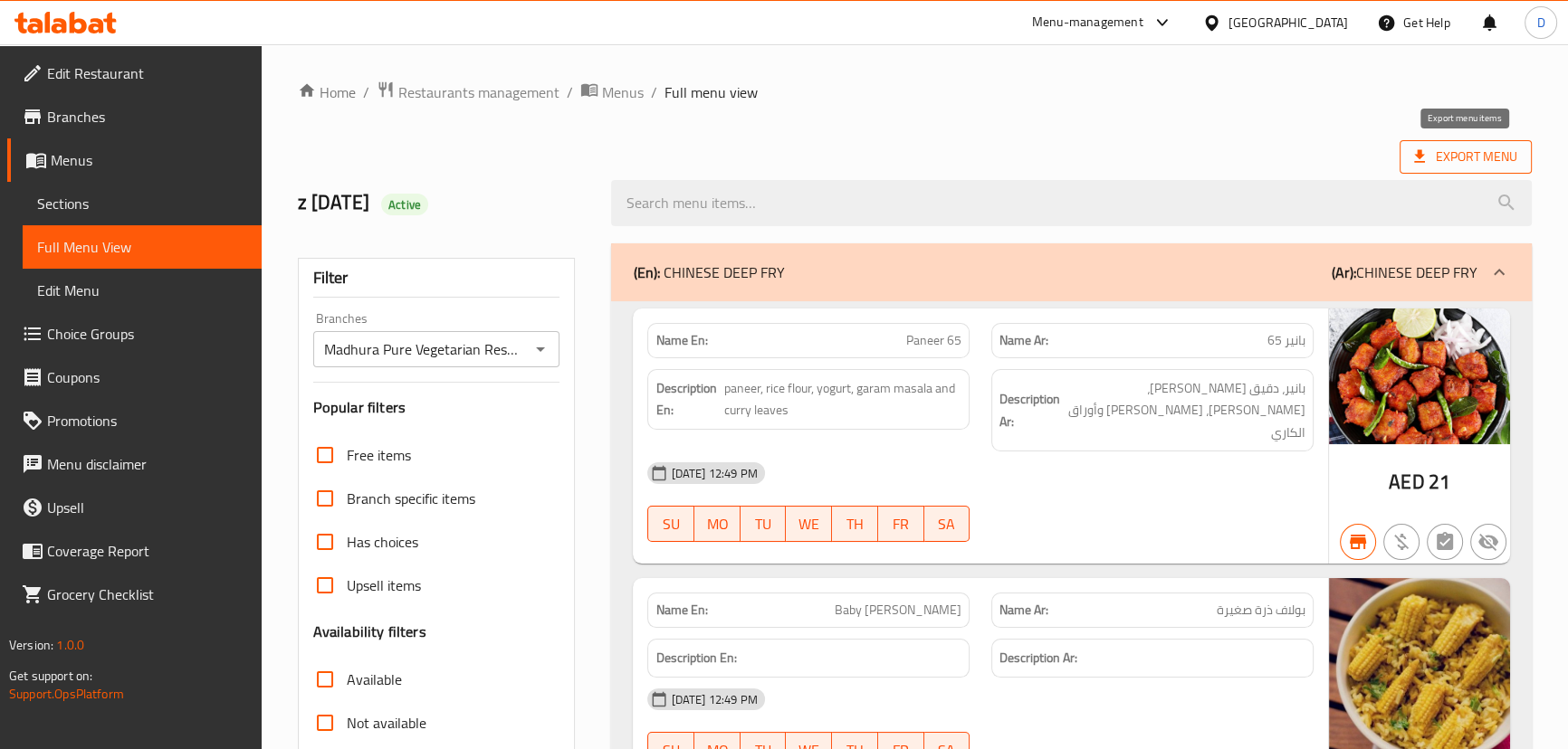
click at [1487, 154] on span "Export Menu" at bounding box center [1466, 157] width 104 height 23
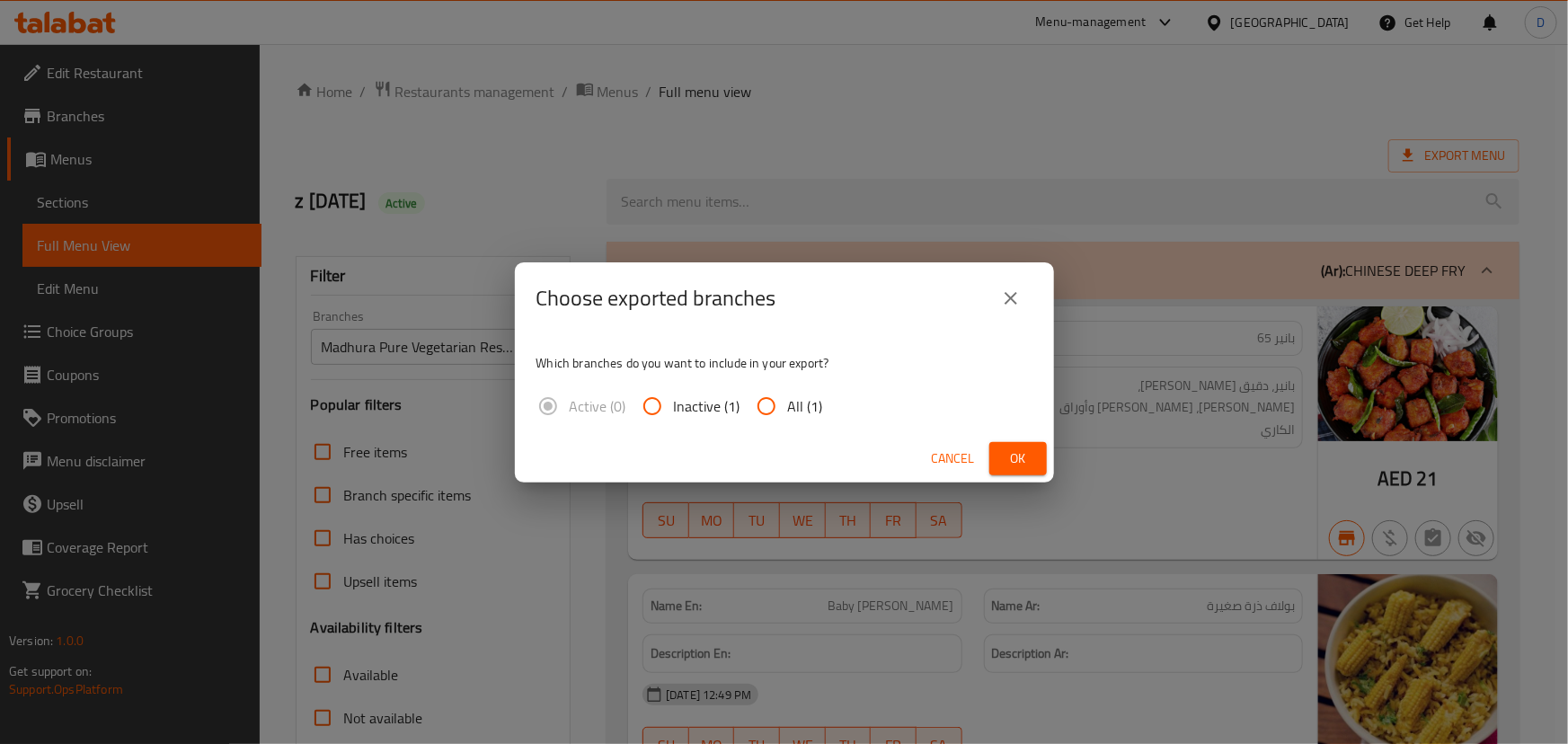
click at [790, 405] on span "All (1)" at bounding box center [806, 407] width 35 height 22
click at [788, 405] on input "All (1)" at bounding box center [766, 407] width 43 height 43
radio input "true"
click at [1040, 451] on button "Ok" at bounding box center [1018, 459] width 58 height 33
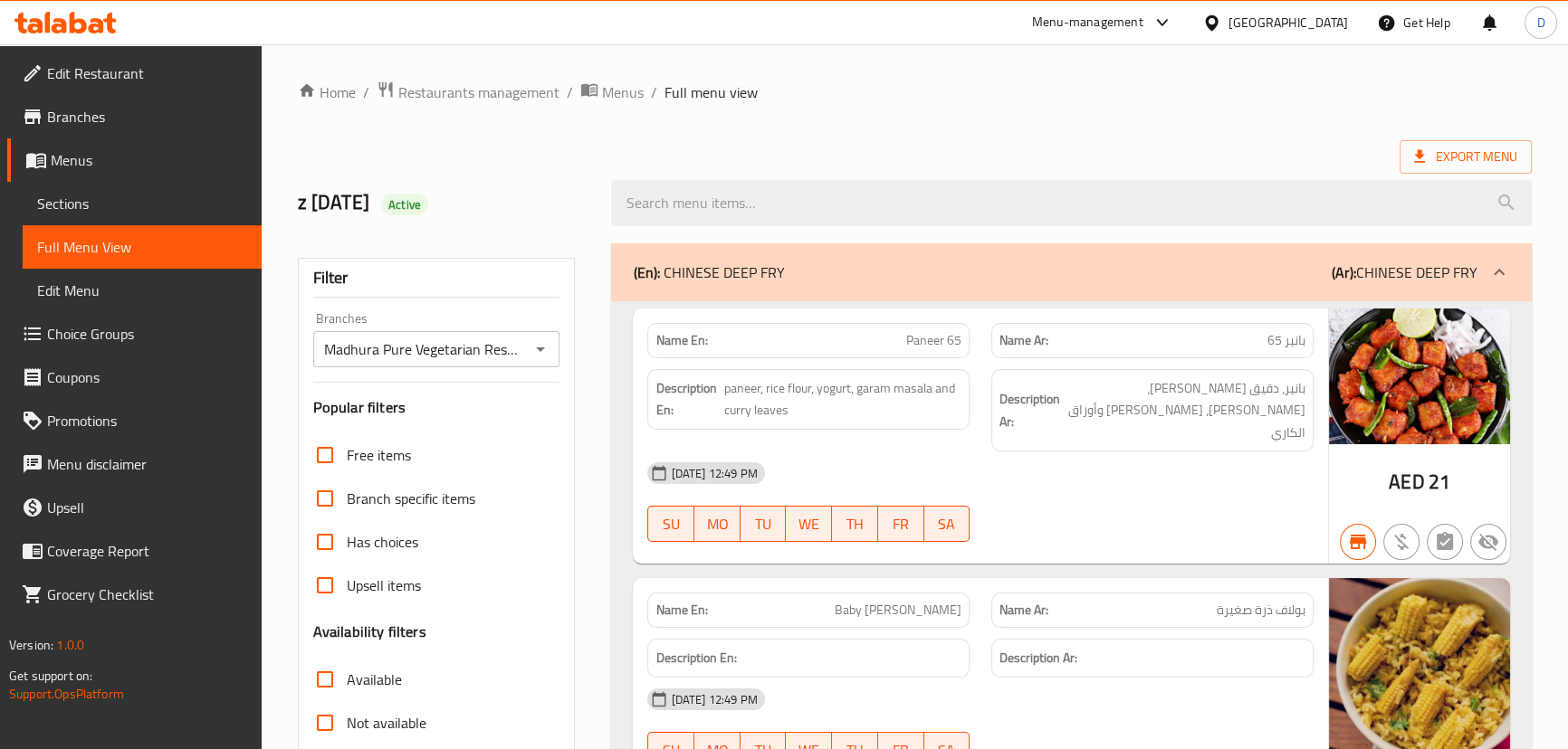
click at [154, 103] on link "Branches" at bounding box center [134, 116] width 255 height 43
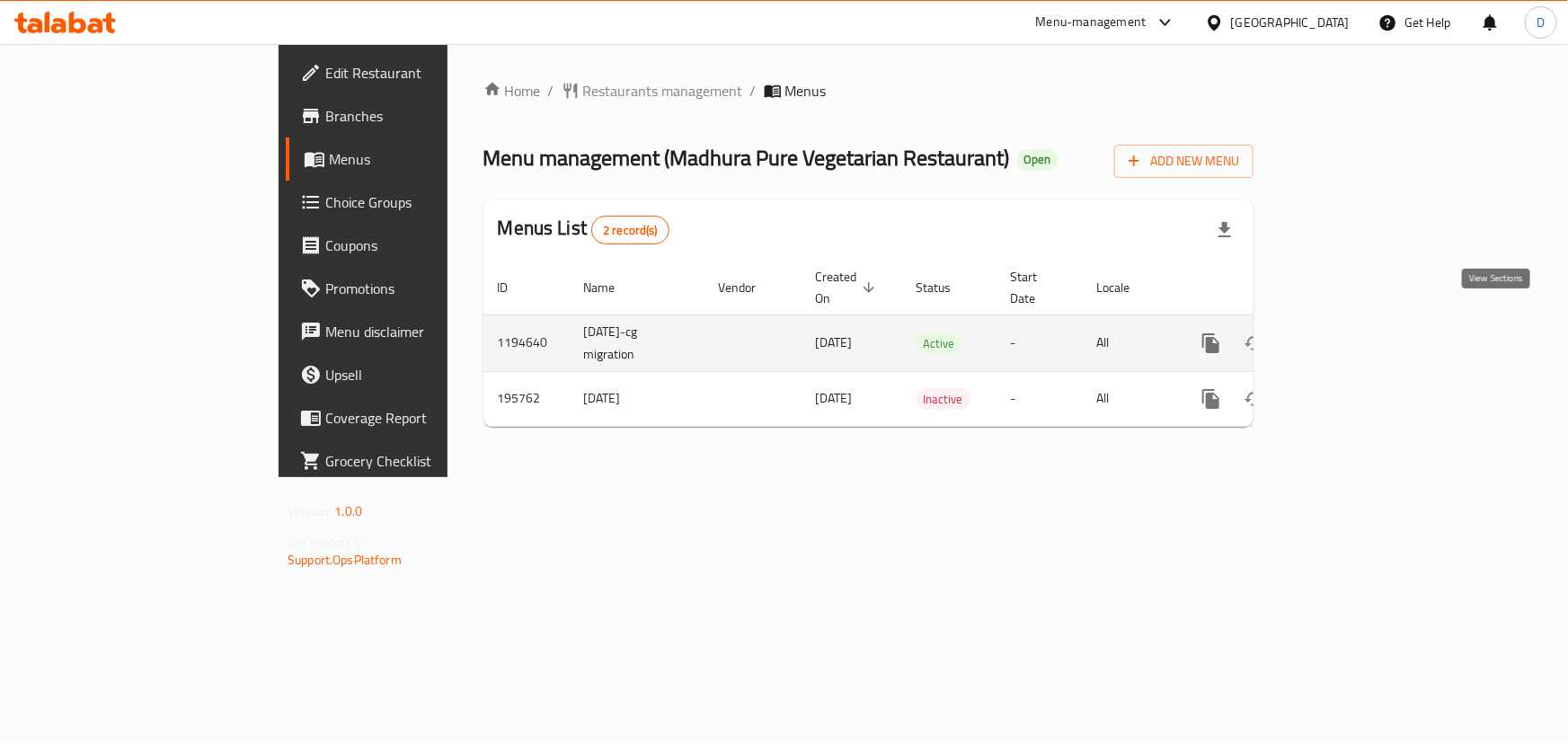
click at [1349, 335] on icon "enhanced table" at bounding box center [1341, 343] width 17 height 17
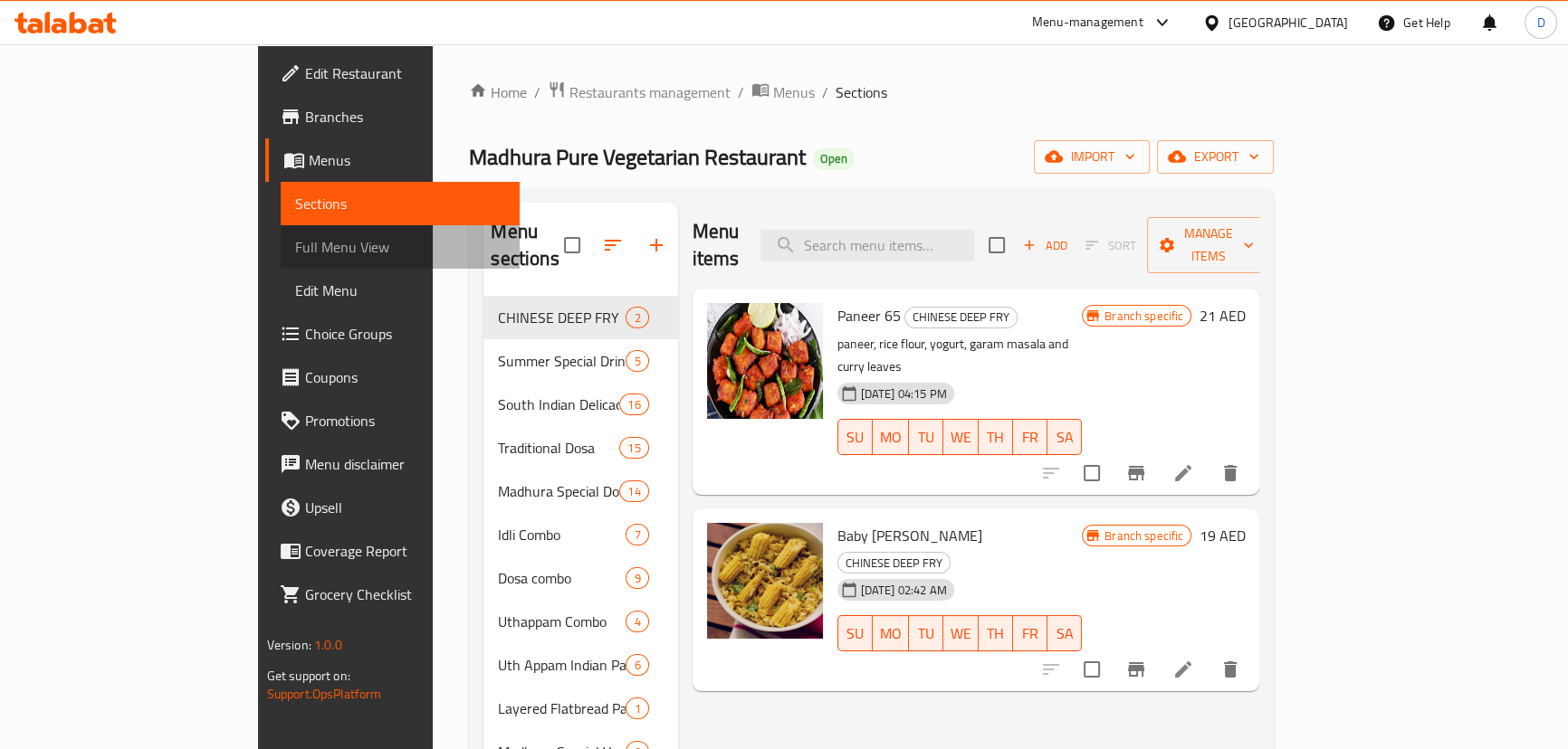
click at [295, 257] on span "Full Menu View" at bounding box center [400, 247] width 210 height 22
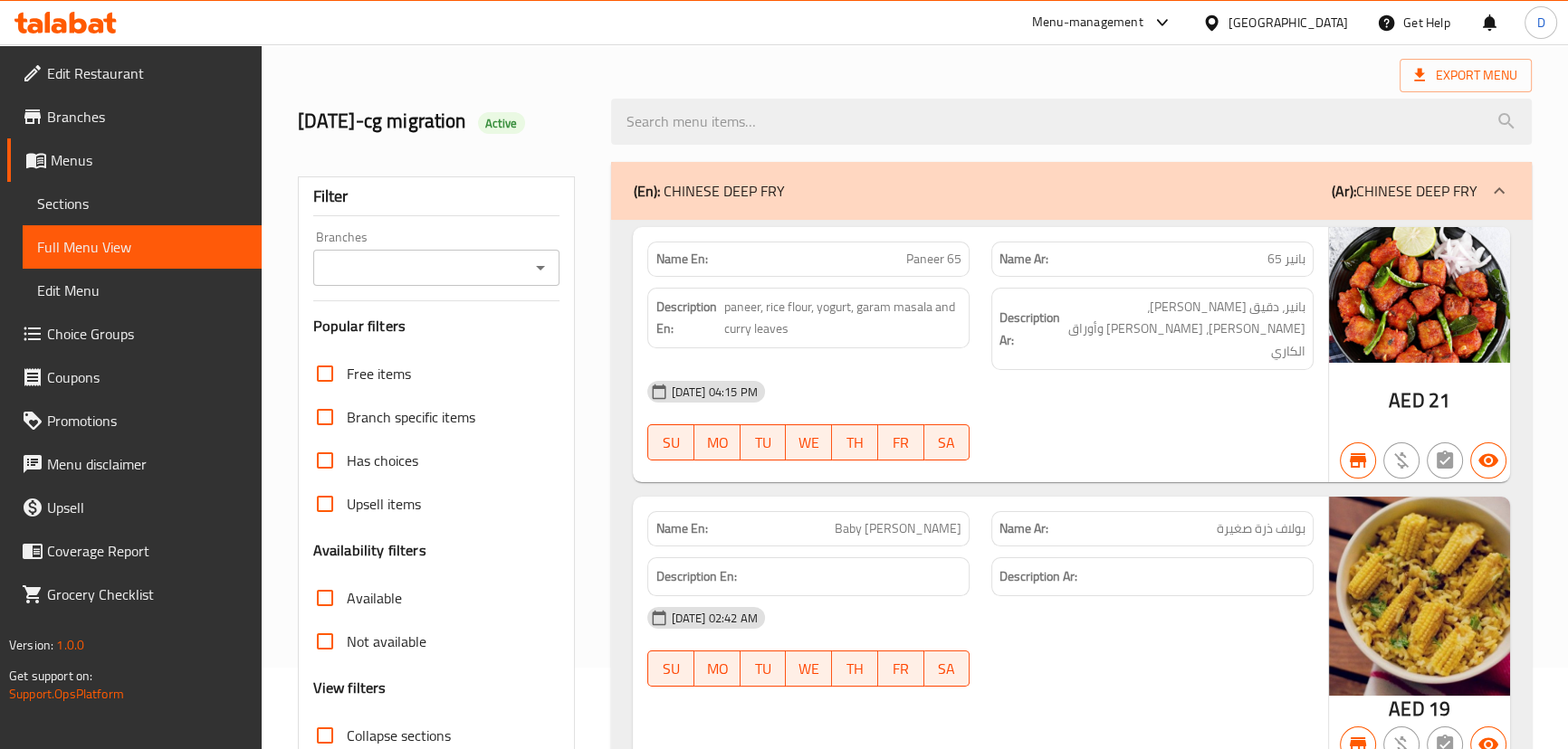
click at [389, 267] on input "Branches" at bounding box center [422, 268] width 206 height 26
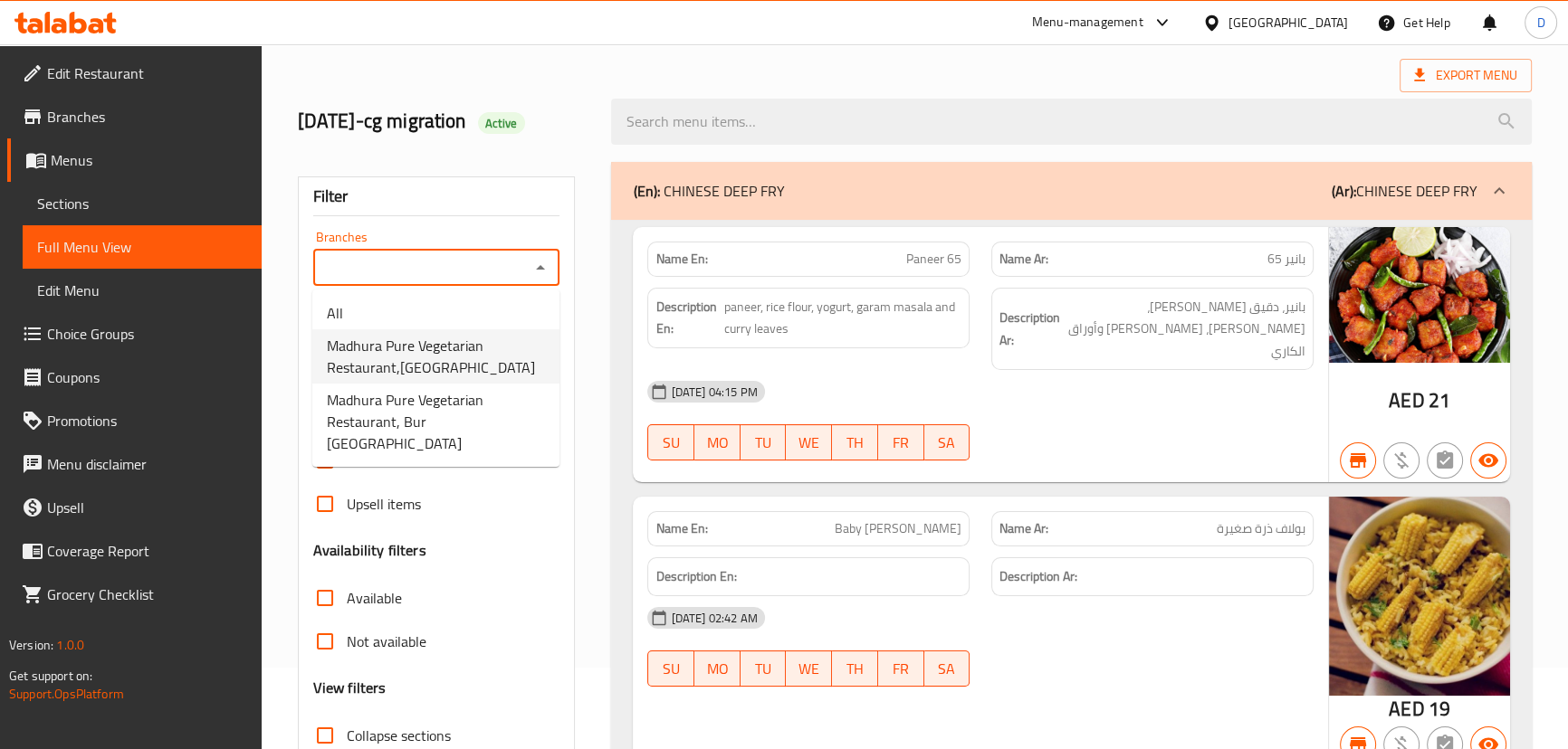
click at [445, 369] on span "Madhura Pure Vegetarian Restaurant,[GEOGRAPHIC_DATA]" at bounding box center [435, 356] width 218 height 43
type input "Madhura Pure Vegetarian Restaurant,[GEOGRAPHIC_DATA]"
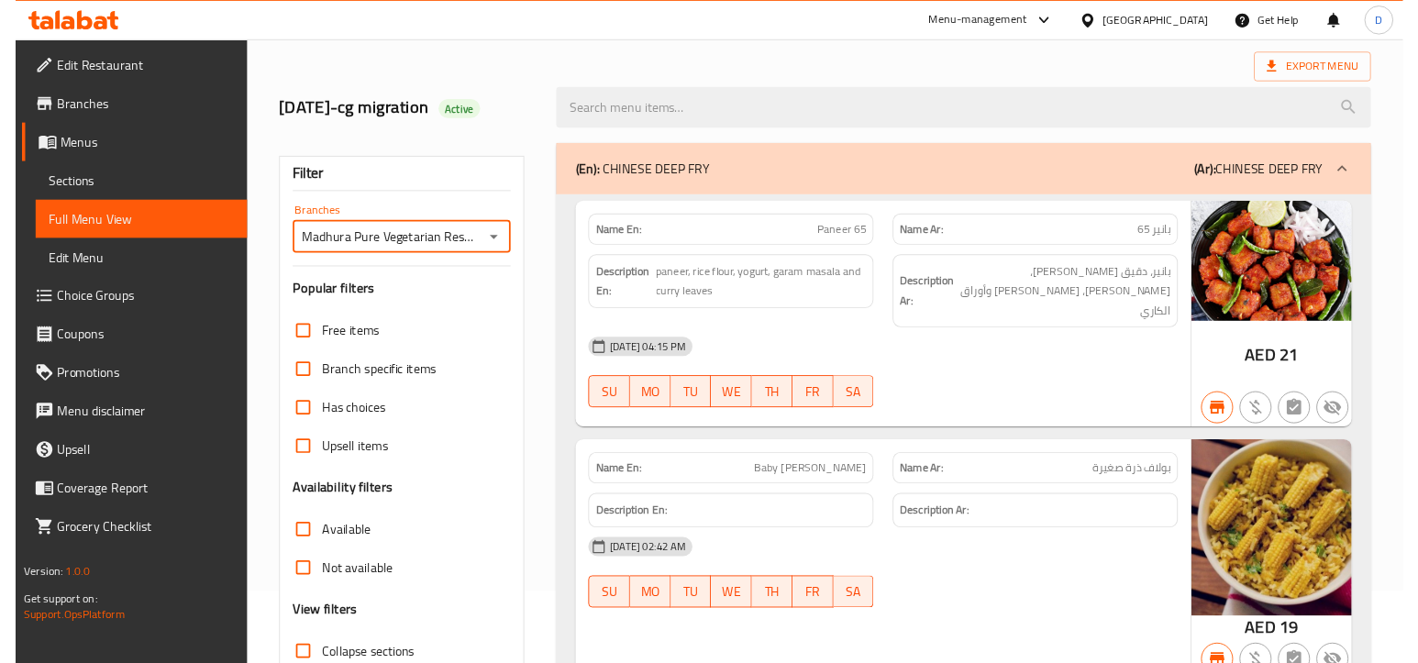
scroll to position [416, 0]
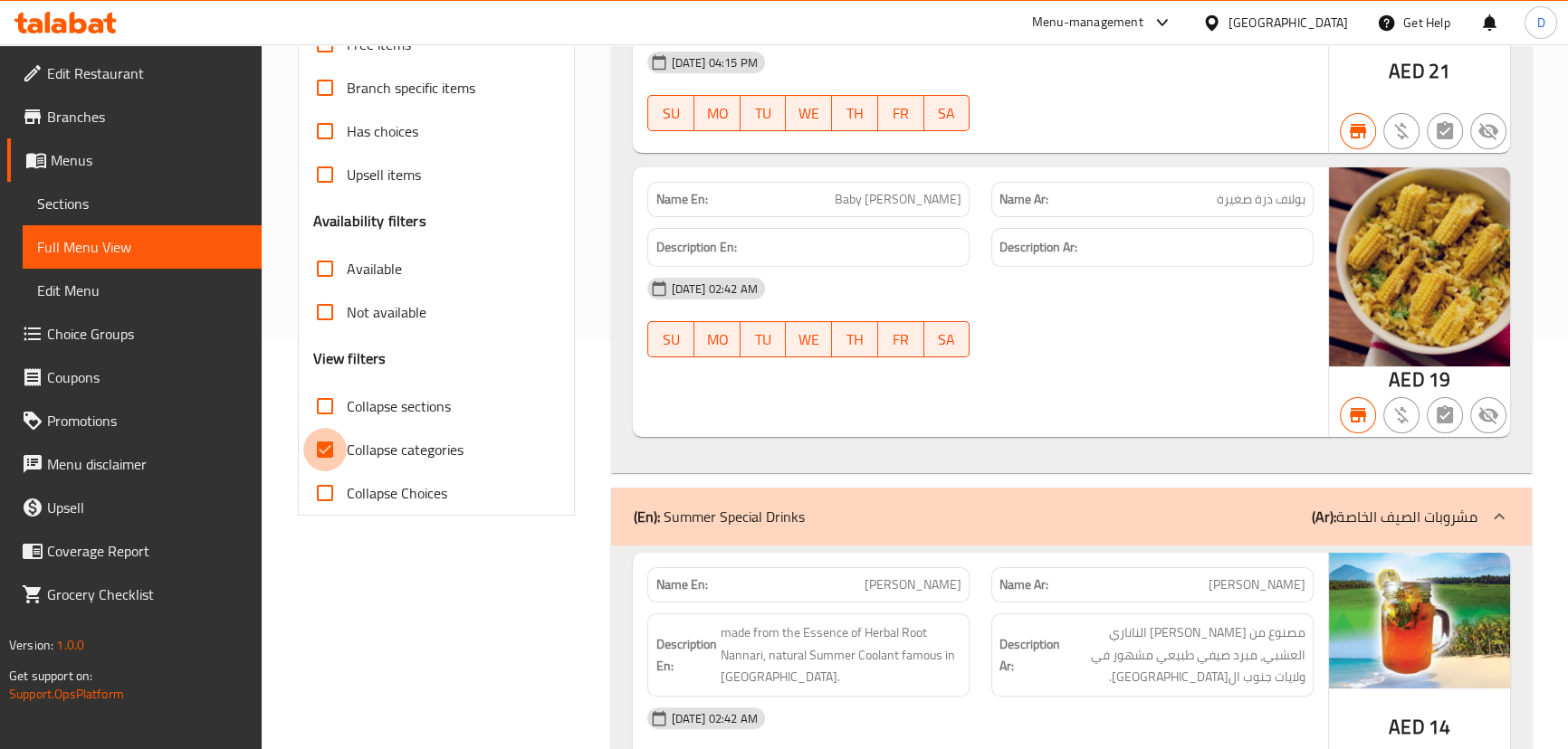
click at [321, 452] on input "Collapse categories" at bounding box center [325, 450] width 43 height 43
checkbox input "false"
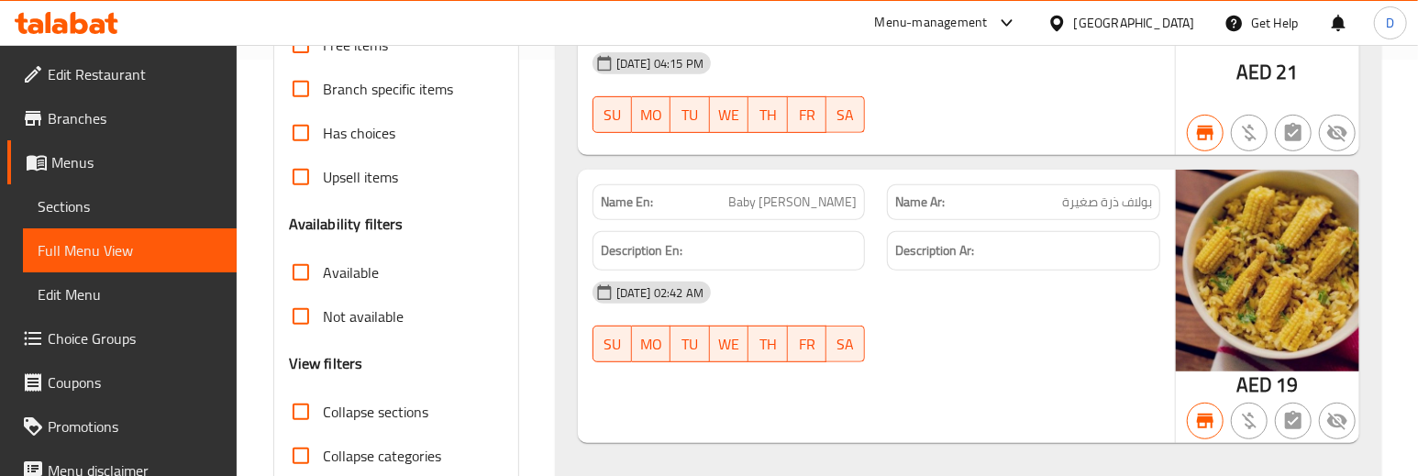
drag, startPoint x: 757, startPoint y: 471, endPoint x: 725, endPoint y: 525, distance: 62.1
drag, startPoint x: 727, startPoint y: 475, endPoint x: 723, endPoint y: 527, distance: 52.5
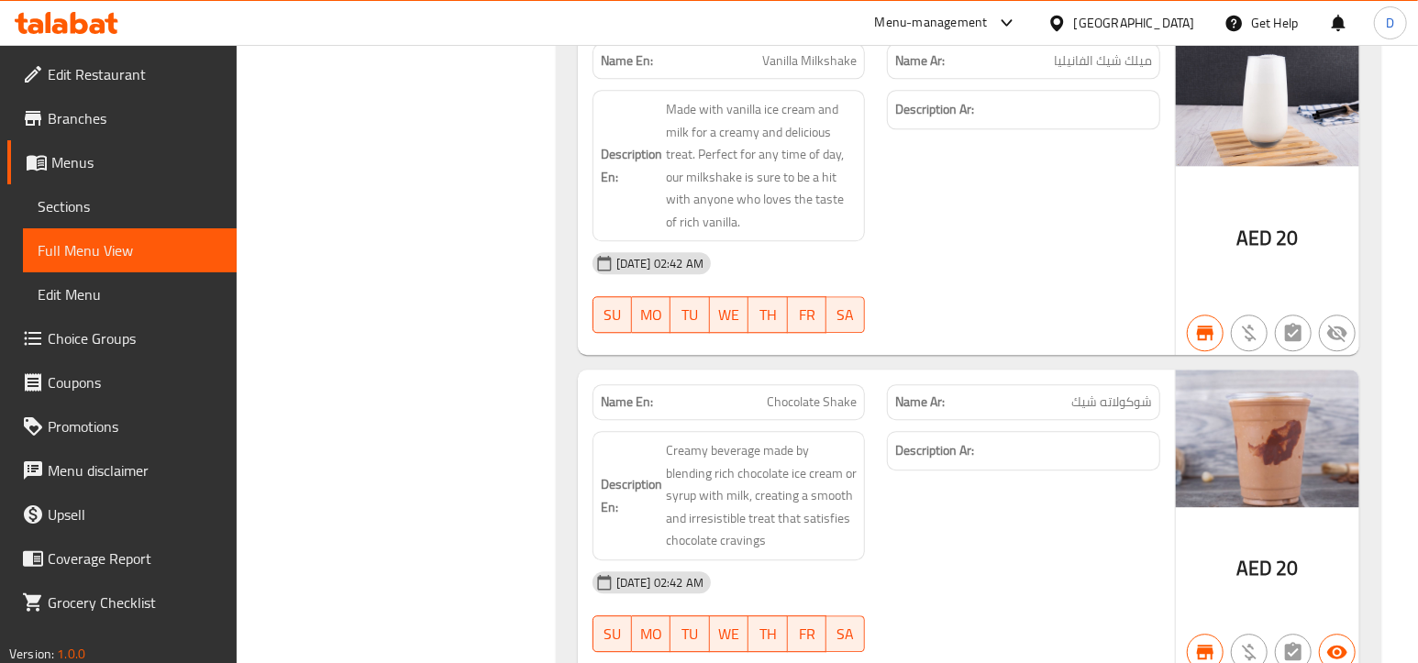
scroll to position [0, 0]
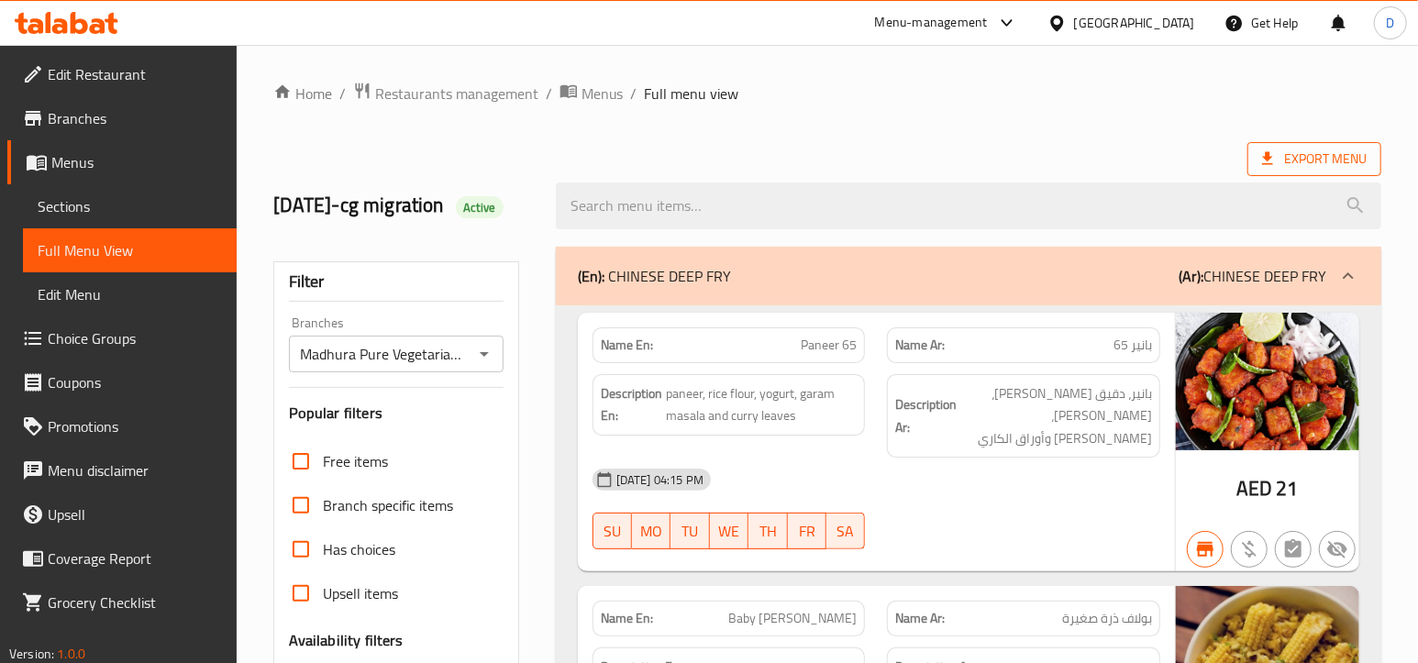
click at [1316, 166] on span "Export Menu" at bounding box center [1314, 159] width 105 height 23
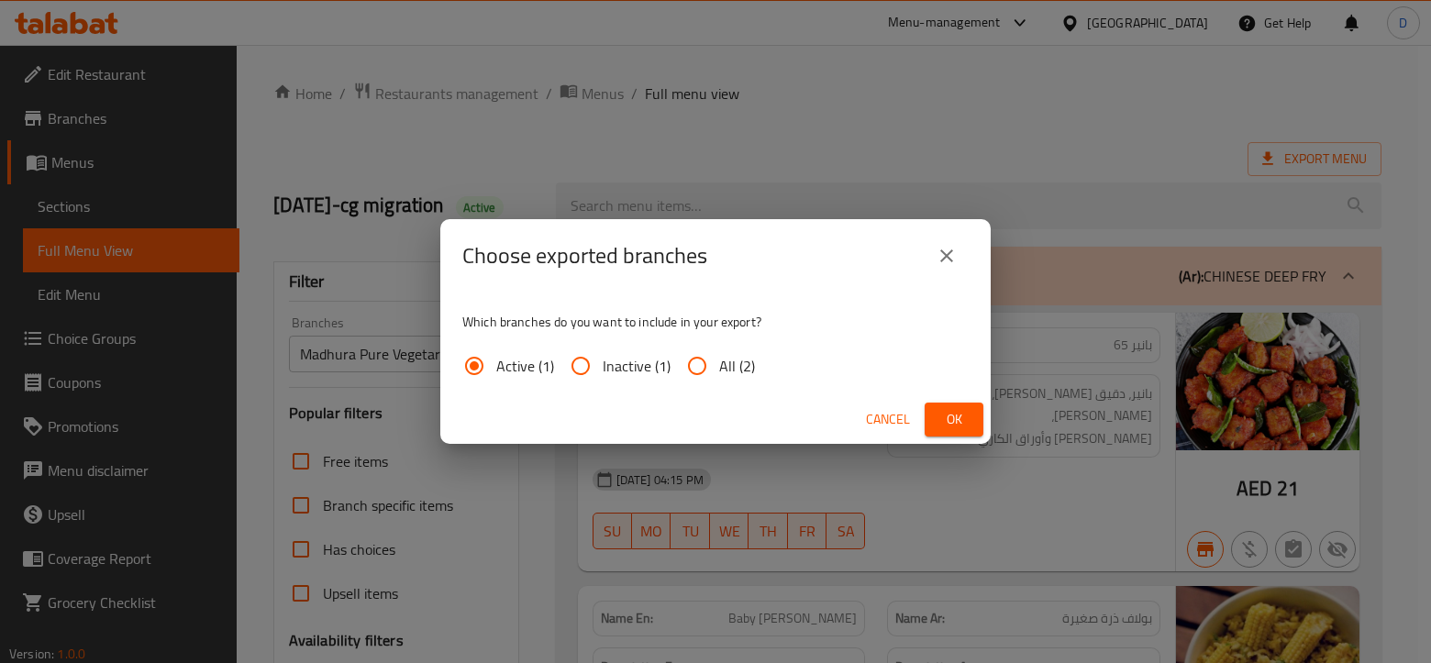
click at [730, 363] on span "All (2)" at bounding box center [737, 366] width 36 height 22
click at [719, 363] on input "All (2)" at bounding box center [697, 366] width 44 height 44
radio input "true"
click at [943, 419] on span "Ok" at bounding box center [953, 419] width 29 height 23
